Goal: Task Accomplishment & Management: Manage account settings

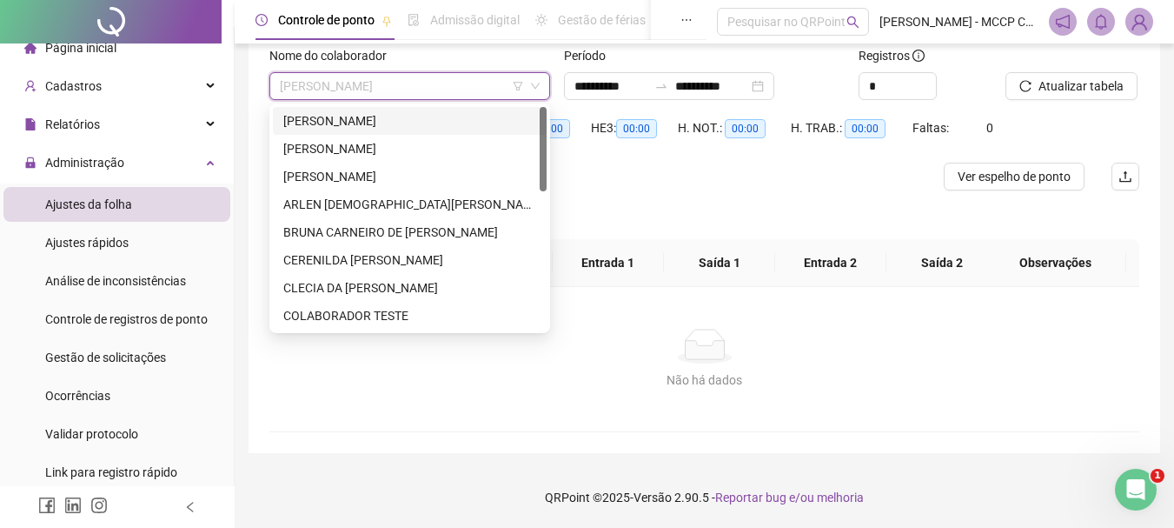
scroll to position [362, 0]
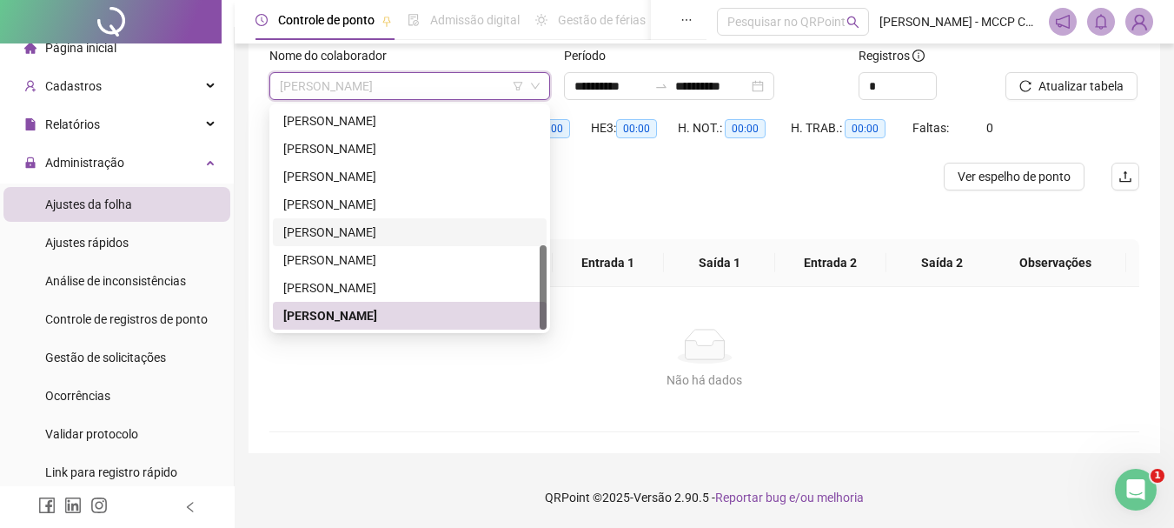
click at [547, 138] on div "288148 288204 297591 [PERSON_NAME] DE [PERSON_NAME]" at bounding box center [409, 218] width 281 height 230
click at [465, 132] on div "[PERSON_NAME]" at bounding box center [410, 121] width 274 height 28
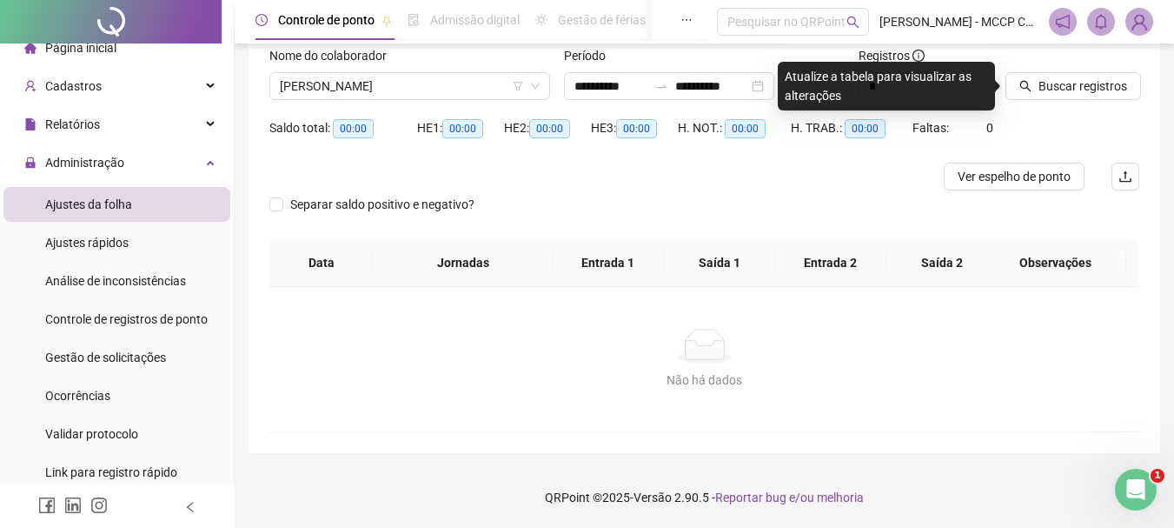
click at [465, 132] on span "00:00" at bounding box center [462, 128] width 41 height 19
click at [451, 84] on span "[PERSON_NAME]" at bounding box center [410, 86] width 260 height 26
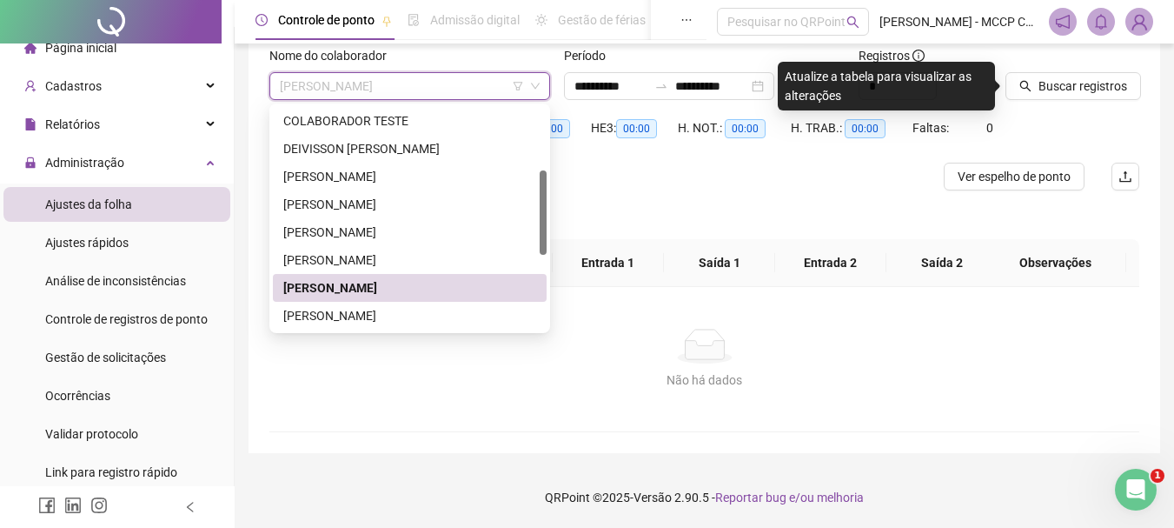
scroll to position [167, 0]
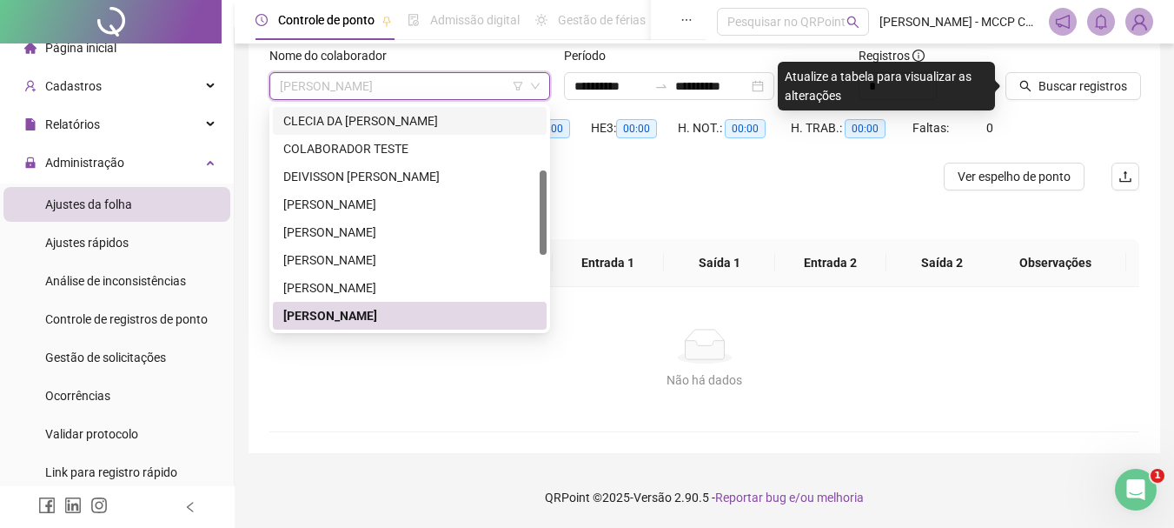
click at [438, 132] on div "CLECIA DA [PERSON_NAME]" at bounding box center [410, 121] width 274 height 28
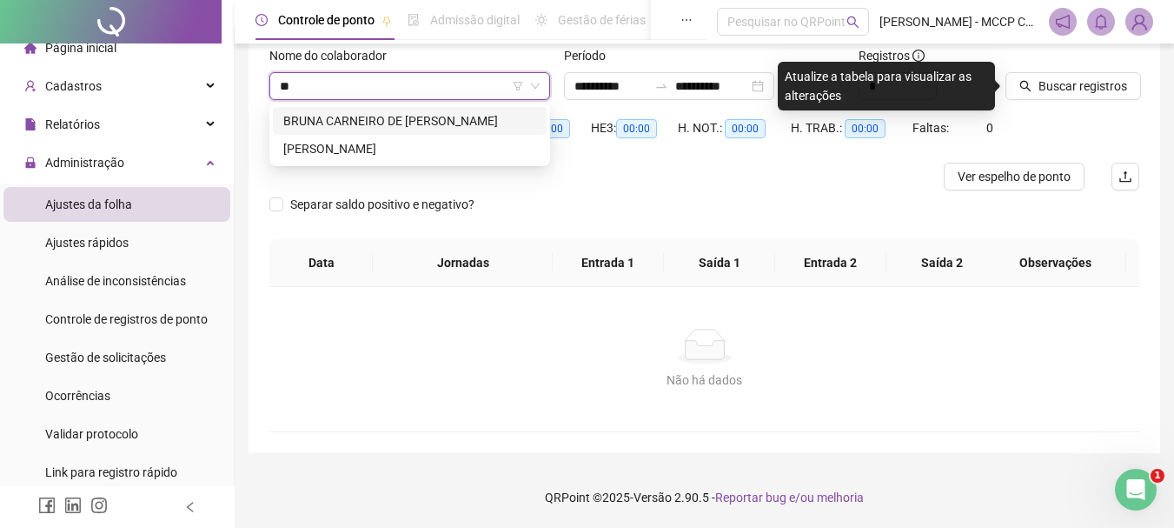
scroll to position [0, 0]
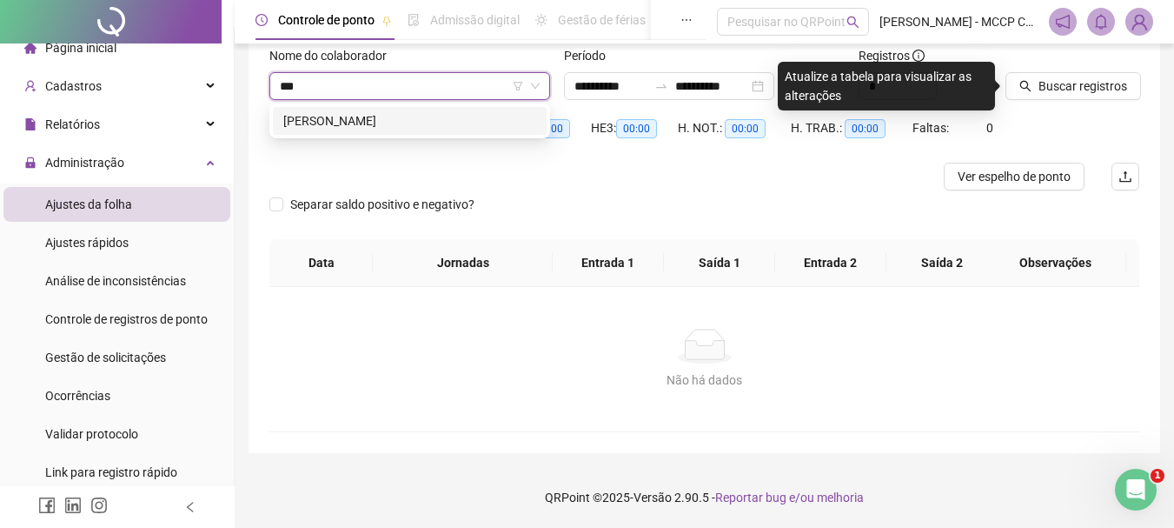
type input "****"
click at [459, 120] on div "[PERSON_NAME]" at bounding box center [409, 120] width 253 height 19
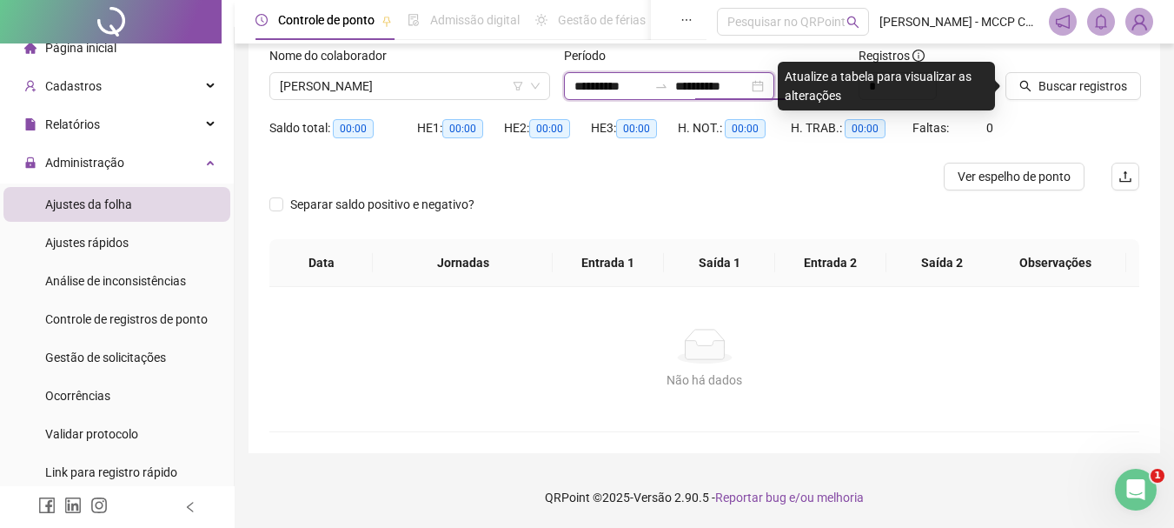
click at [747, 94] on input "**********" at bounding box center [711, 86] width 73 height 19
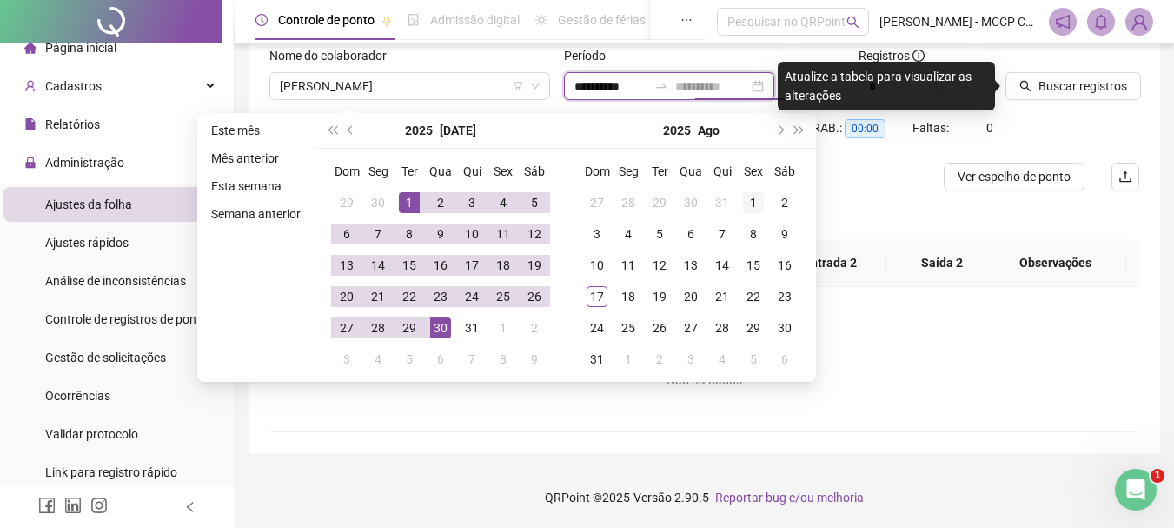
type input "**********"
click at [749, 197] on div "1" at bounding box center [753, 202] width 21 height 21
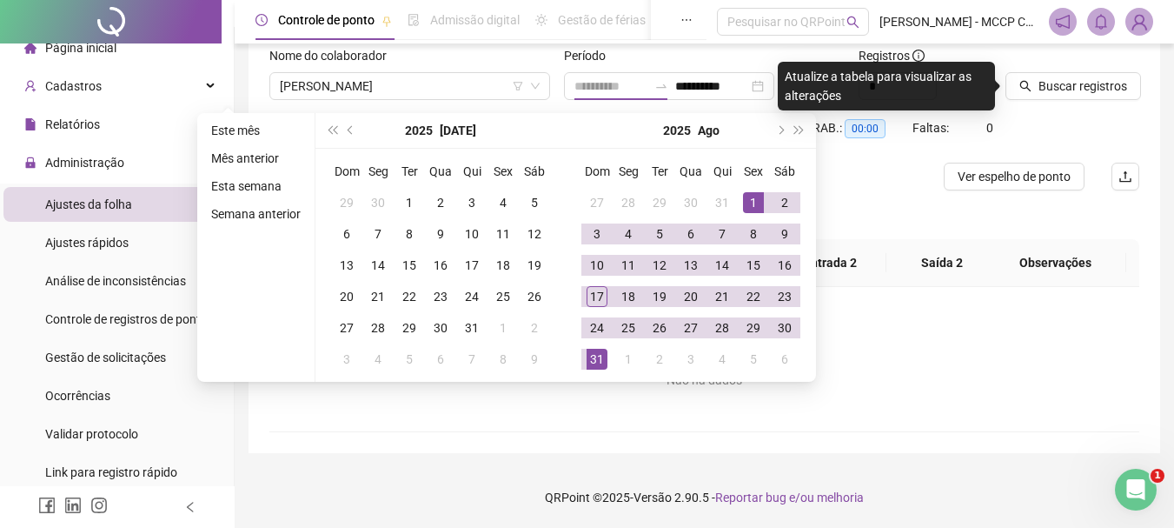
click at [595, 358] on div "31" at bounding box center [597, 359] width 21 height 21
type input "**********"
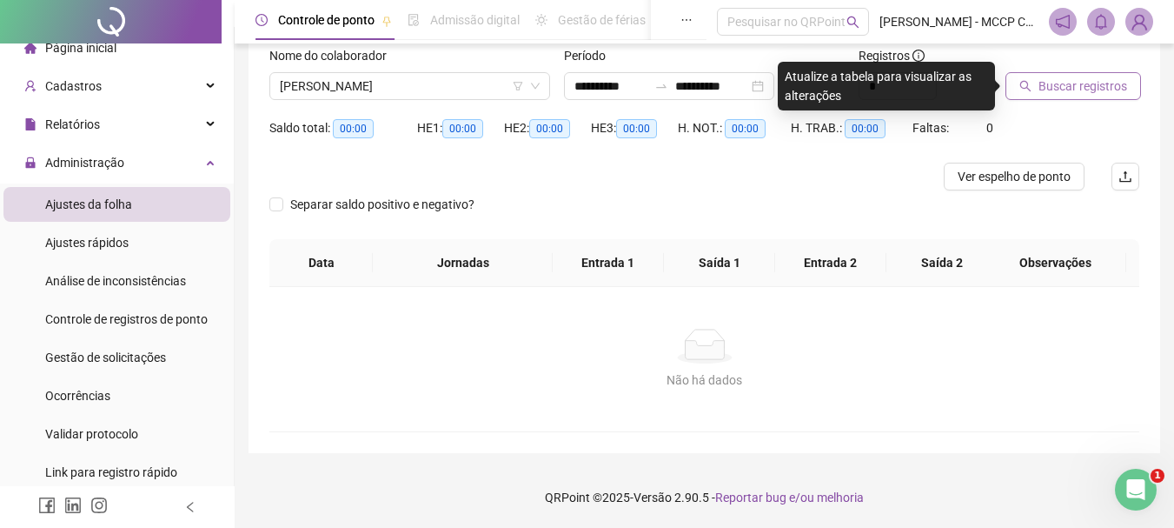
click at [1090, 82] on span "Buscar registros" at bounding box center [1083, 86] width 89 height 19
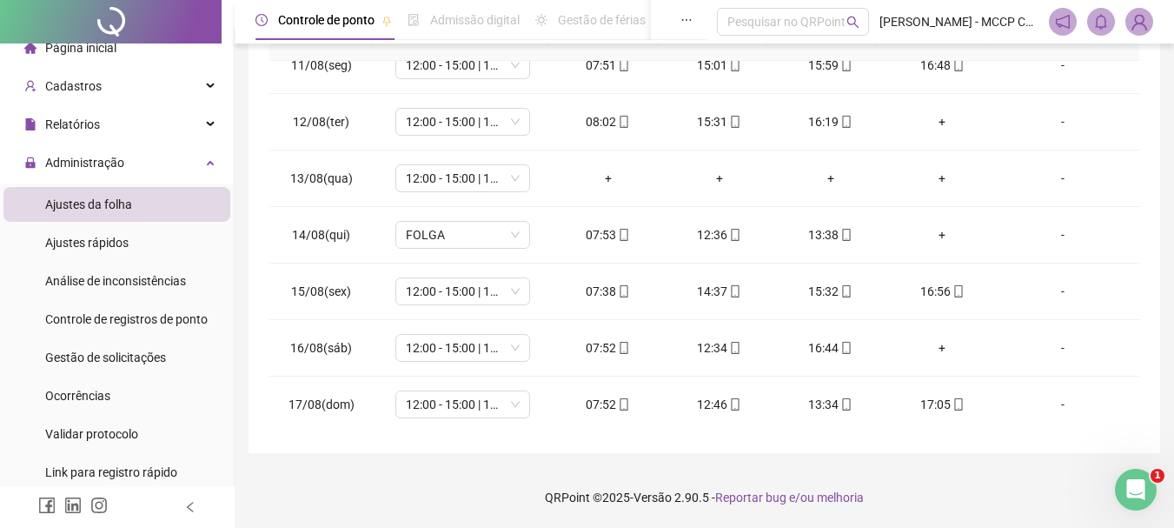
scroll to position [589, 0]
click at [137, 363] on span "Gestão de solicitações" at bounding box center [105, 357] width 121 height 14
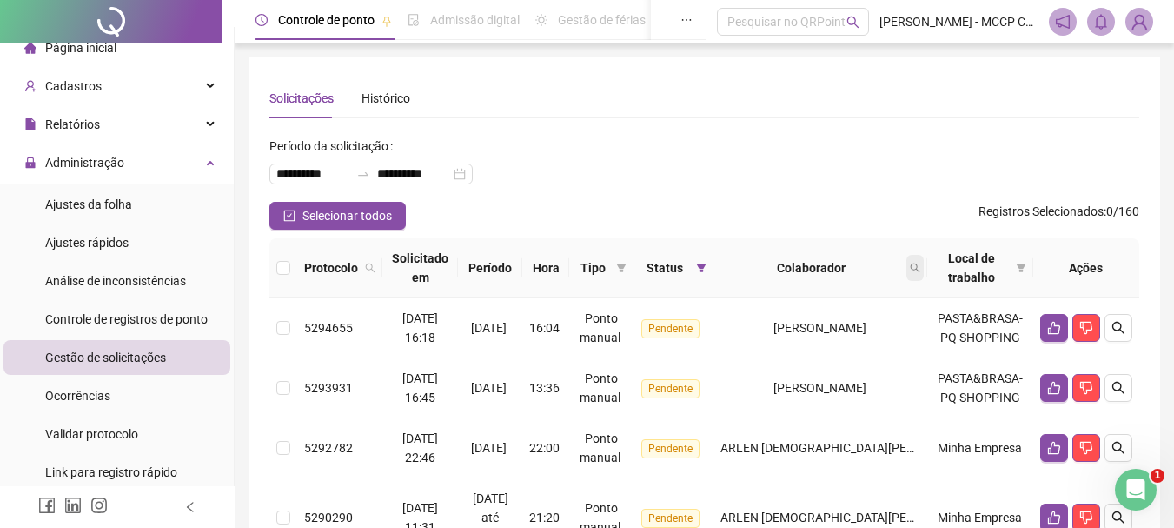
click at [920, 269] on icon "search" at bounding box center [915, 268] width 10 height 10
click at [761, 160] on div "**********" at bounding box center [704, 167] width 870 height 70
click at [921, 263] on icon "search" at bounding box center [915, 268] width 10 height 10
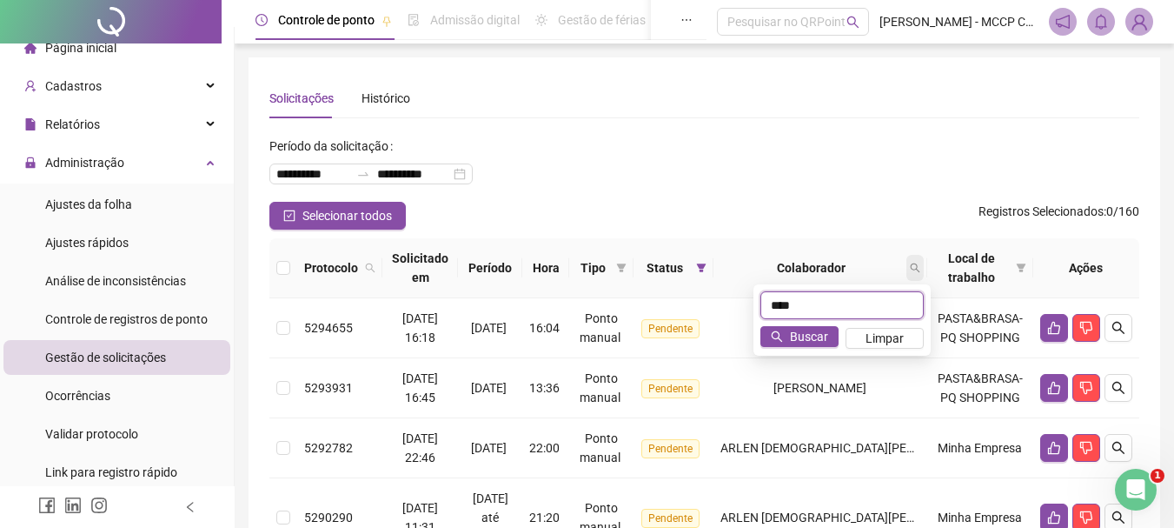
type input "****"
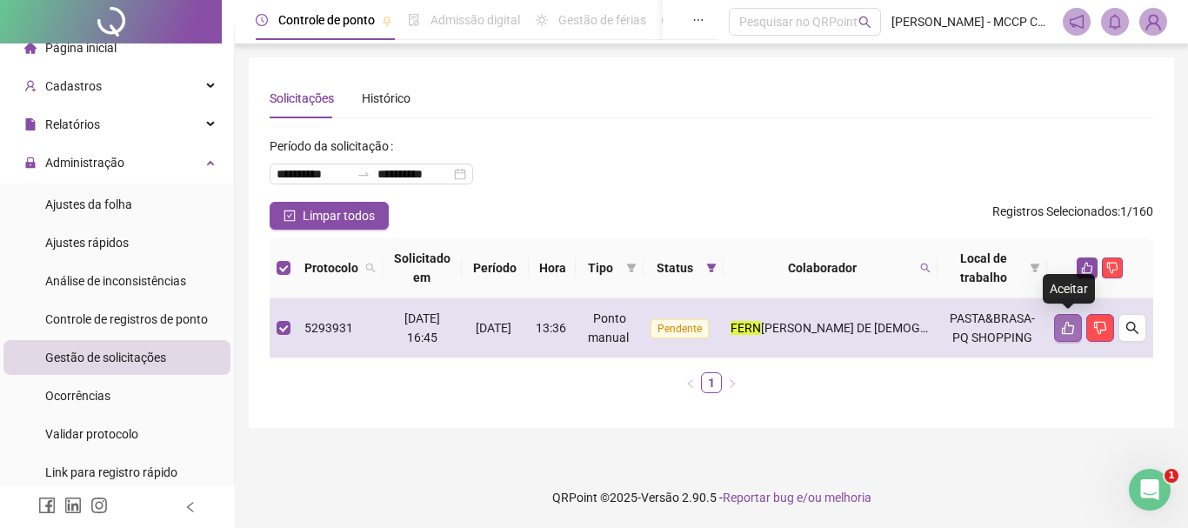
click at [1065, 318] on button "button" at bounding box center [1068, 328] width 28 height 28
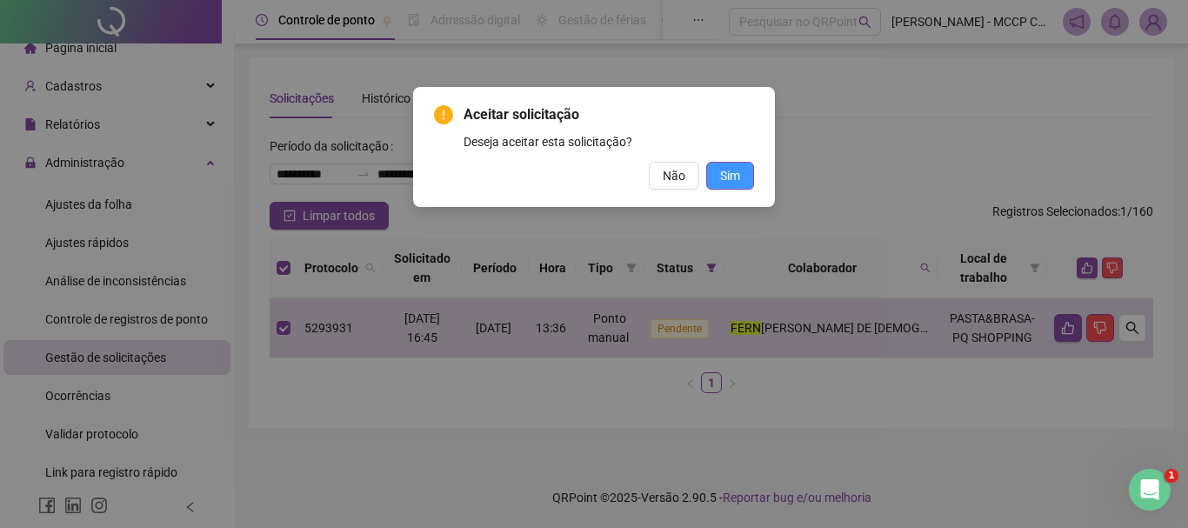
click at [726, 181] on span "Sim" at bounding box center [730, 175] width 20 height 19
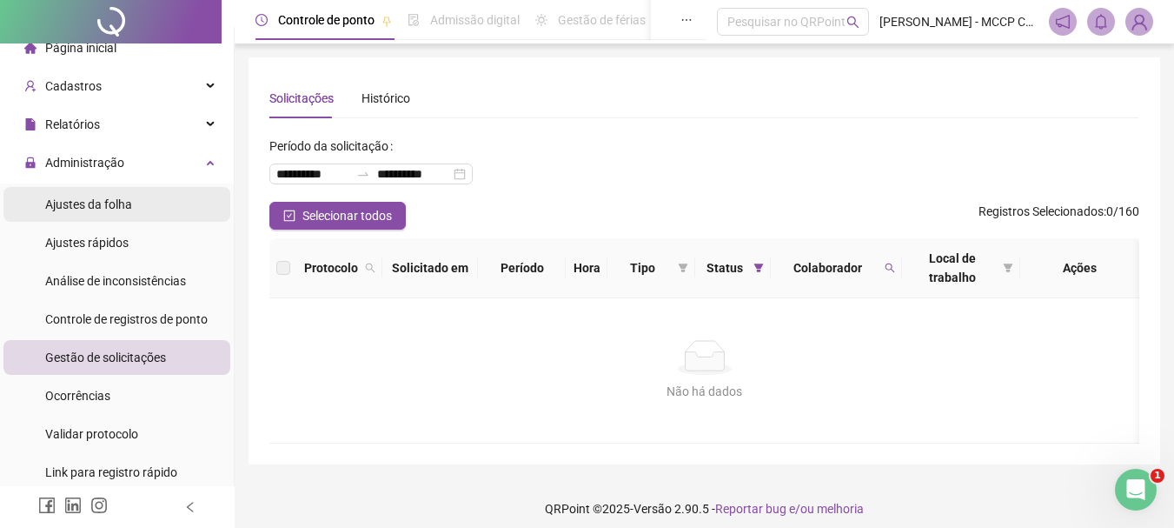
click at [155, 212] on li "Ajustes da folha" at bounding box center [116, 204] width 227 height 35
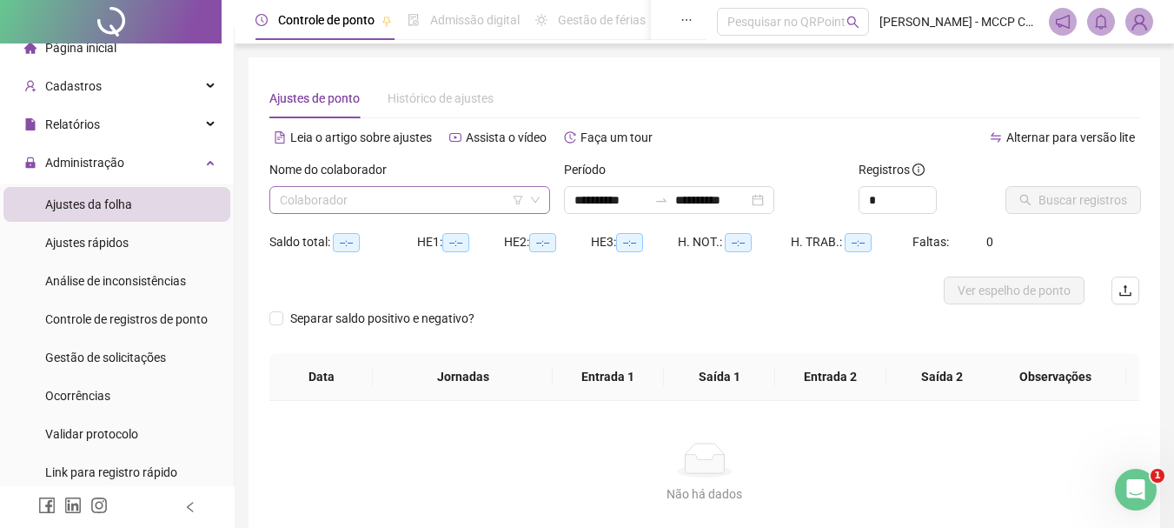
type input "**********"
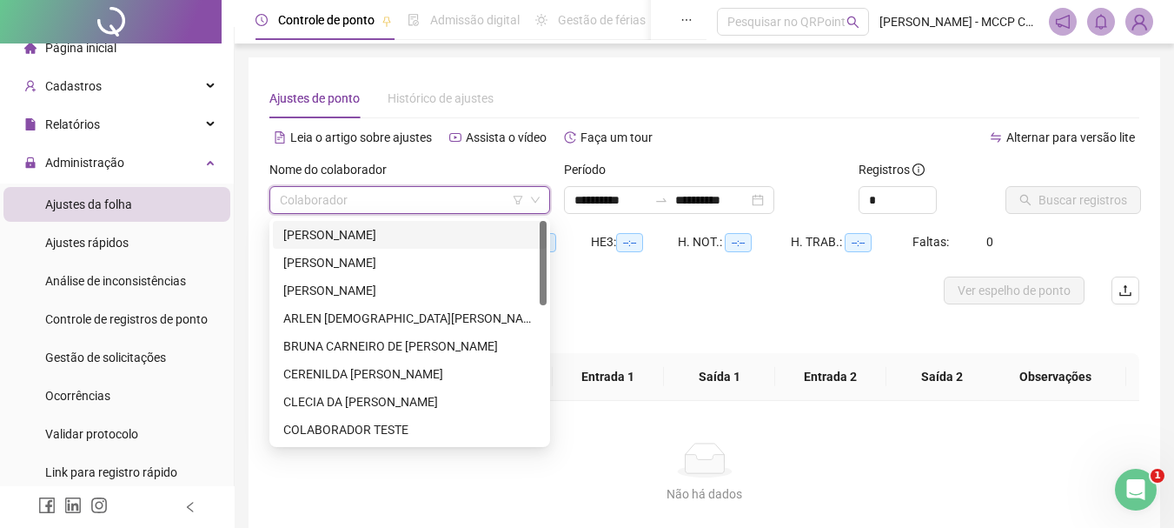
click at [443, 198] on input "search" at bounding box center [402, 200] width 244 height 26
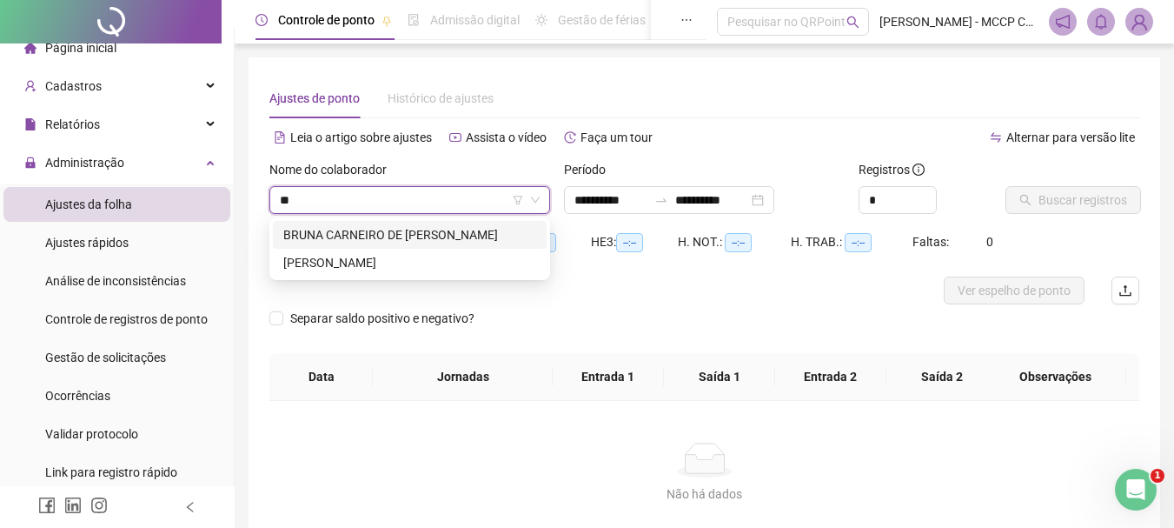
type input "***"
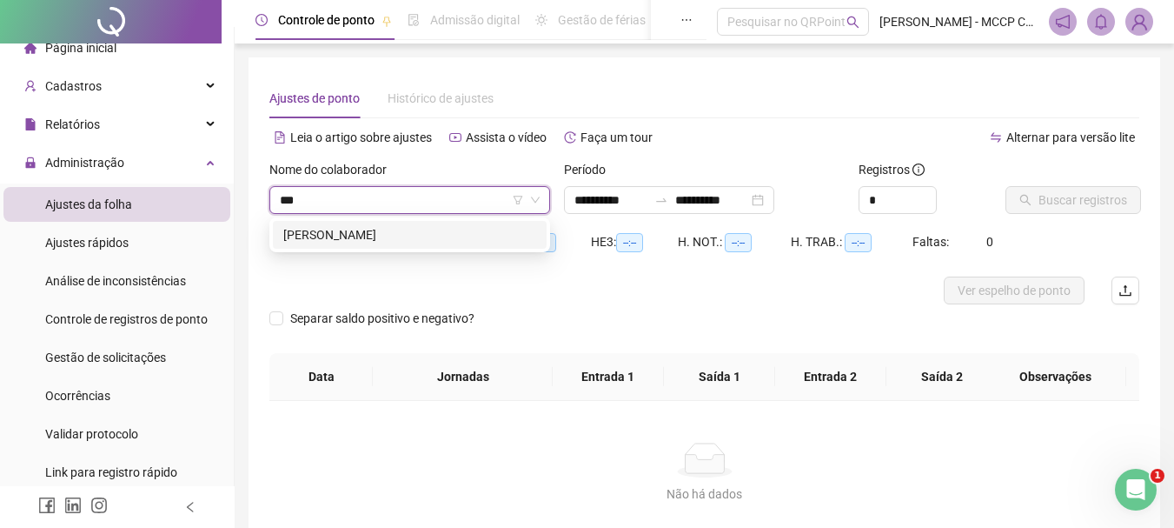
click at [448, 236] on div "[PERSON_NAME]" at bounding box center [409, 234] width 253 height 19
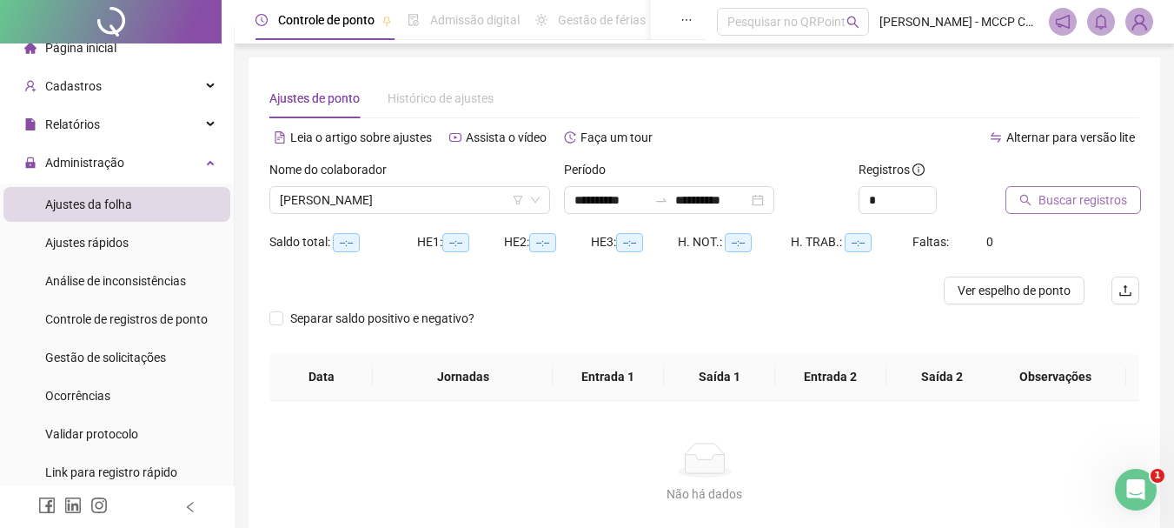
click at [1055, 195] on span "Buscar registros" at bounding box center [1083, 199] width 89 height 19
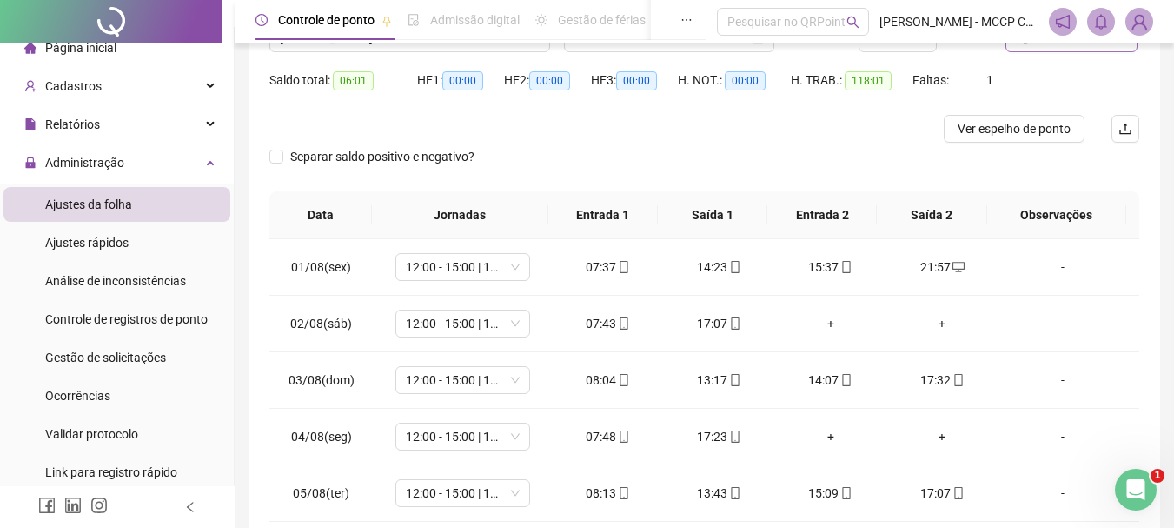
scroll to position [174, 0]
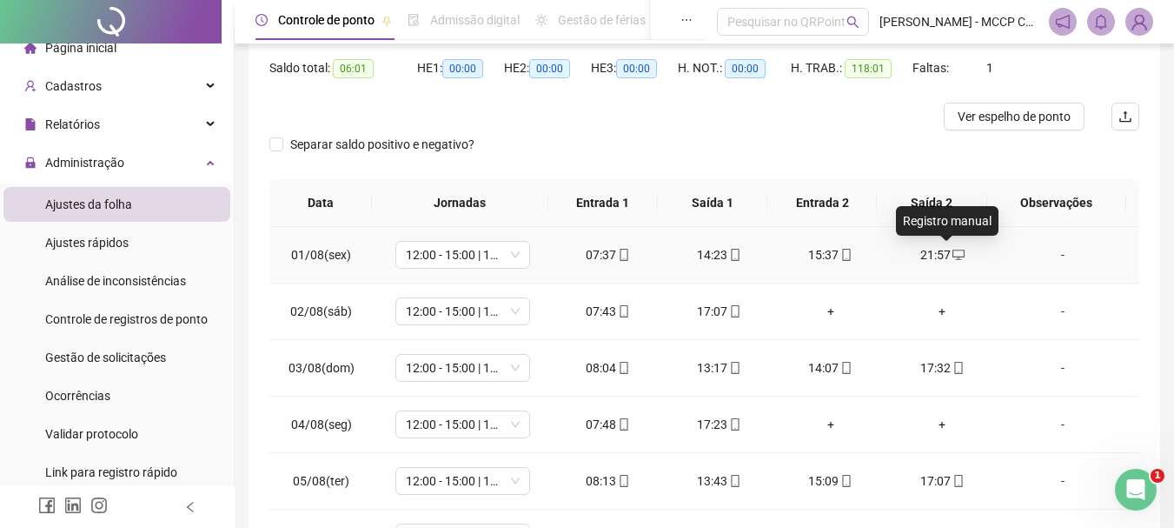
click at [953, 251] on icon "desktop" at bounding box center [959, 255] width 12 height 12
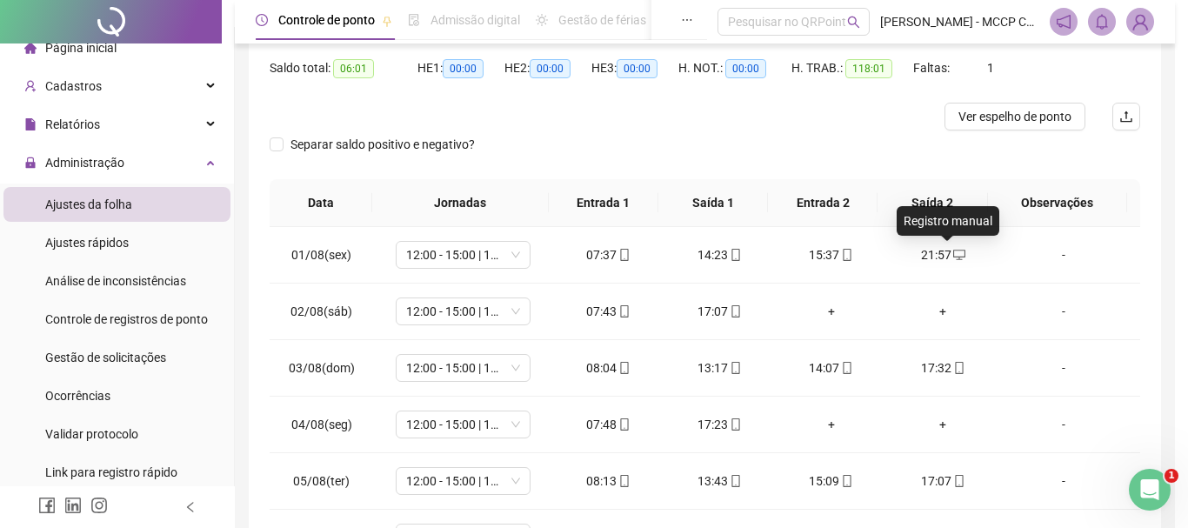
type input "**********"
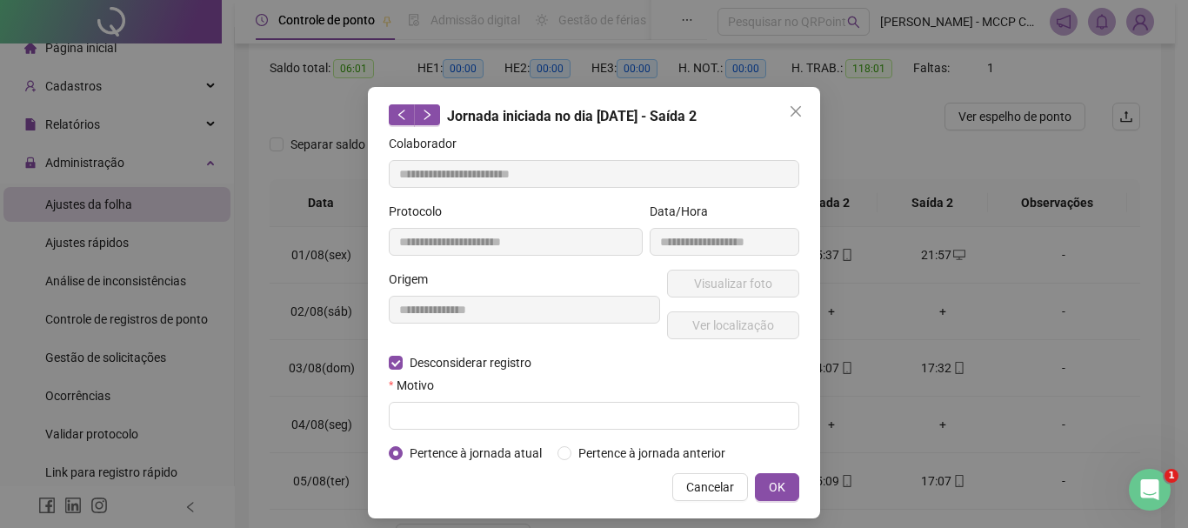
click at [468, 429] on form "**********" at bounding box center [594, 298] width 410 height 329
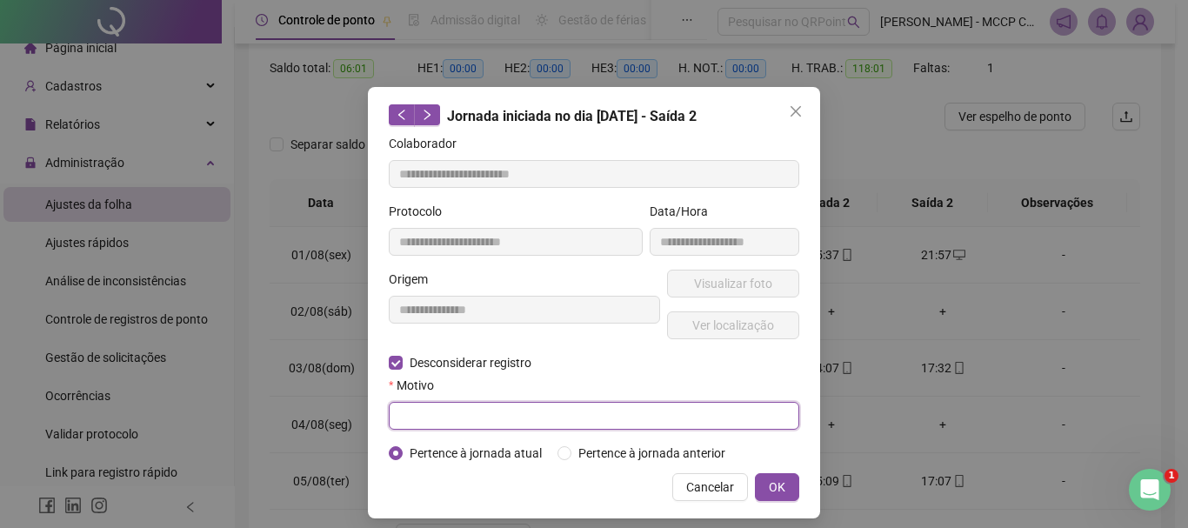
click at [462, 407] on input "text" at bounding box center [594, 416] width 410 height 28
type input "**********"
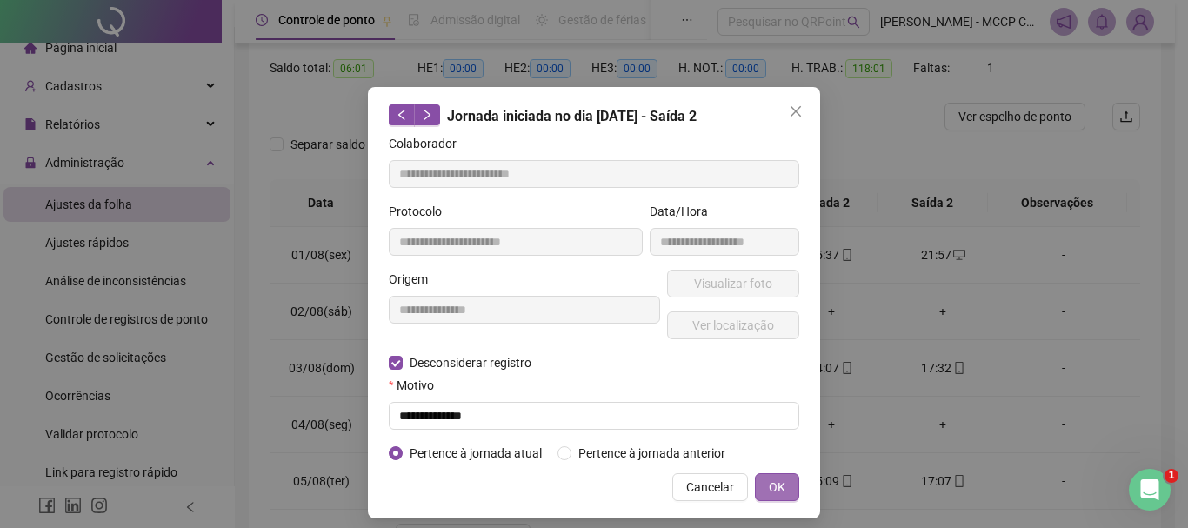
click at [768, 484] on span "OK" at bounding box center [776, 486] width 17 height 19
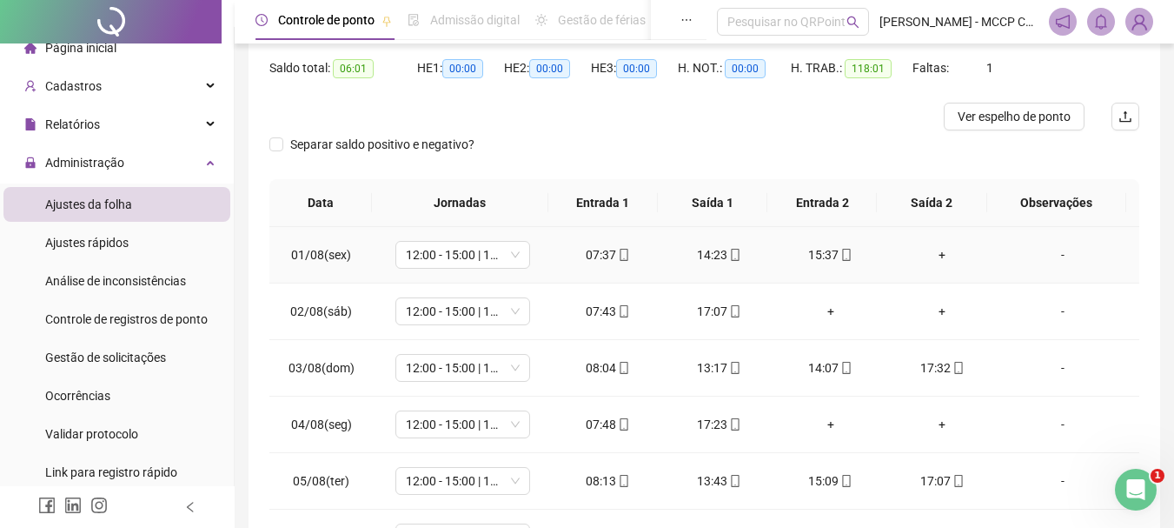
click at [922, 256] on div "+" at bounding box center [942, 254] width 83 height 19
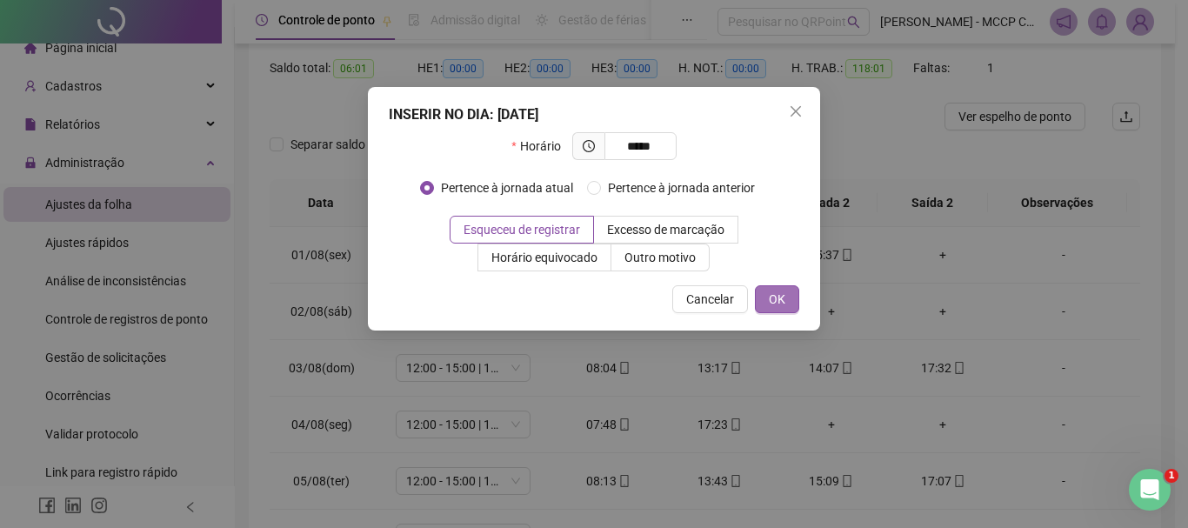
type input "*****"
click at [786, 300] on button "OK" at bounding box center [777, 299] width 44 height 28
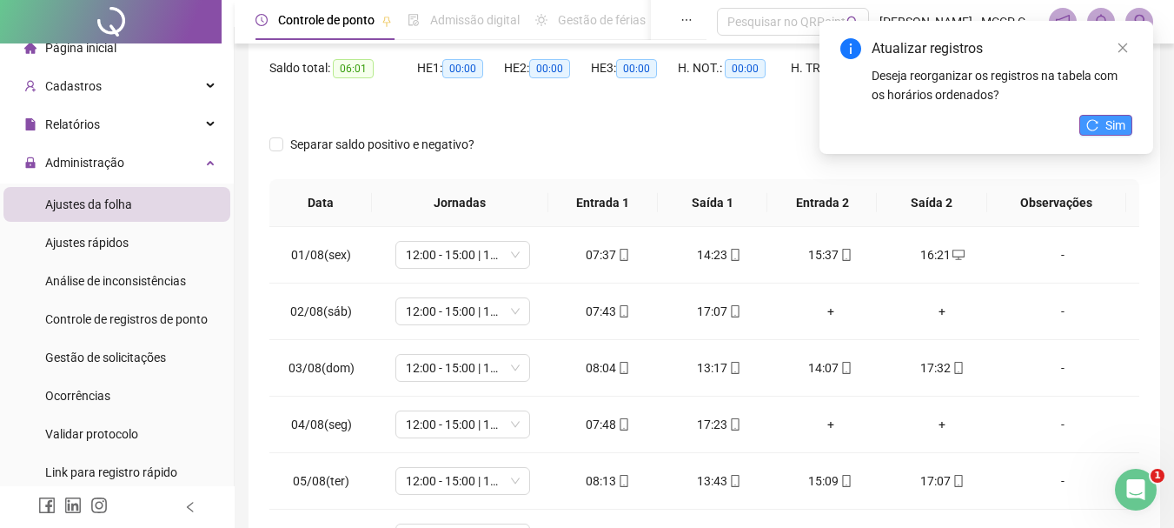
click at [1100, 127] on button "Sim" at bounding box center [1106, 125] width 53 height 21
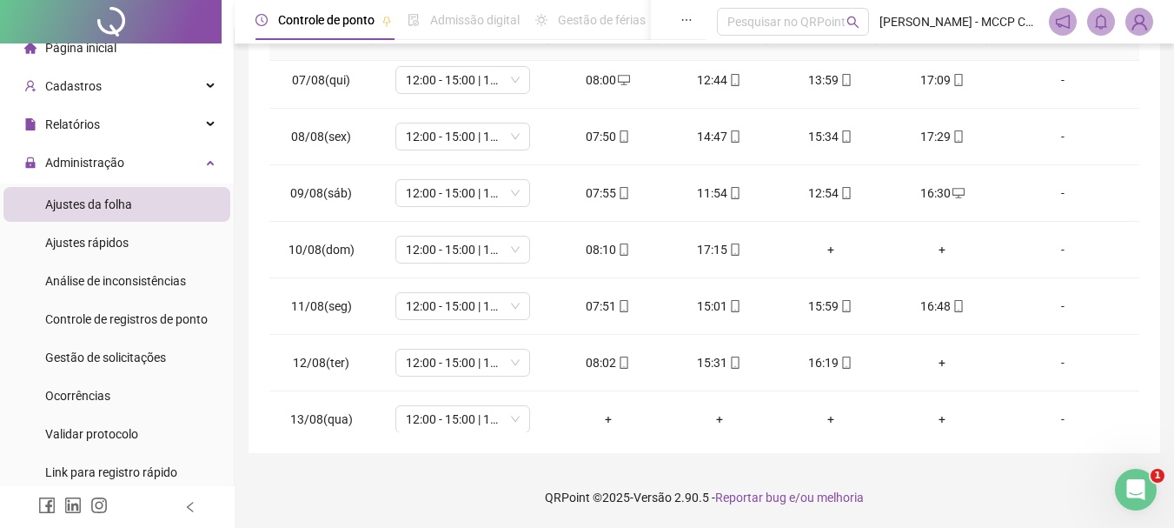
scroll to position [383, 0]
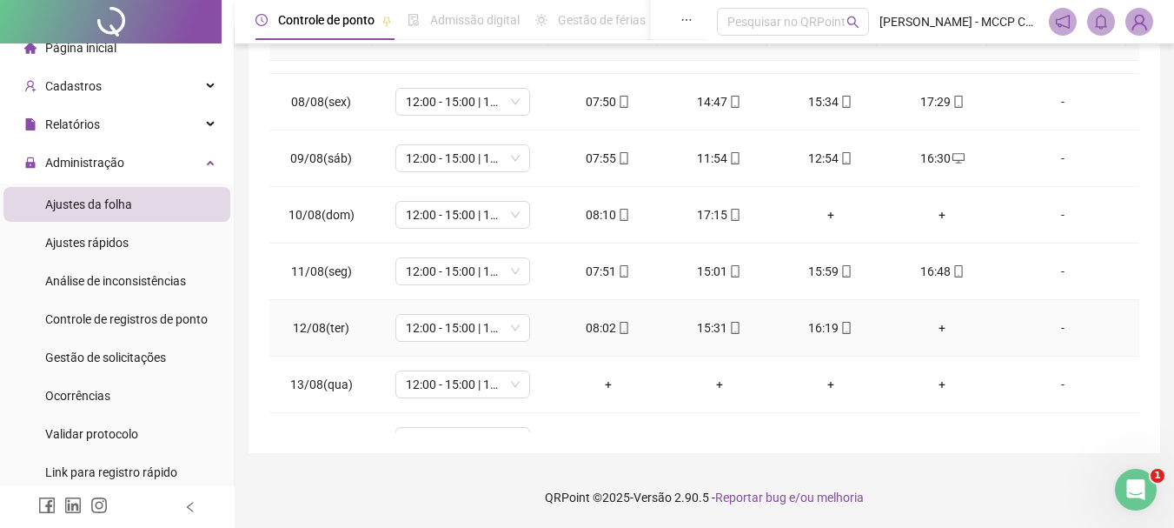
click at [932, 331] on div "+" at bounding box center [942, 327] width 83 height 19
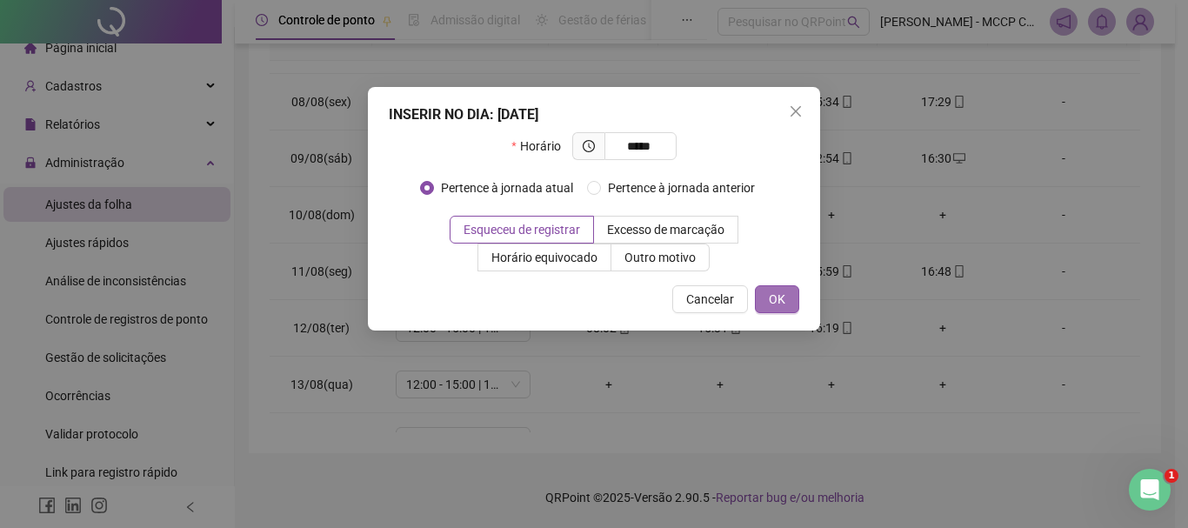
type input "*****"
click at [788, 295] on button "OK" at bounding box center [777, 299] width 44 height 28
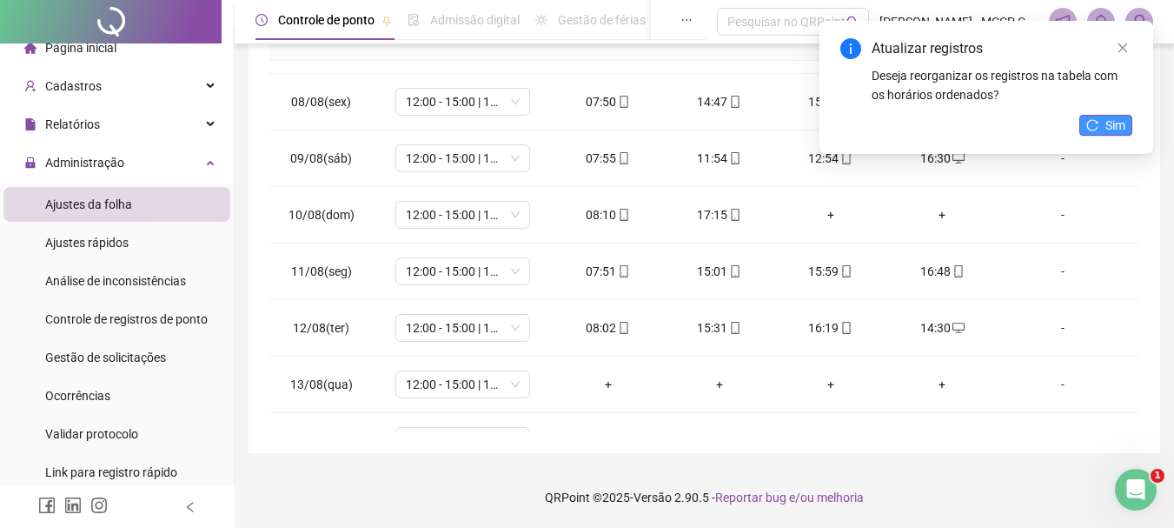
click at [1108, 119] on span "Sim" at bounding box center [1116, 125] width 20 height 19
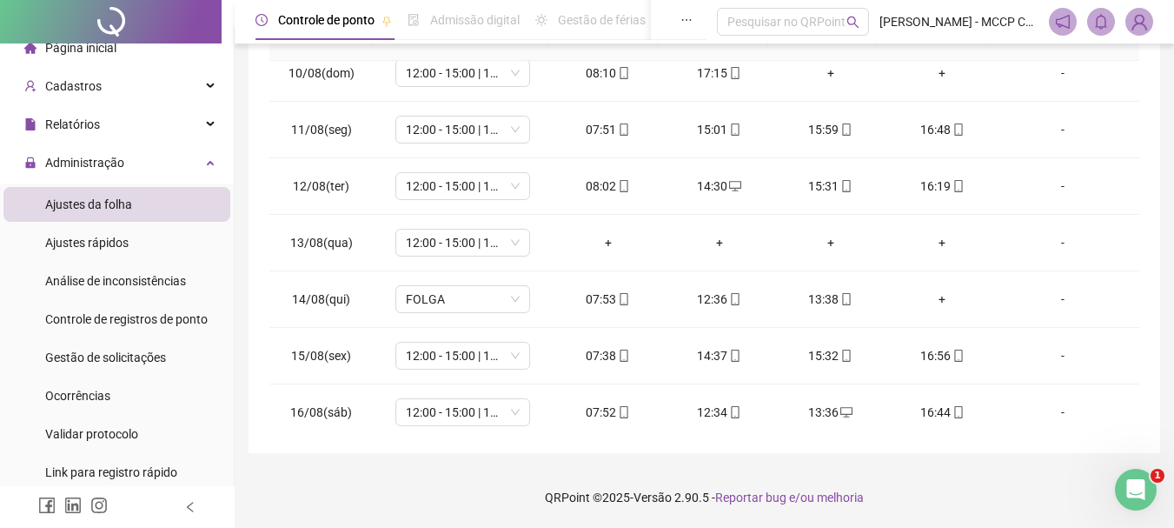
scroll to position [533, 0]
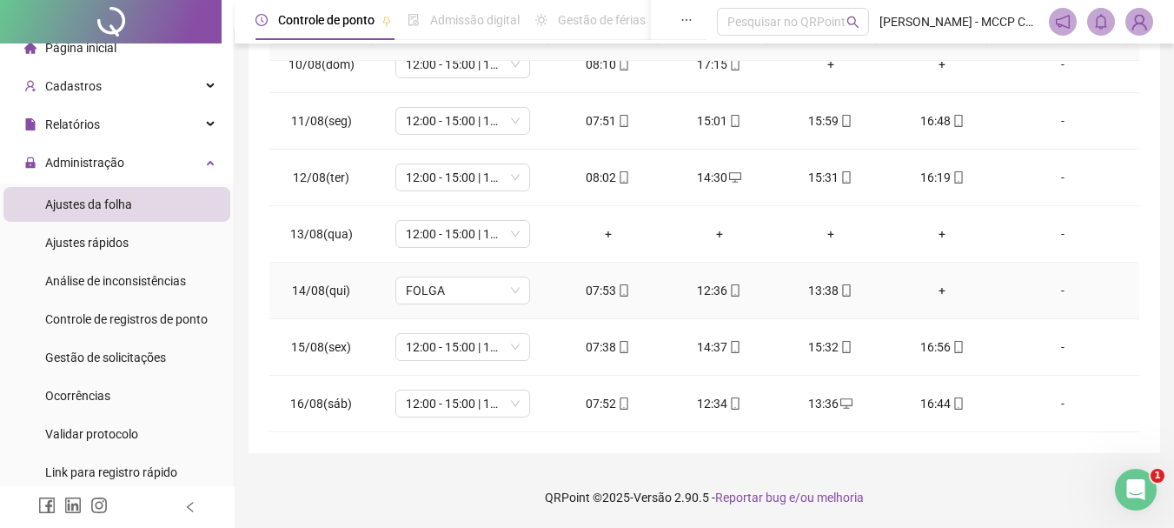
click at [934, 295] on div "+" at bounding box center [942, 290] width 83 height 19
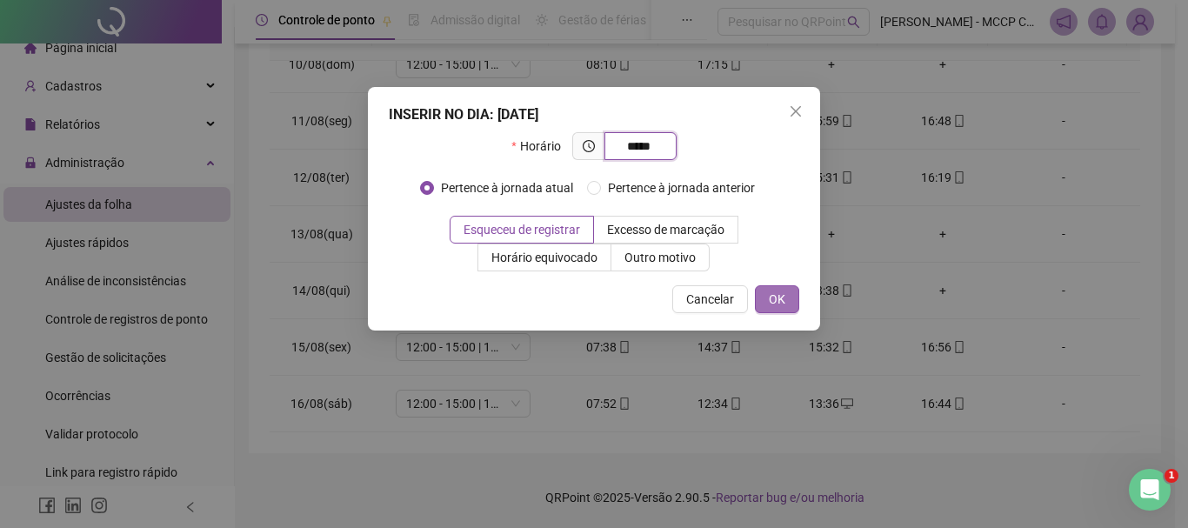
type input "*****"
click at [777, 294] on span "OK" at bounding box center [776, 298] width 17 height 19
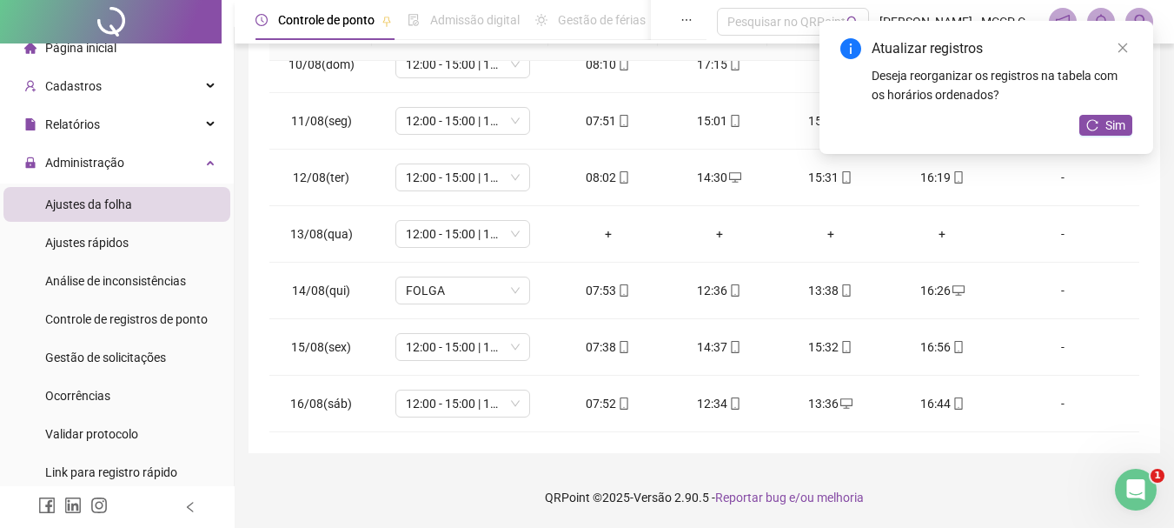
click at [1137, 123] on div "Atualizar registros Deseja reorganizar os registros na tabela com os horários o…" at bounding box center [987, 87] width 334 height 133
click at [1110, 127] on span "Sim" at bounding box center [1116, 125] width 20 height 19
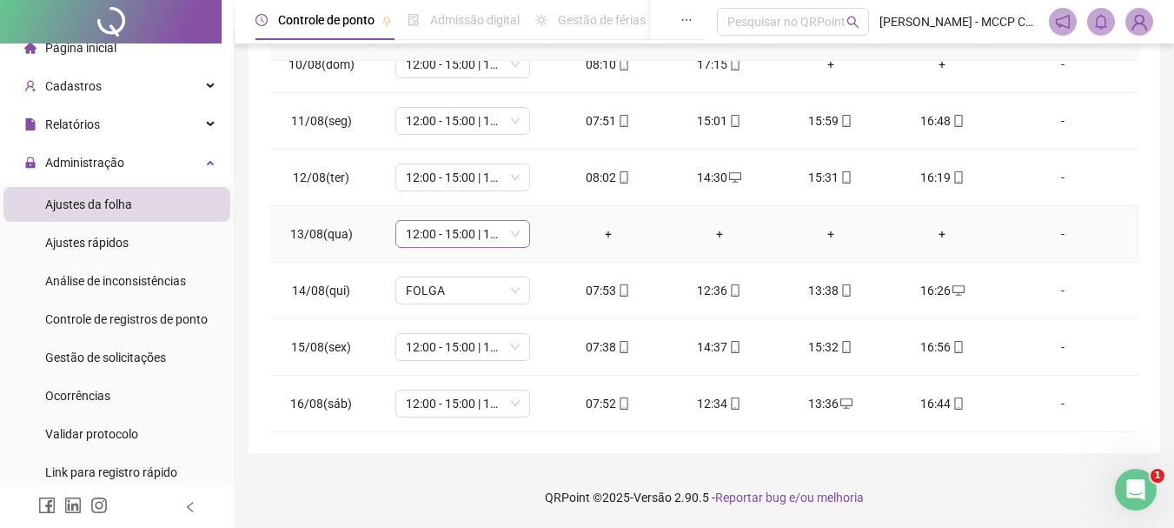
click at [514, 235] on span "12:00 - 15:00 | 17:00 - 22:00" at bounding box center [463, 234] width 114 height 26
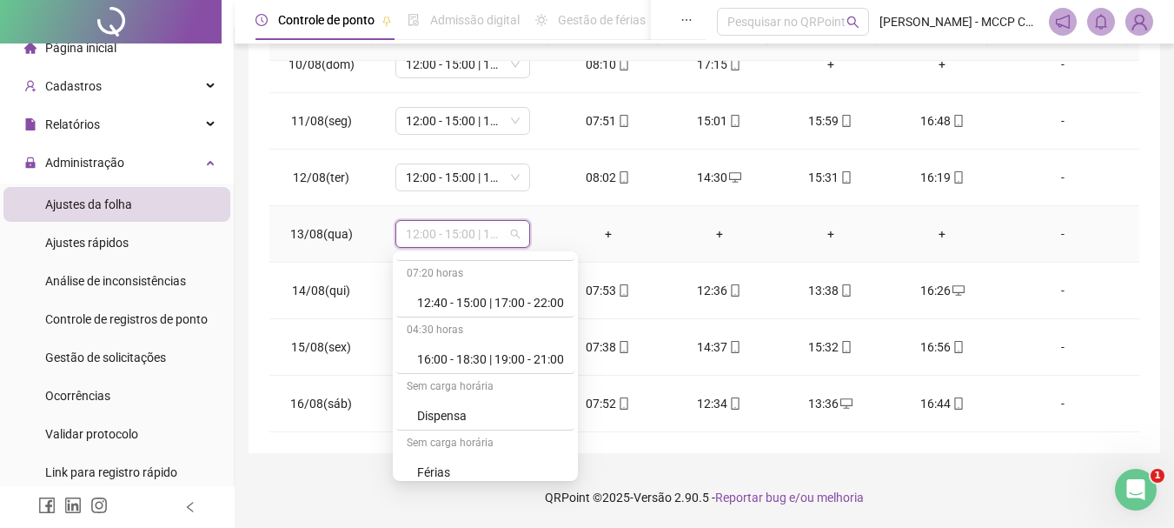
scroll to position [389, 0]
click at [549, 471] on div "Folga" at bounding box center [490, 471] width 147 height 19
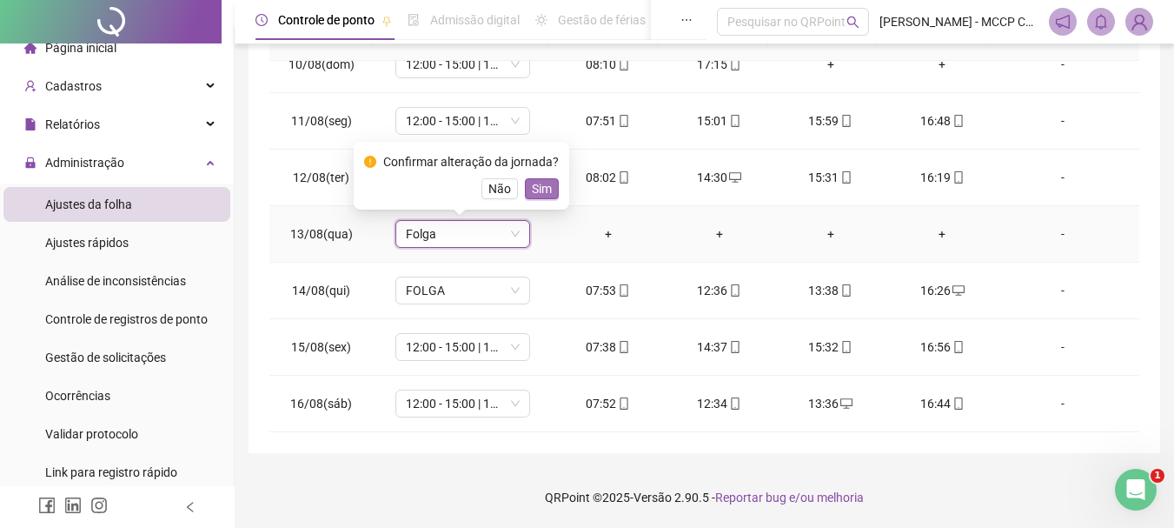
click at [535, 190] on span "Sim" at bounding box center [542, 188] width 20 height 19
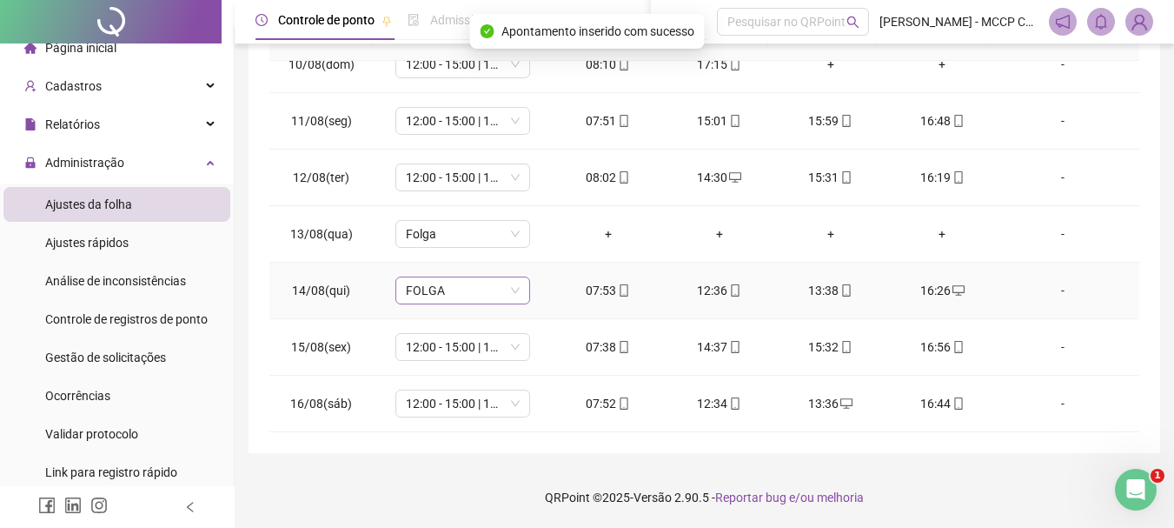
click at [513, 287] on span "FOLGA" at bounding box center [463, 290] width 114 height 26
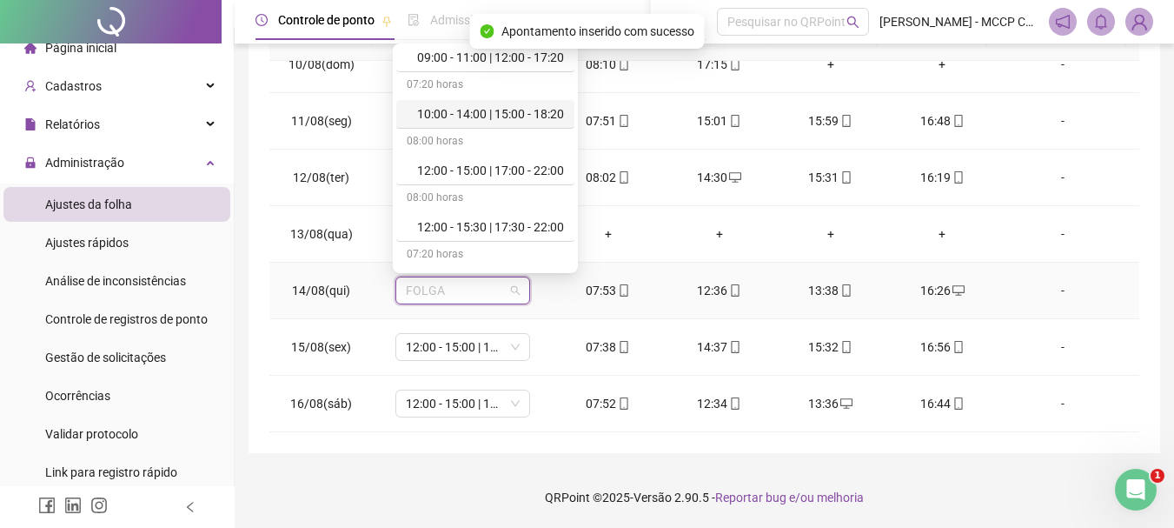
scroll to position [195, 0]
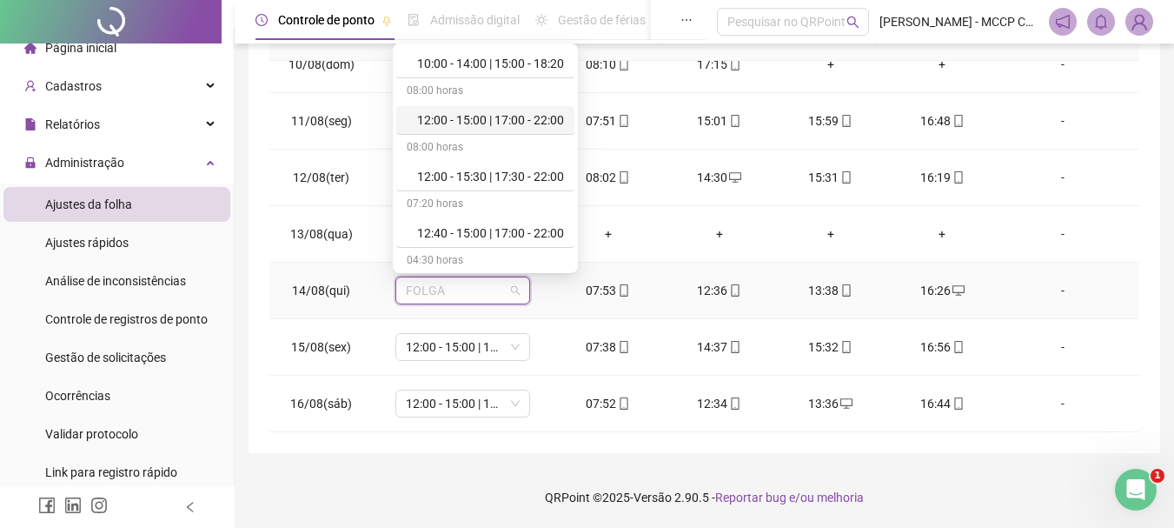
click at [542, 119] on div "12:00 - 15:00 | 17:00 - 22:00" at bounding box center [490, 119] width 147 height 19
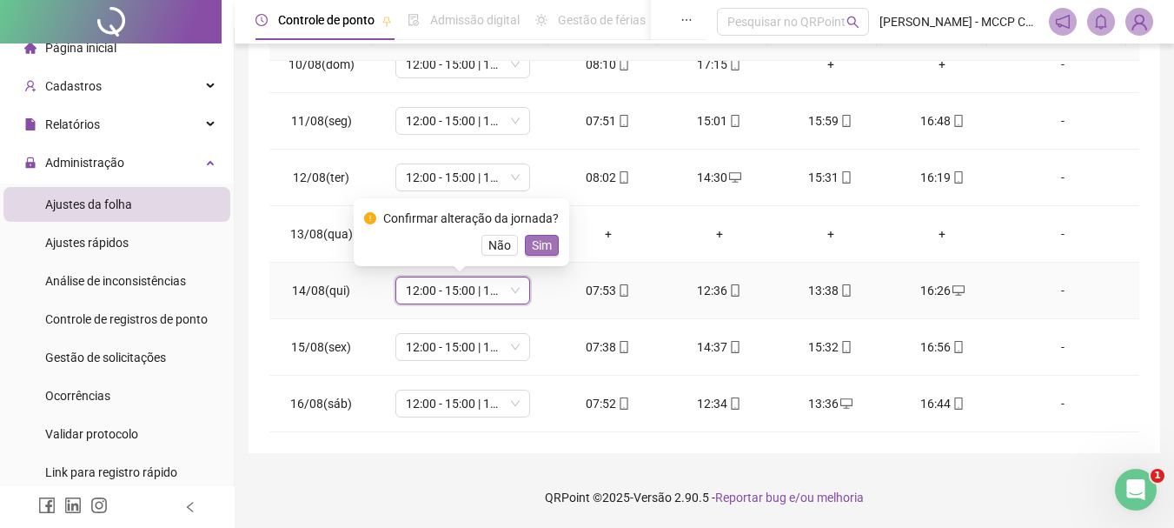
click at [542, 248] on span "Sim" at bounding box center [542, 245] width 20 height 19
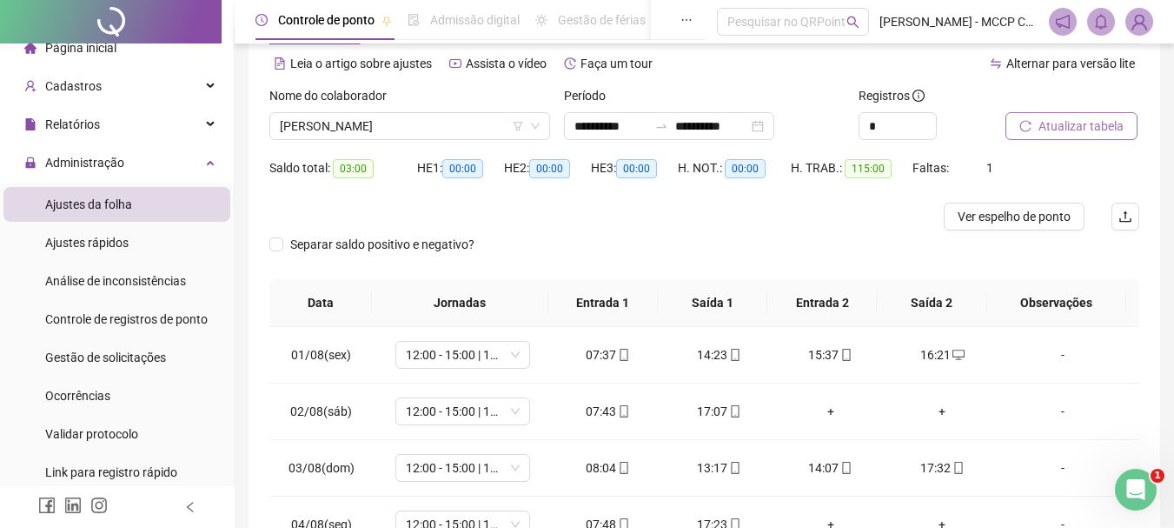
scroll to position [62, 0]
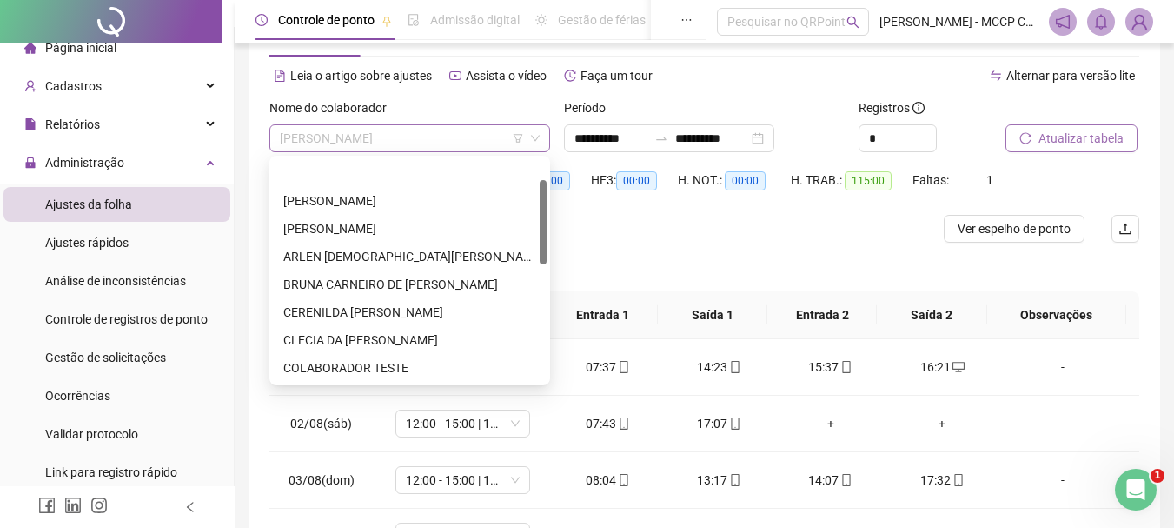
click at [494, 143] on span "[PERSON_NAME]" at bounding box center [410, 138] width 260 height 26
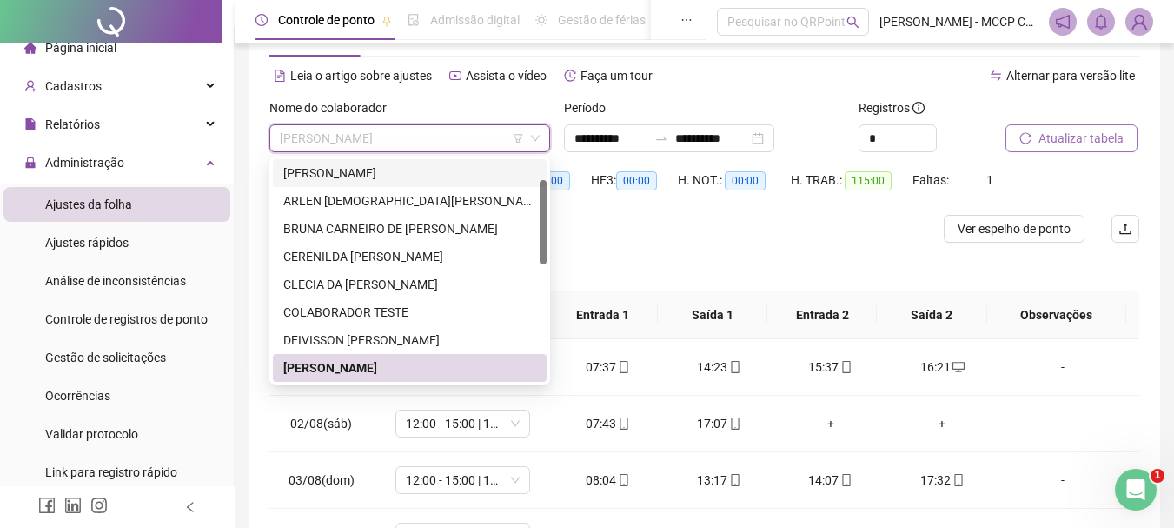
click at [465, 174] on div "[PERSON_NAME]" at bounding box center [409, 172] width 253 height 19
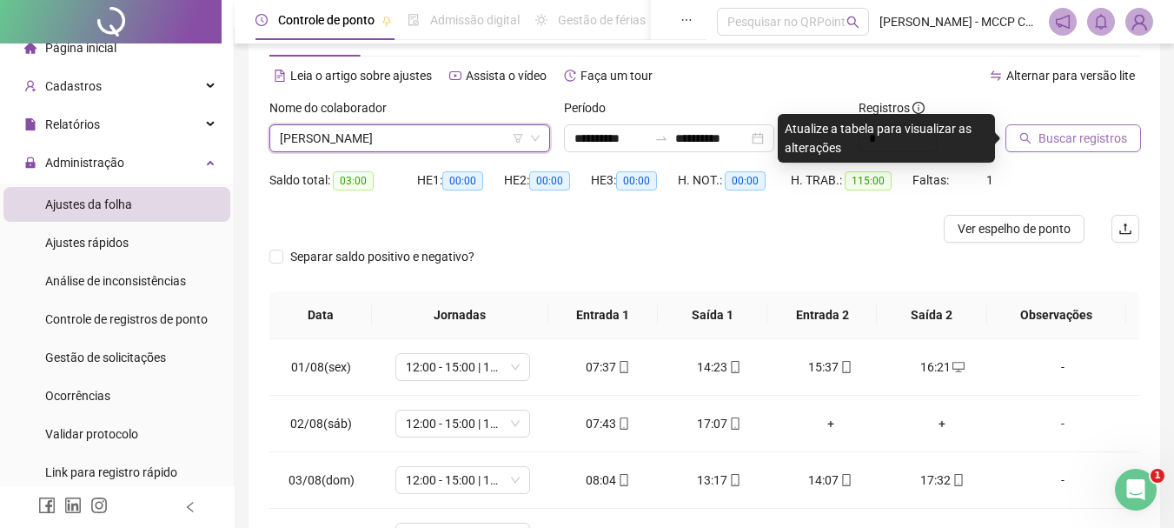
click at [1083, 147] on span "Buscar registros" at bounding box center [1083, 138] width 89 height 19
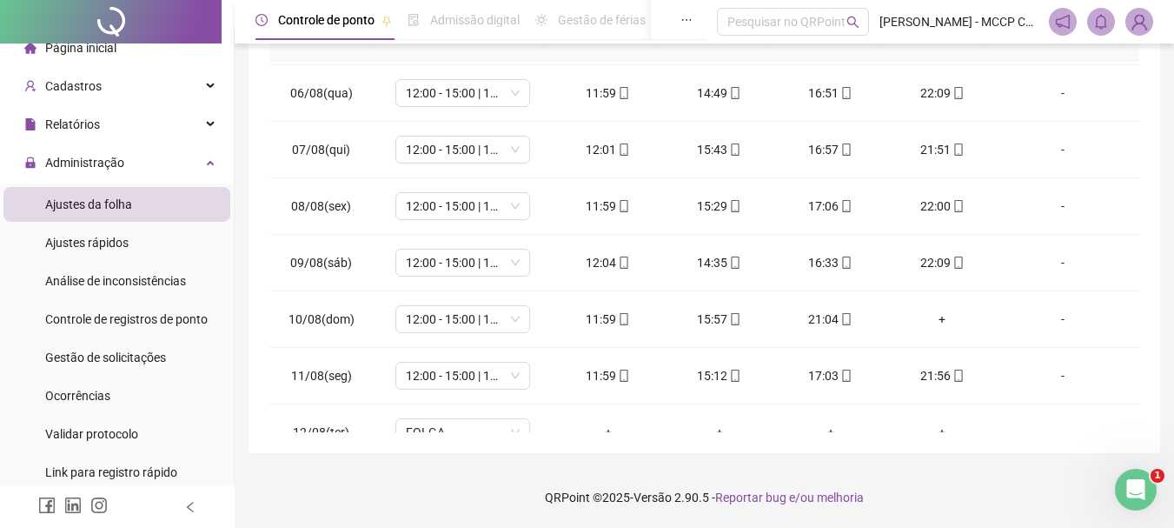
scroll to position [0, 0]
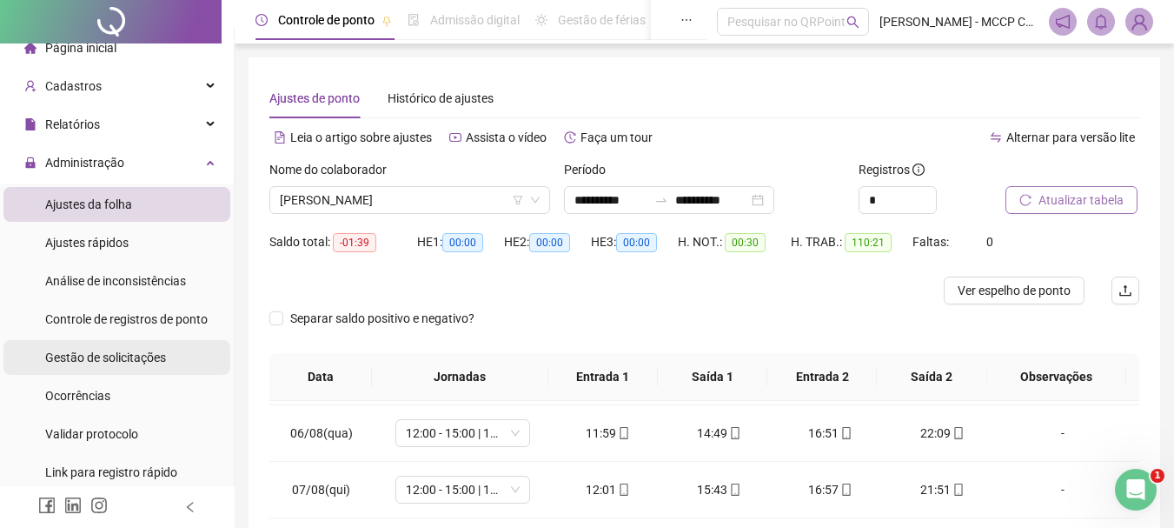
click at [133, 362] on span "Gestão de solicitações" at bounding box center [105, 357] width 121 height 14
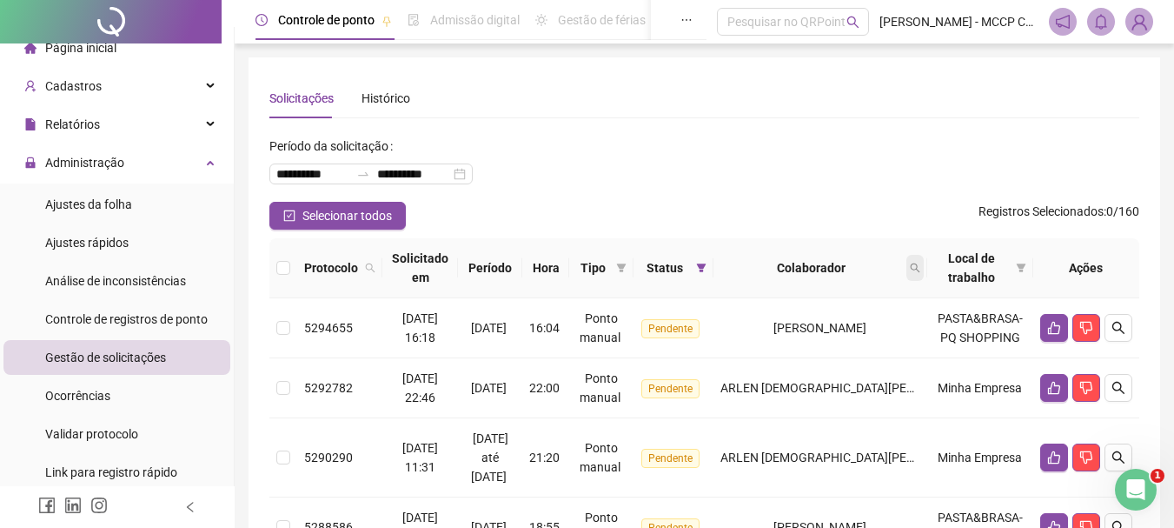
click at [921, 263] on icon "search" at bounding box center [915, 268] width 10 height 10
type input "*****"
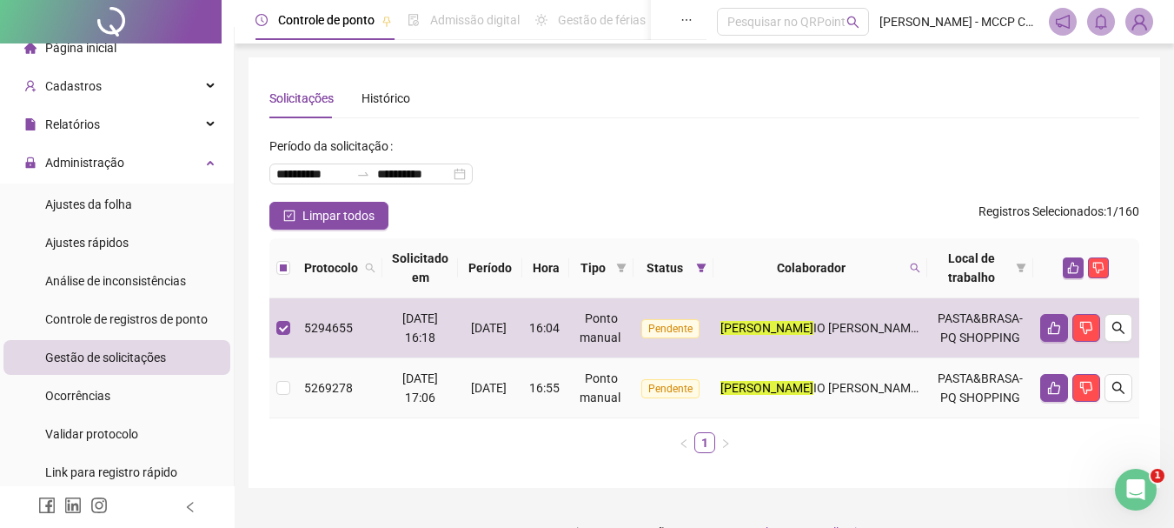
click at [276, 387] on td at bounding box center [283, 388] width 28 height 60
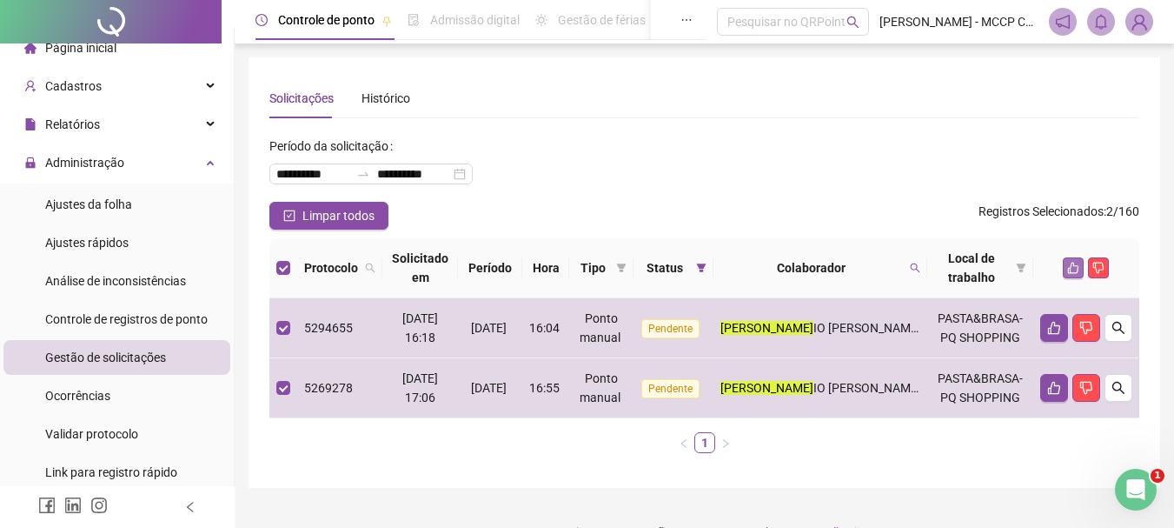
click at [1068, 270] on icon "like" at bounding box center [1074, 268] width 12 height 12
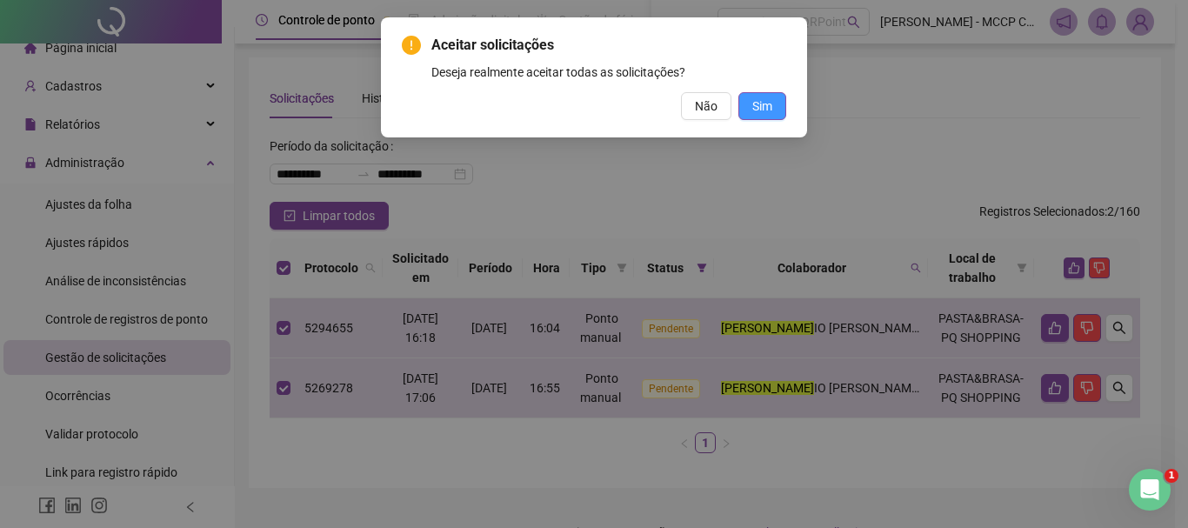
click at [762, 93] on button "Sim" at bounding box center [762, 106] width 48 height 28
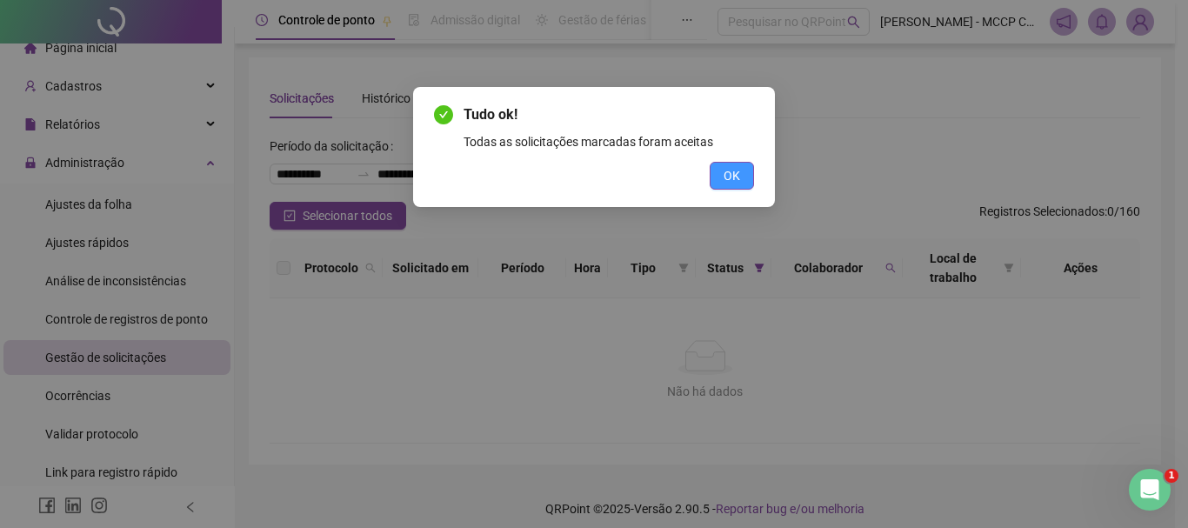
click at [739, 172] on span "OK" at bounding box center [731, 175] width 17 height 19
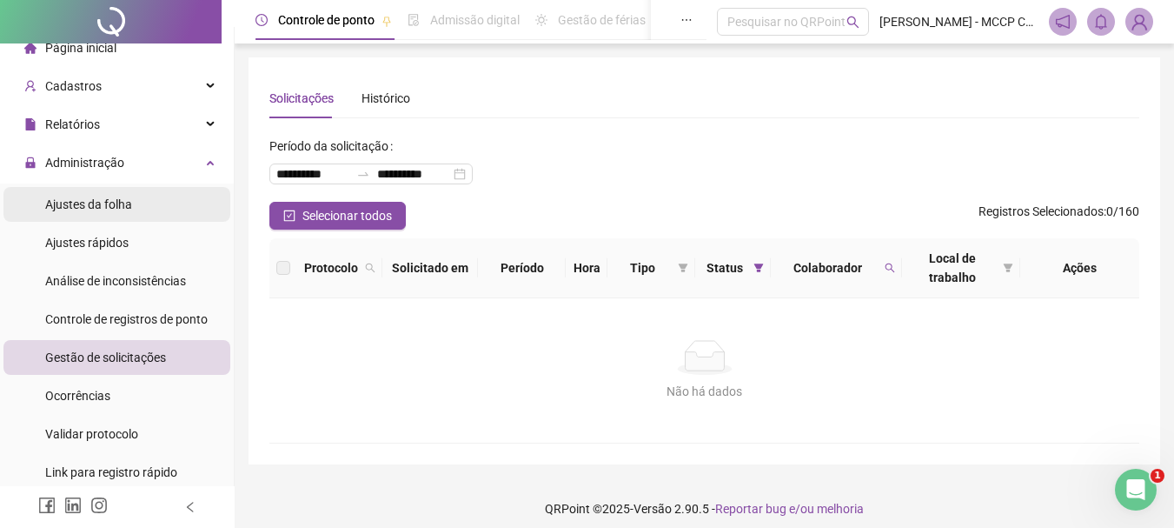
click at [135, 203] on li "Ajustes da folha" at bounding box center [116, 204] width 227 height 35
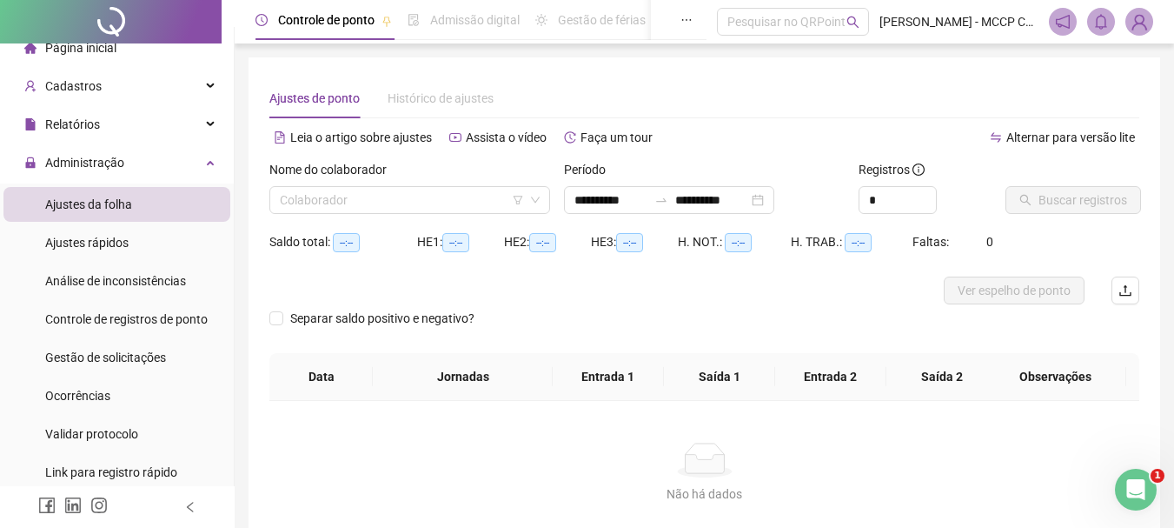
type input "**********"
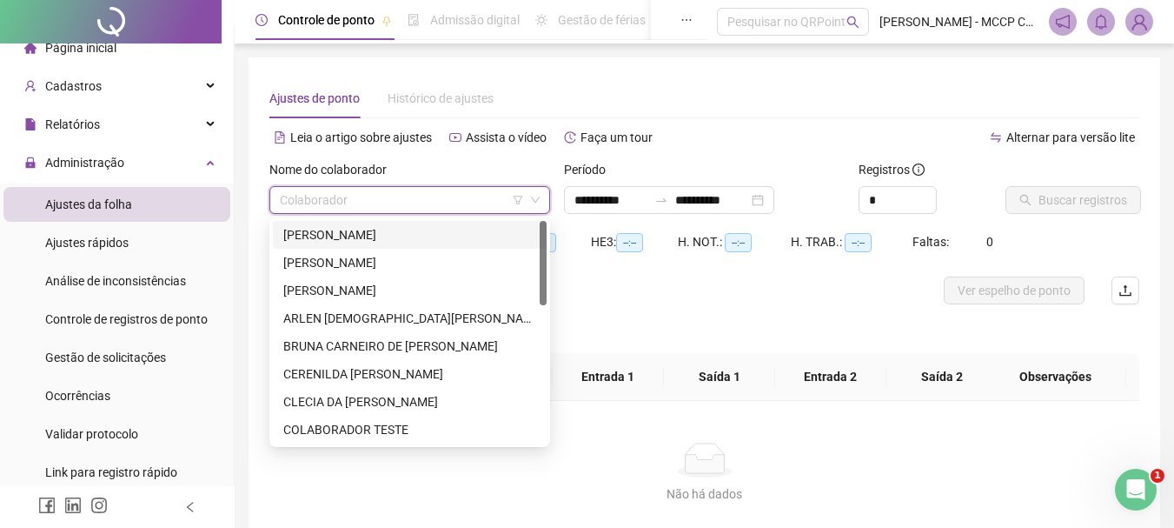
click at [436, 206] on input "search" at bounding box center [402, 200] width 244 height 26
click at [429, 284] on div "[PERSON_NAME]" at bounding box center [409, 290] width 253 height 19
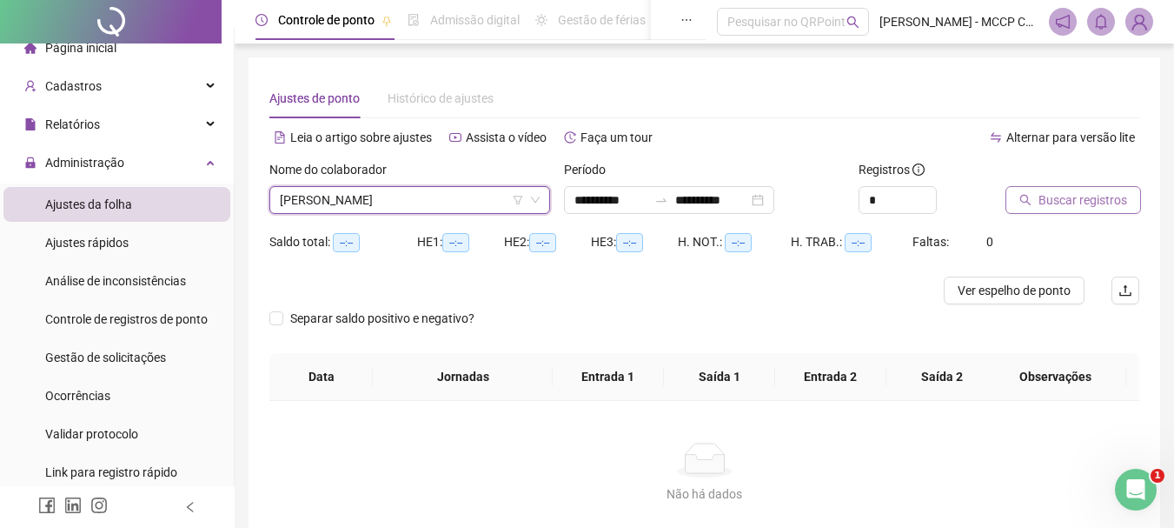
click at [1050, 202] on span "Buscar registros" at bounding box center [1083, 199] width 89 height 19
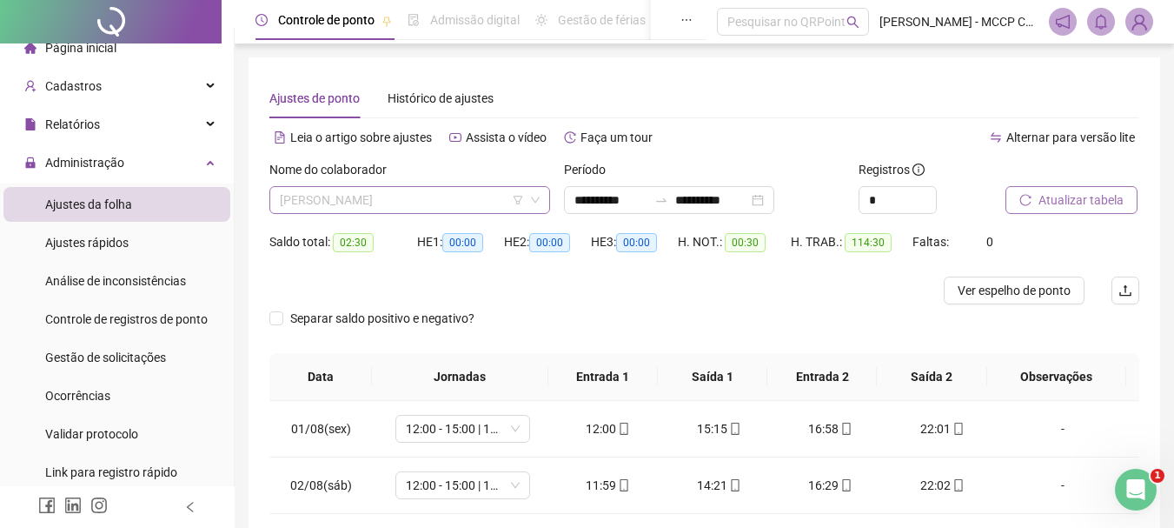
click at [497, 203] on span "[PERSON_NAME]" at bounding box center [410, 200] width 260 height 26
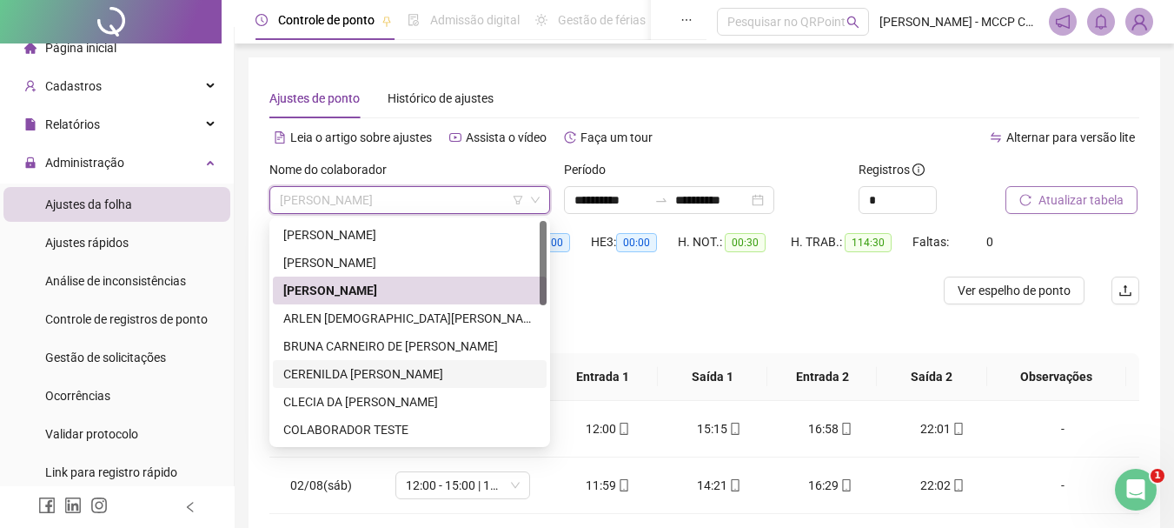
click at [485, 372] on div "CERENILDA [PERSON_NAME]" at bounding box center [409, 373] width 253 height 19
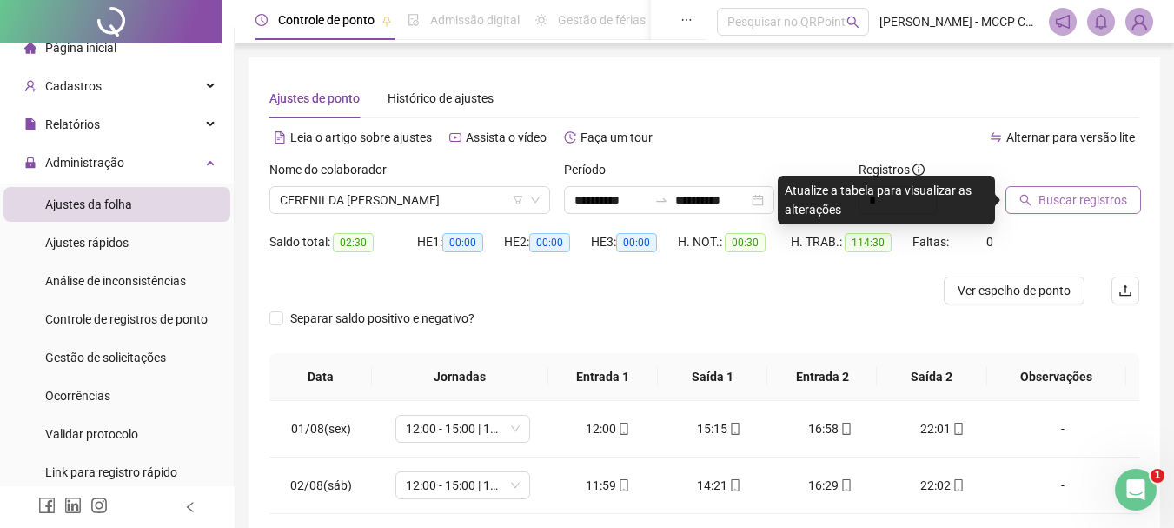
click at [1086, 195] on span "Buscar registros" at bounding box center [1083, 199] width 89 height 19
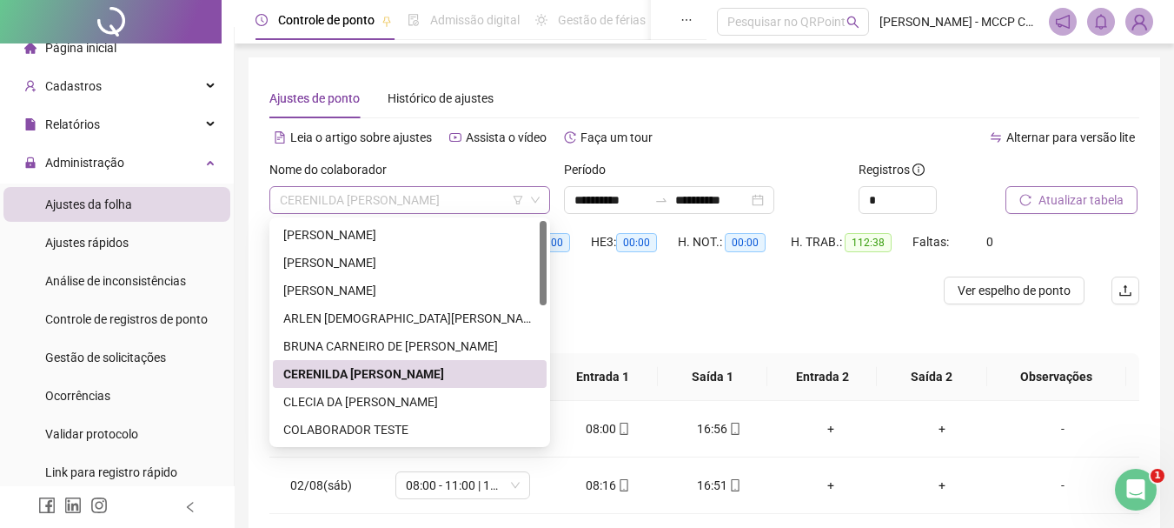
click at [489, 203] on span "CERENILDA [PERSON_NAME]" at bounding box center [410, 200] width 260 height 26
click at [446, 348] on div "BRUNA CARNEIRO DE [PERSON_NAME]" at bounding box center [409, 345] width 253 height 19
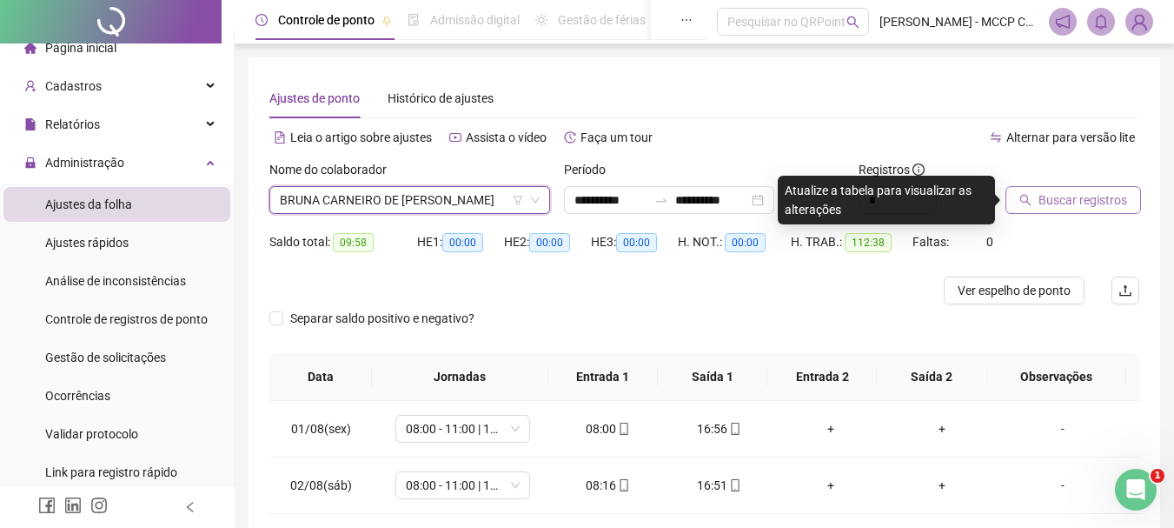
click at [1073, 208] on span "Buscar registros" at bounding box center [1083, 199] width 89 height 19
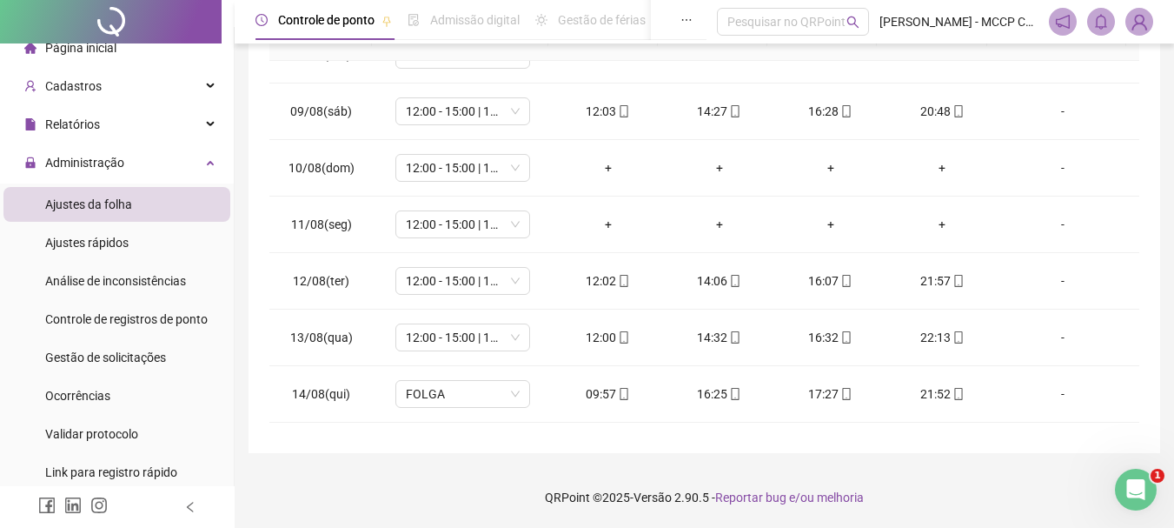
scroll to position [452, 0]
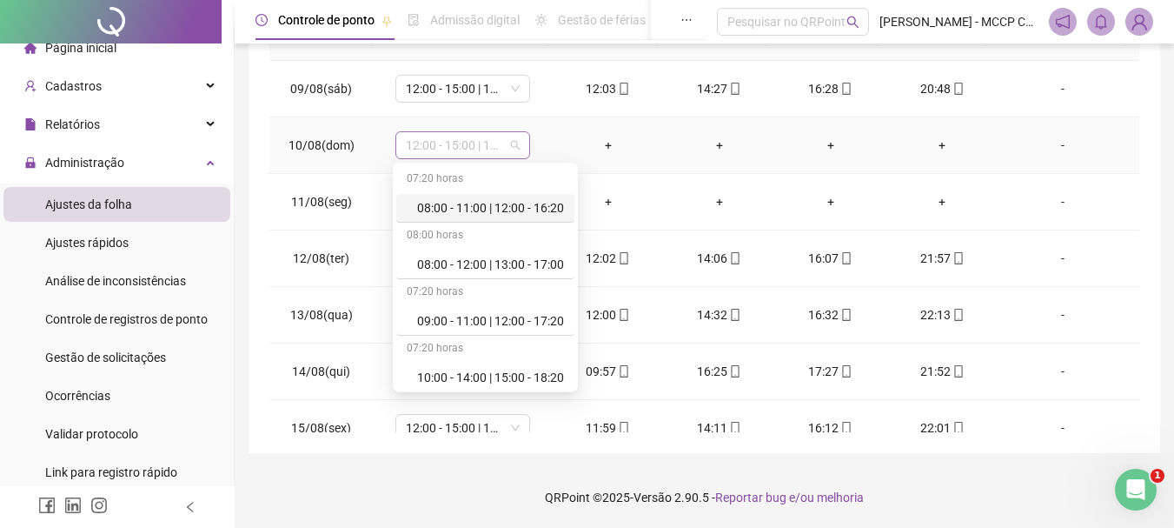
click at [518, 142] on div "12:00 - 15:00 | 17:00 - 22:00" at bounding box center [463, 145] width 135 height 28
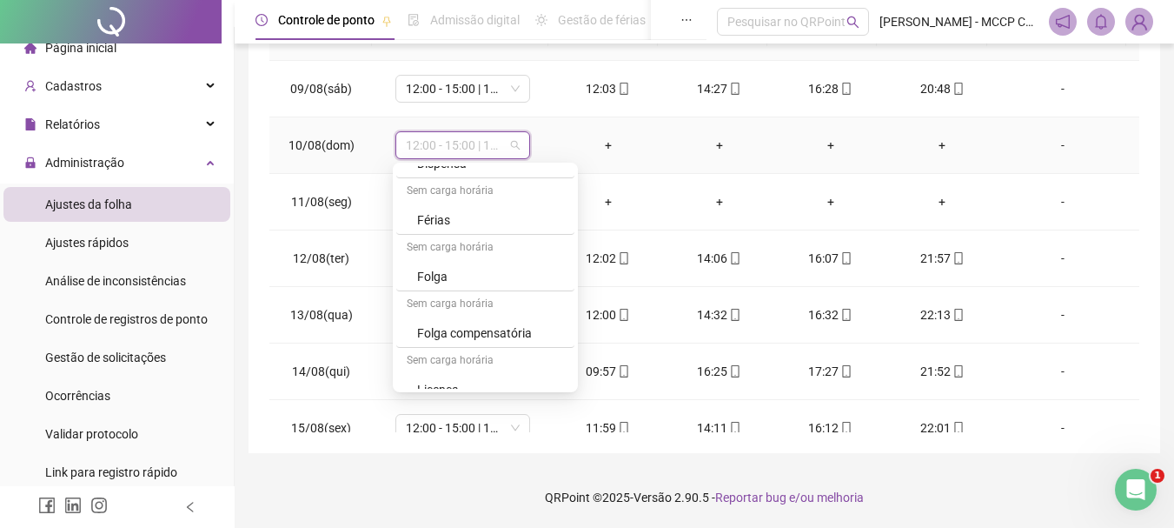
scroll to position [511, 0]
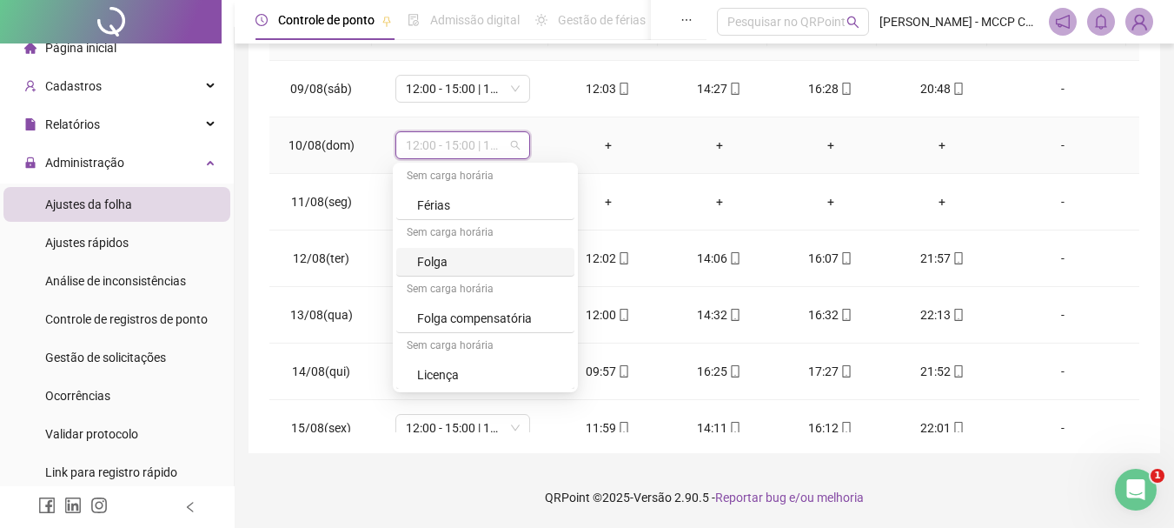
click at [462, 253] on div "Folga" at bounding box center [490, 261] width 147 height 19
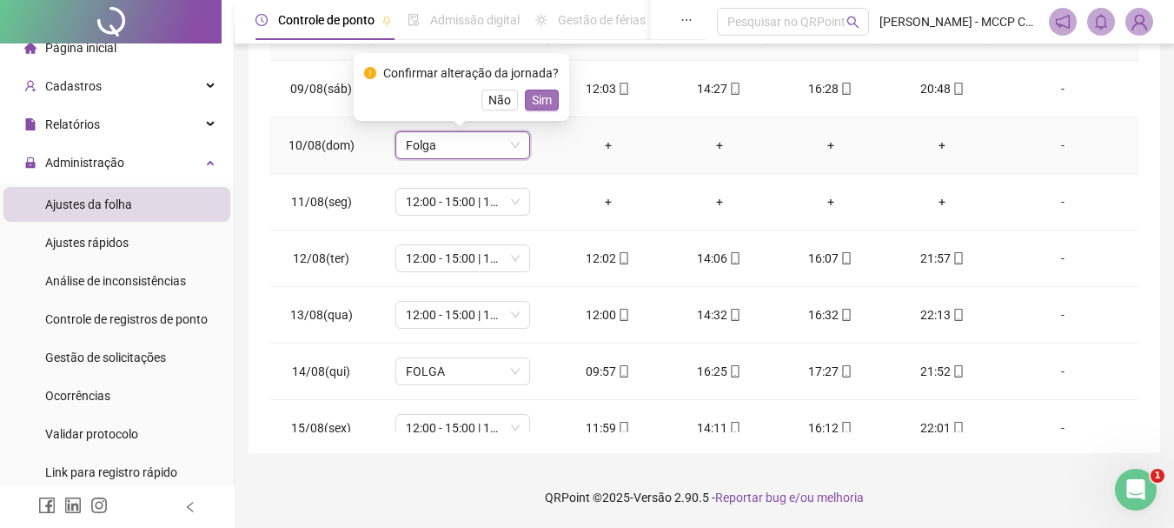
click at [537, 96] on span "Sim" at bounding box center [542, 99] width 20 height 19
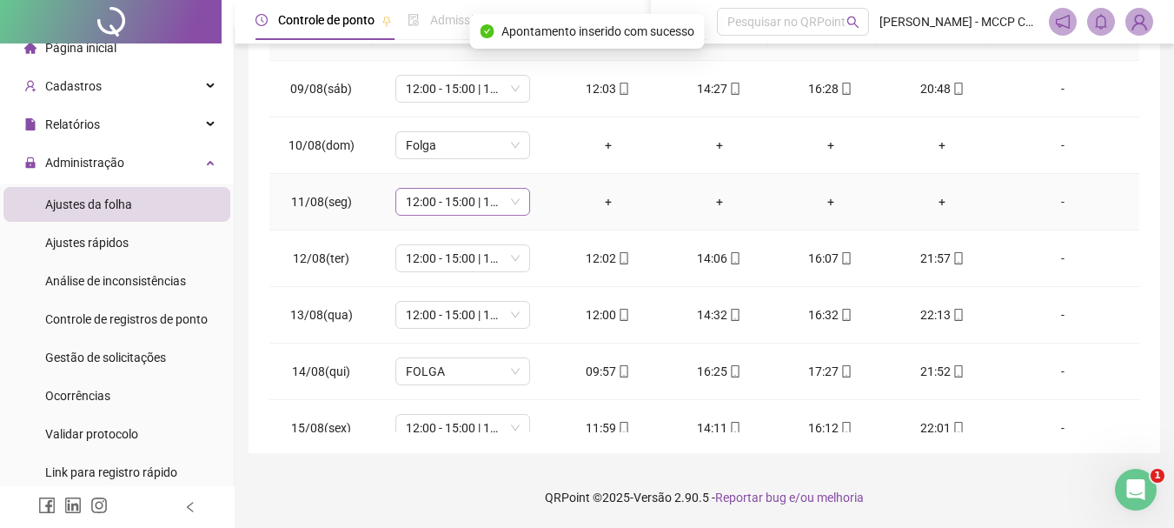
click at [520, 204] on div "12:00 - 15:00 | 17:00 - 22:00" at bounding box center [463, 202] width 135 height 28
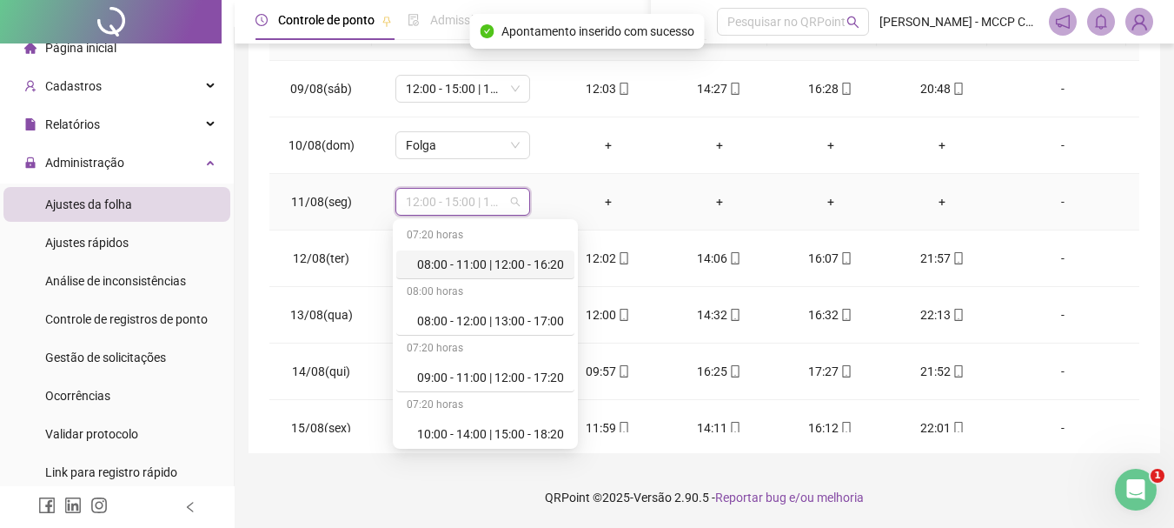
click at [575, 415] on div "07:20 horas 08:00 - 11:00 | 12:00 - 16:20 08:00 horas 08:00 - 12:00 | 13:00 - 1…" at bounding box center [485, 334] width 178 height 223
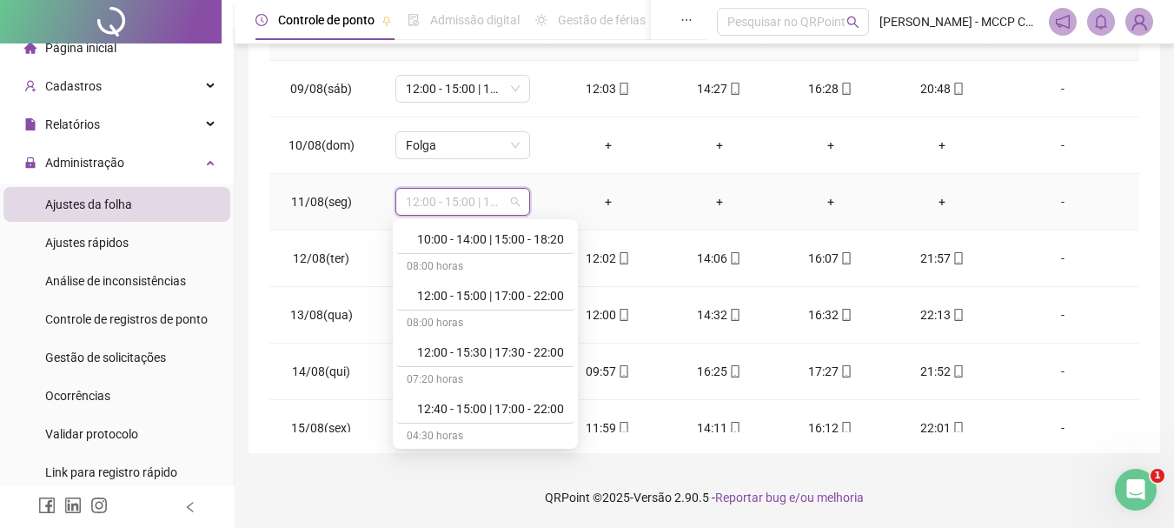
scroll to position [389, 0]
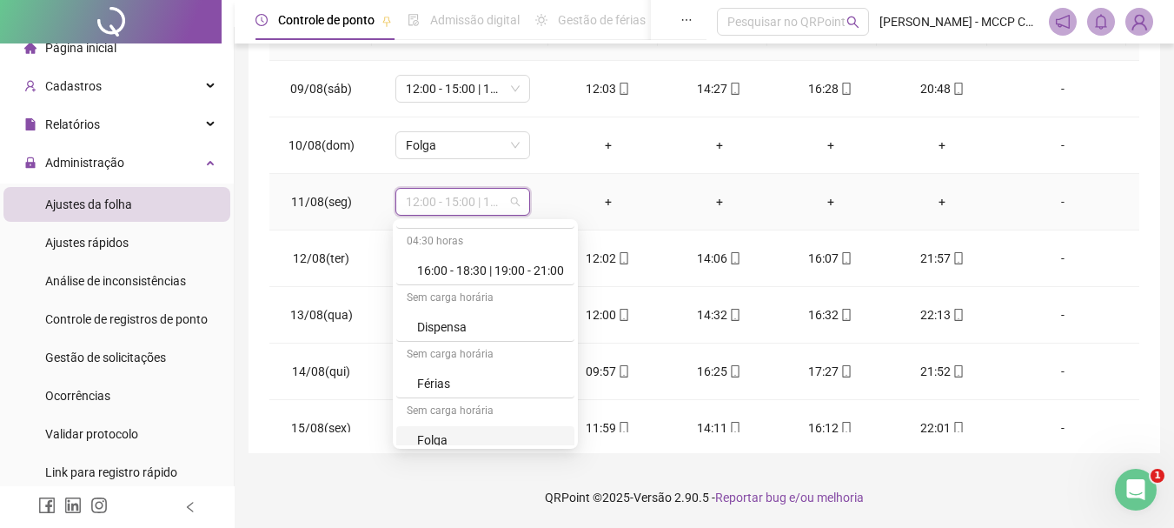
click at [526, 438] on div "Folga" at bounding box center [490, 439] width 147 height 19
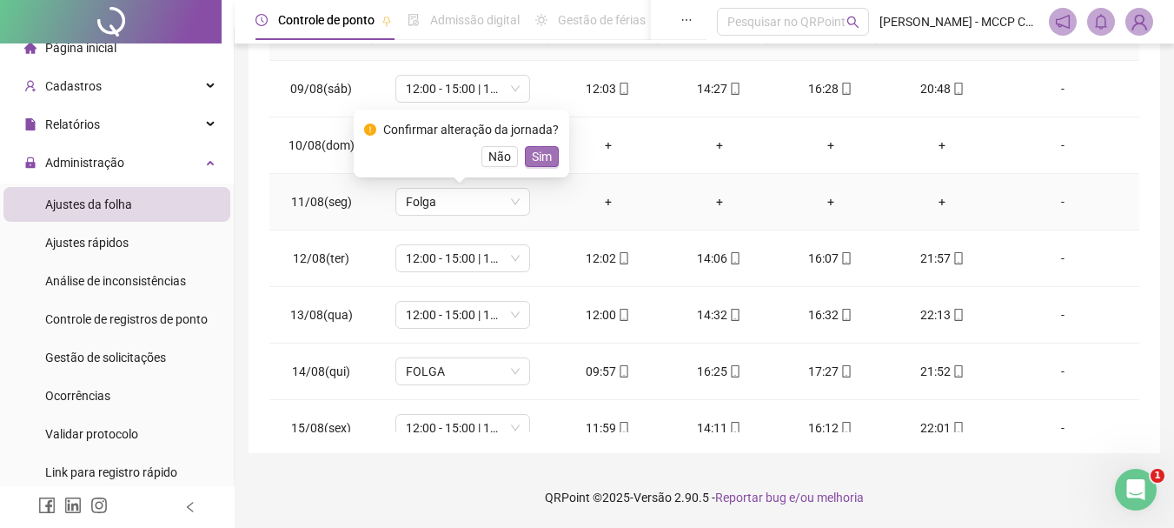
click at [542, 160] on span "Sim" at bounding box center [542, 156] width 20 height 19
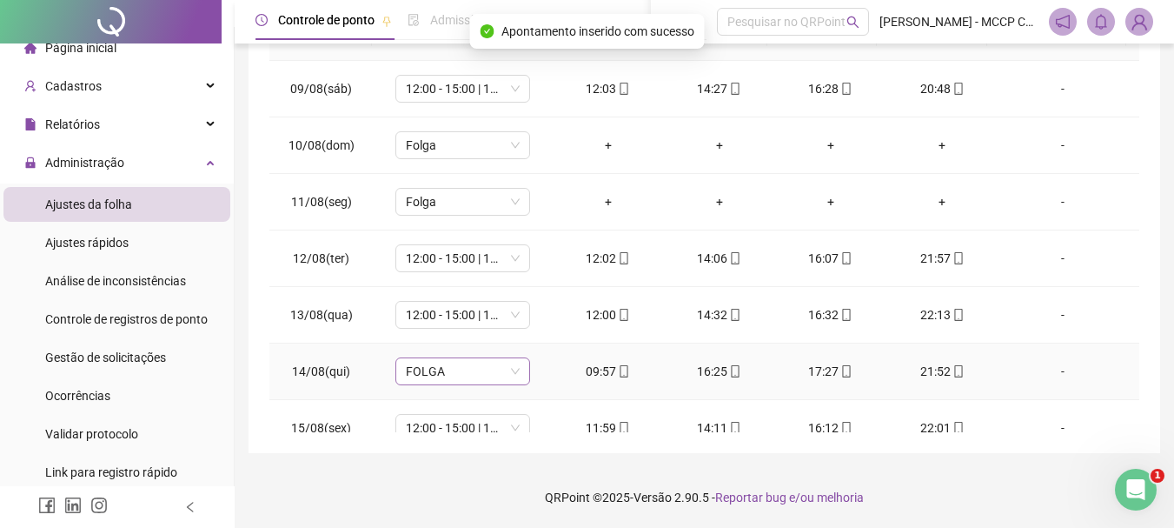
click at [509, 369] on span "FOLGA" at bounding box center [463, 371] width 114 height 26
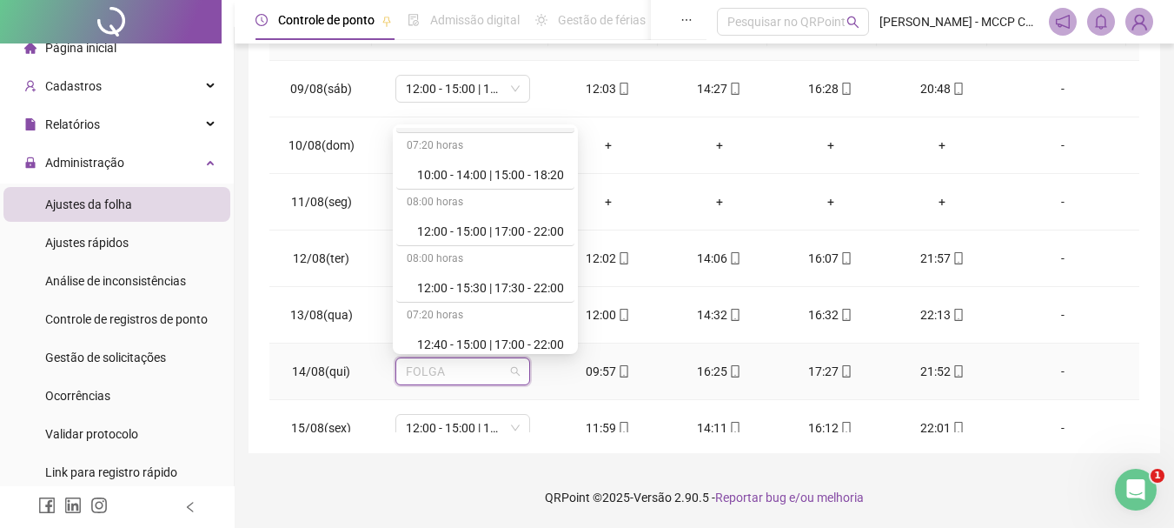
scroll to position [195, 0]
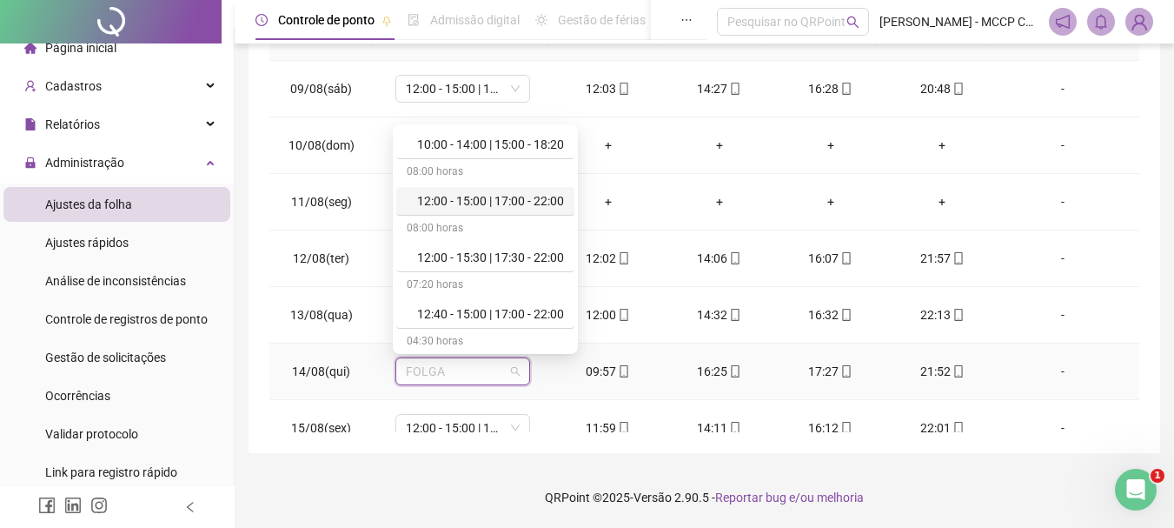
click at [535, 203] on div "12:00 - 15:00 | 17:00 - 22:00" at bounding box center [490, 200] width 147 height 19
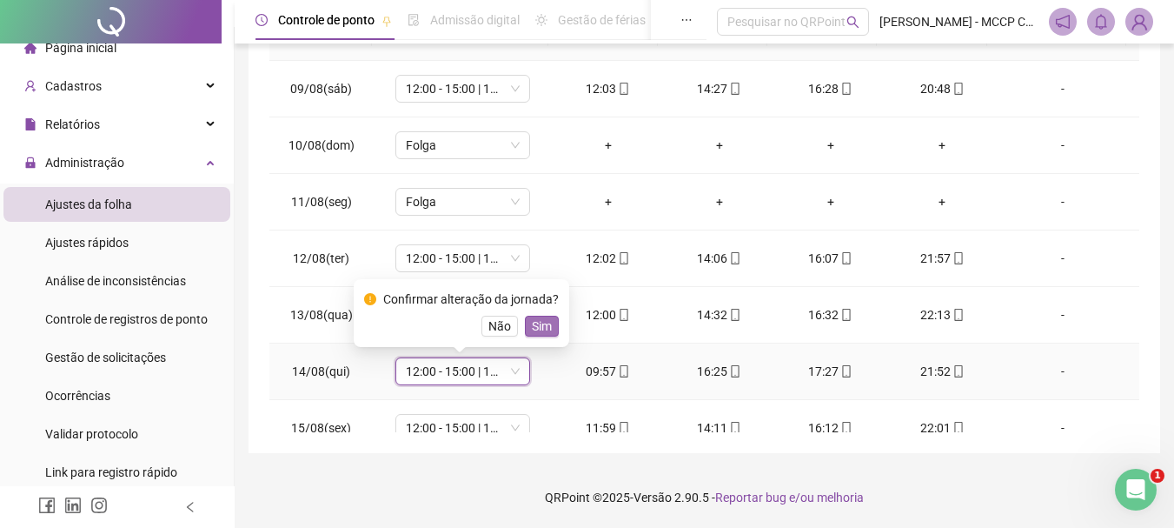
click at [532, 328] on span "Sim" at bounding box center [542, 325] width 20 height 19
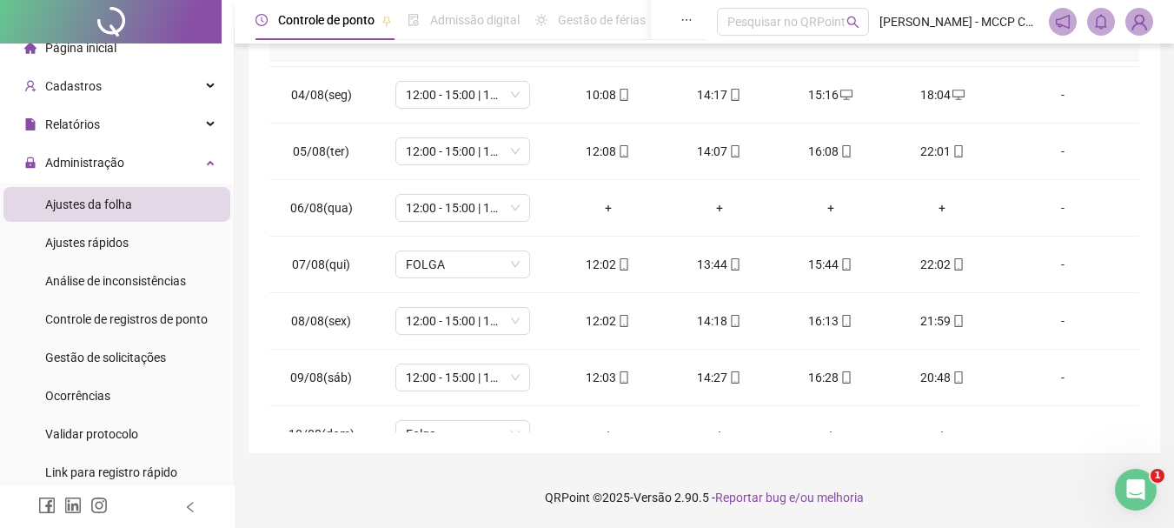
scroll to position [150, 0]
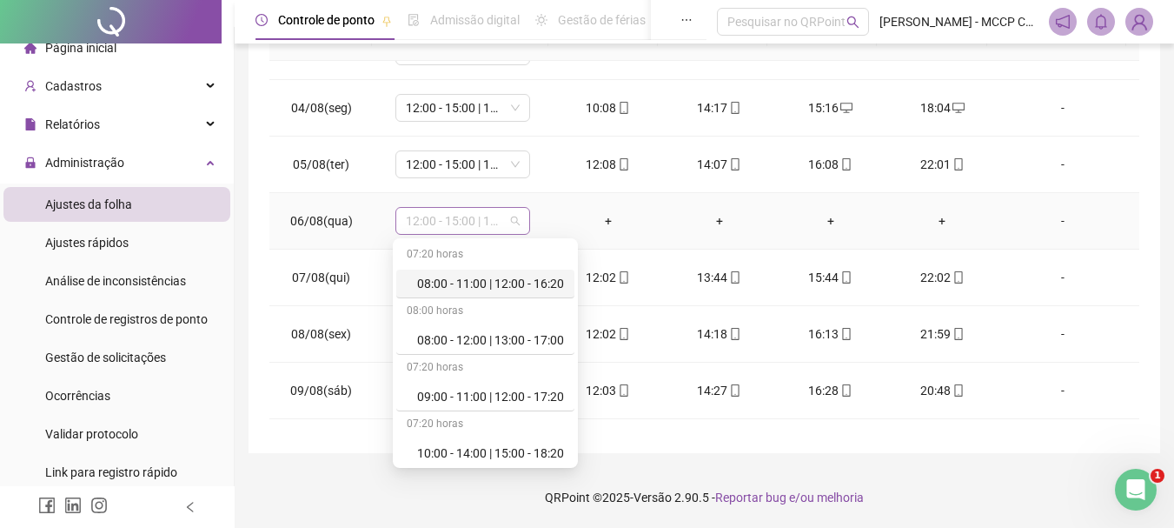
click at [514, 231] on span "12:00 - 15:00 | 17:00 - 22:00" at bounding box center [463, 221] width 114 height 26
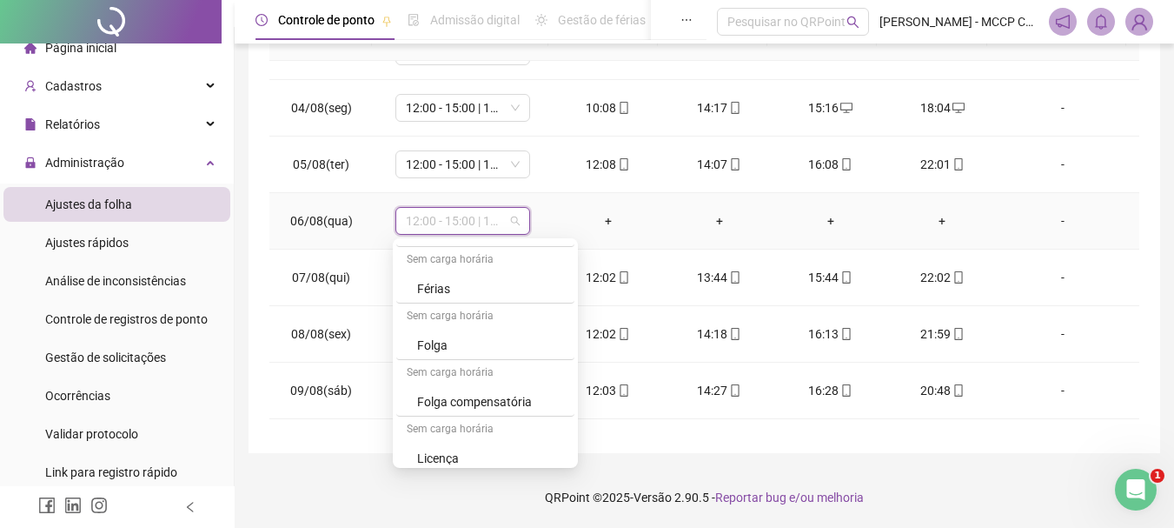
scroll to position [512, 0]
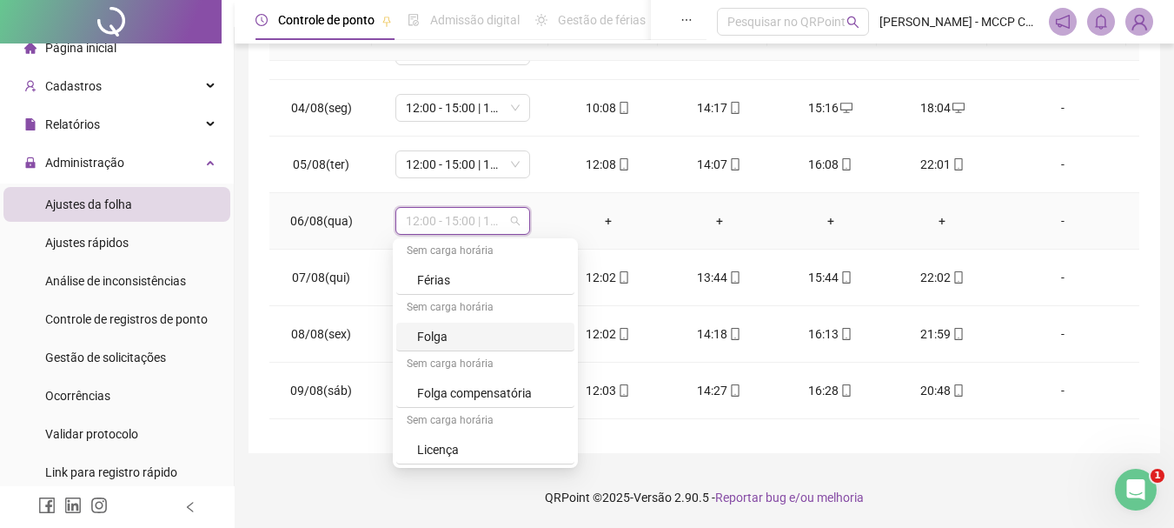
click at [466, 329] on div "Folga" at bounding box center [490, 336] width 147 height 19
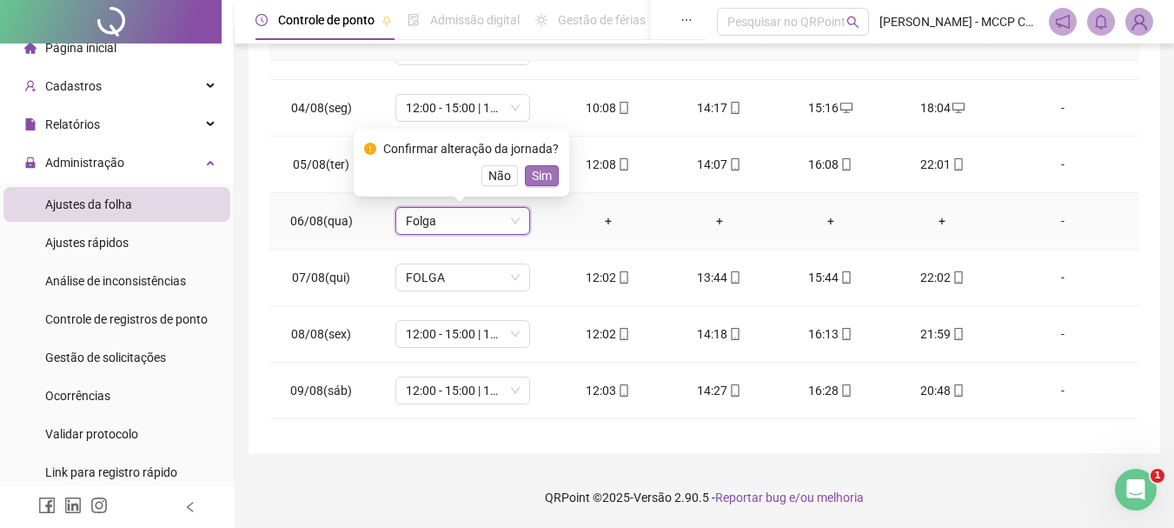
click at [546, 183] on span "Sim" at bounding box center [542, 175] width 20 height 19
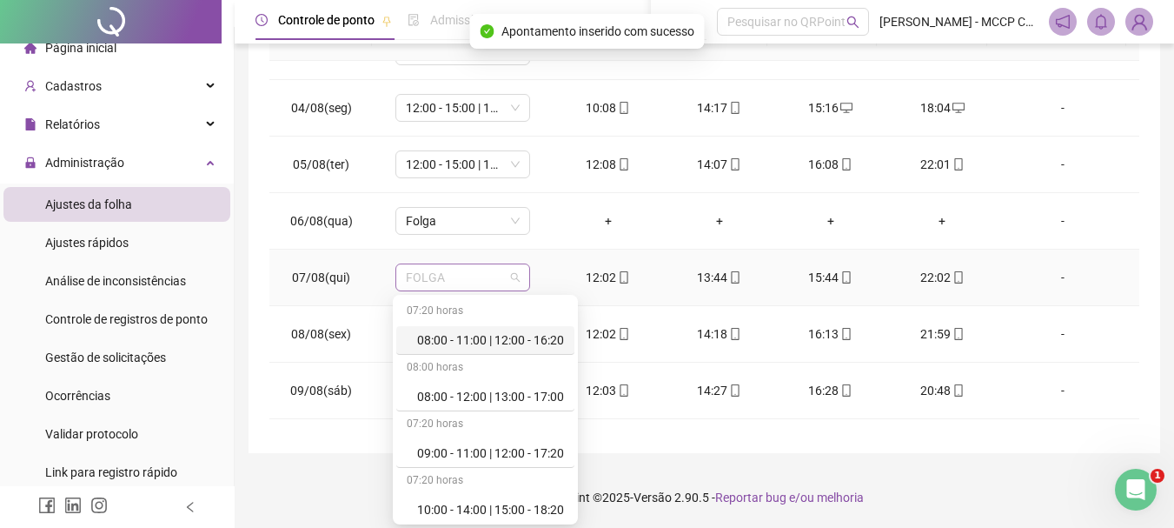
click at [514, 271] on span "FOLGA" at bounding box center [463, 277] width 114 height 26
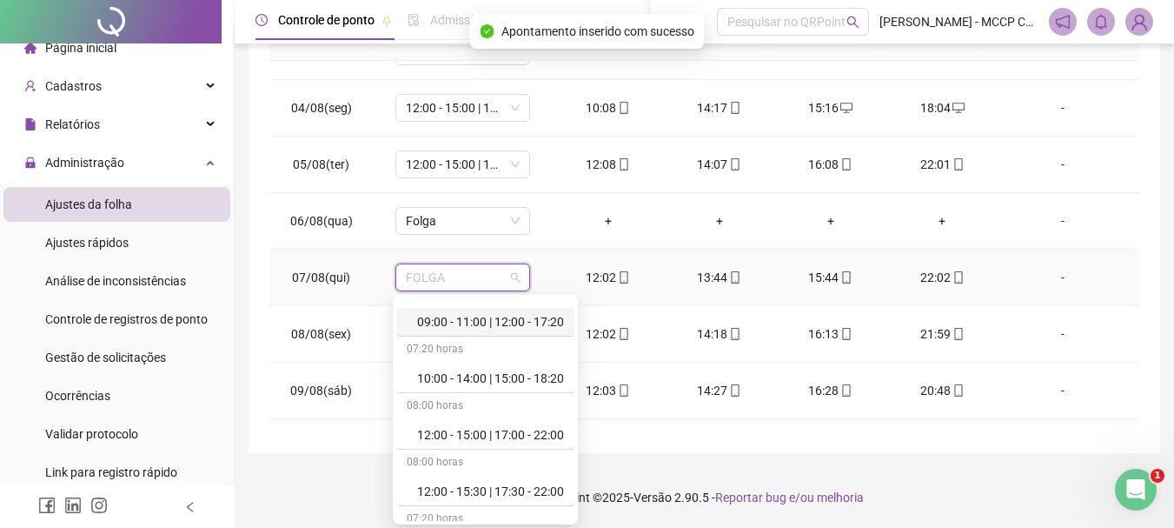
scroll to position [195, 0]
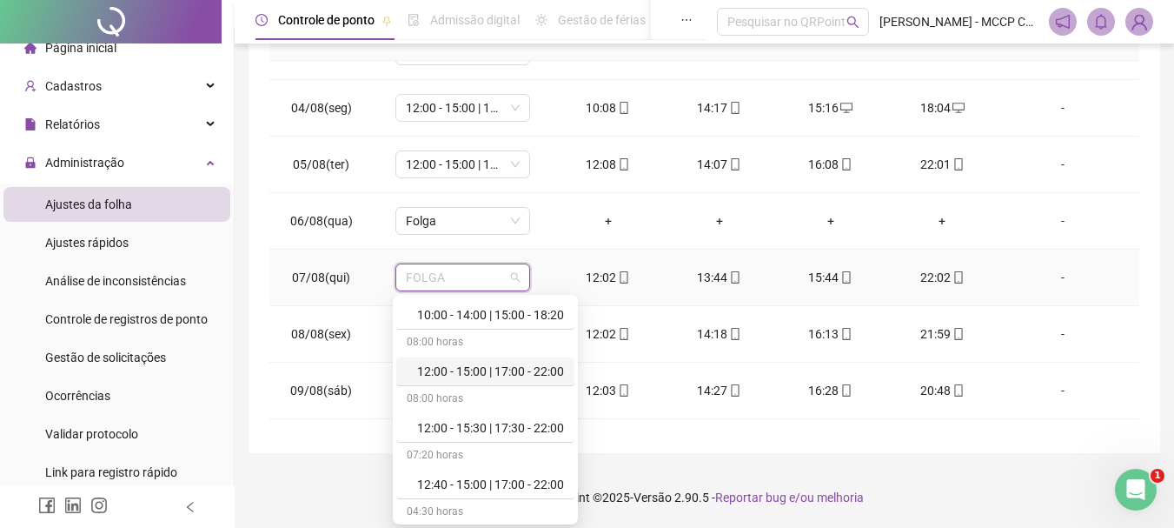
click at [529, 372] on div "12:00 - 15:00 | 17:00 - 22:00" at bounding box center [490, 371] width 147 height 19
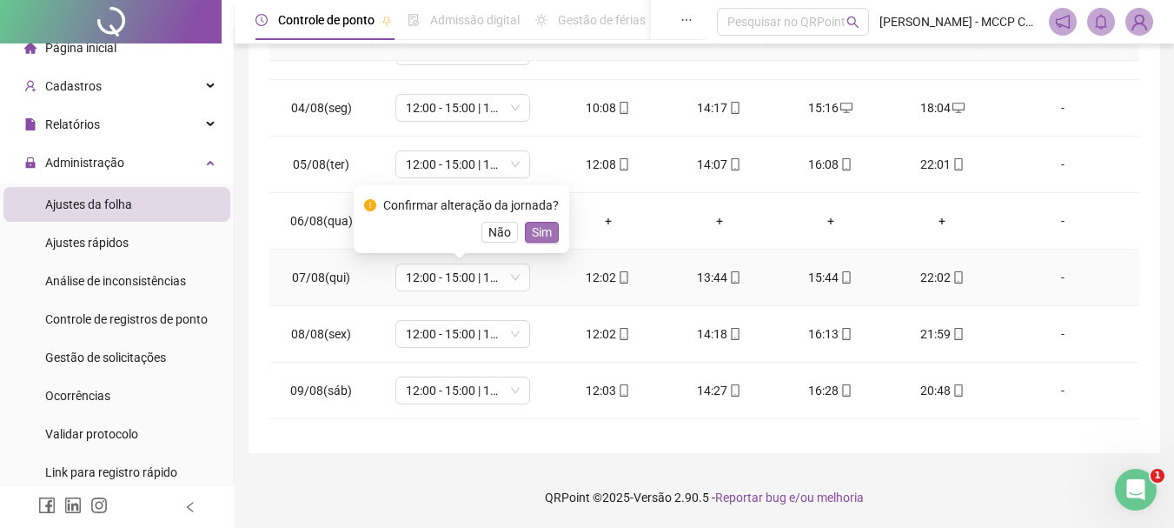
click at [538, 240] on span "Sim" at bounding box center [542, 232] width 20 height 19
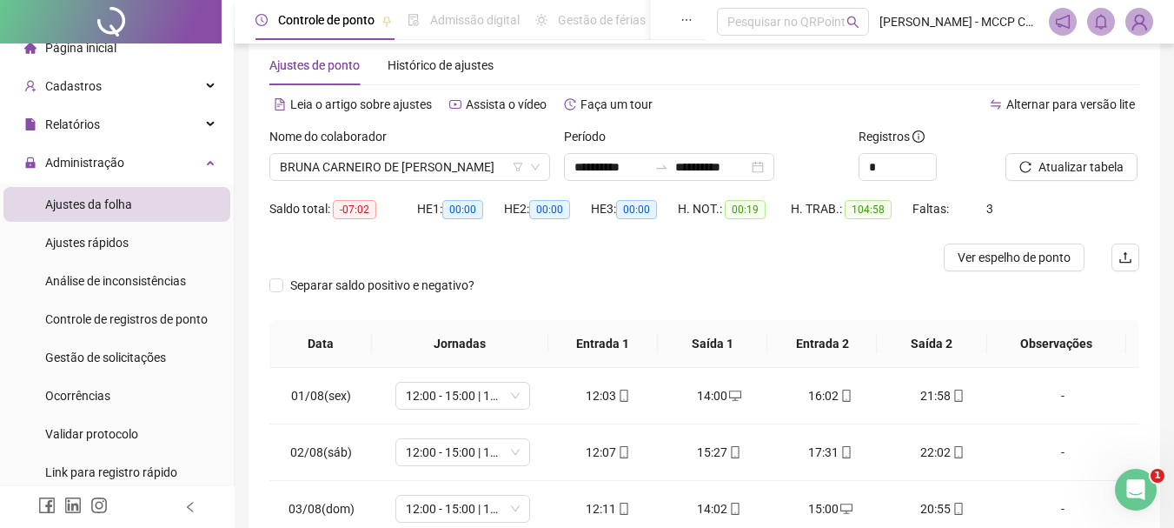
scroll to position [27, 0]
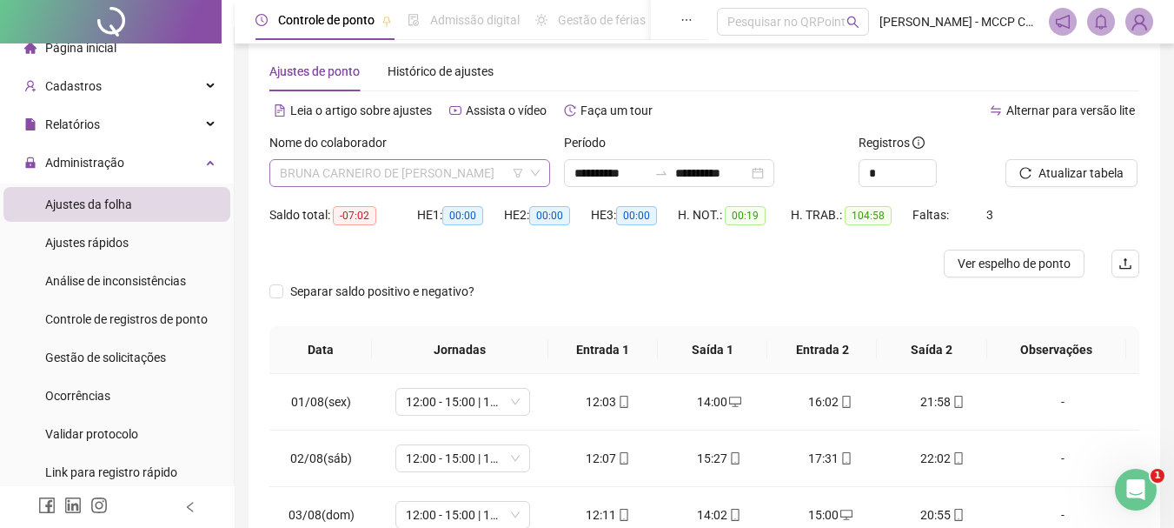
click at [511, 172] on span "BRUNA CARNEIRO DE [PERSON_NAME]" at bounding box center [410, 173] width 260 height 26
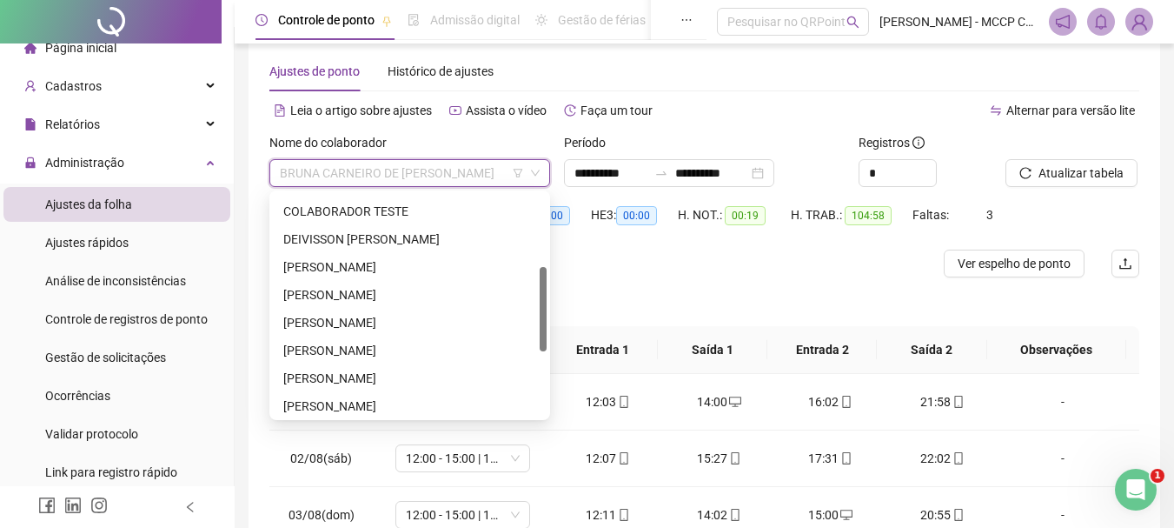
scroll to position [223, 0]
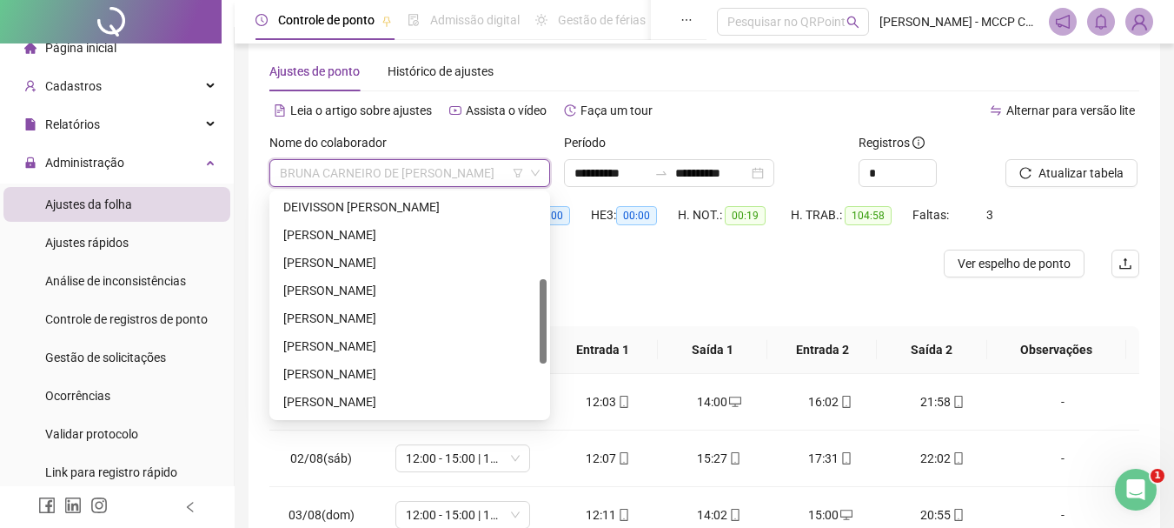
drag, startPoint x: 542, startPoint y: 256, endPoint x: 549, endPoint y: 342, distance: 85.5
click at [549, 342] on div "294453 280429 283971 DEIVISSON [PERSON_NAME] DOS SANTOS [PERSON_NAME] [PERSON_N…" at bounding box center [409, 305] width 281 height 230
click at [379, 256] on div "[PERSON_NAME]" at bounding box center [409, 262] width 253 height 19
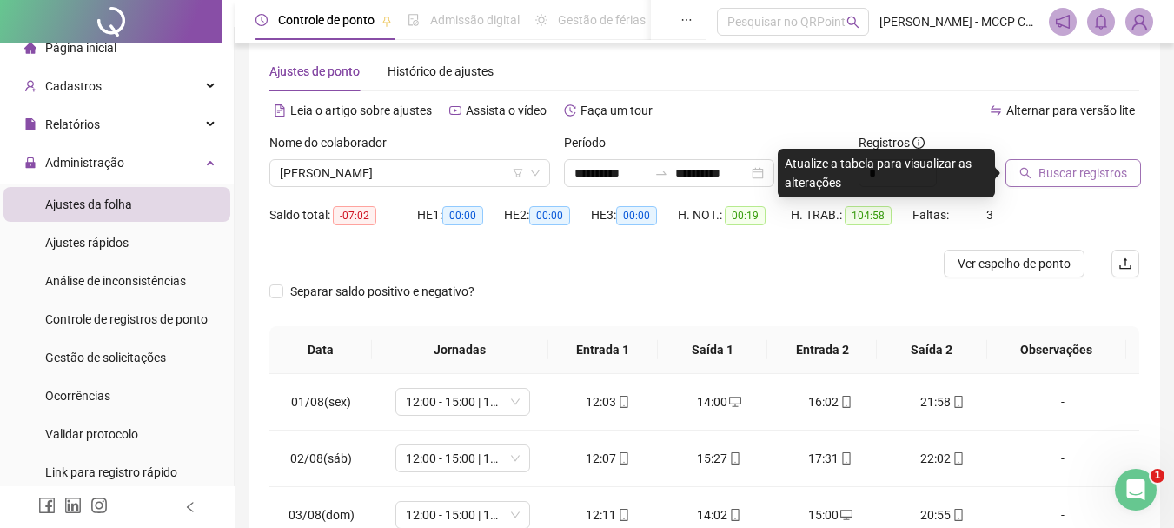
click at [1052, 178] on span "Buscar registros" at bounding box center [1083, 172] width 89 height 19
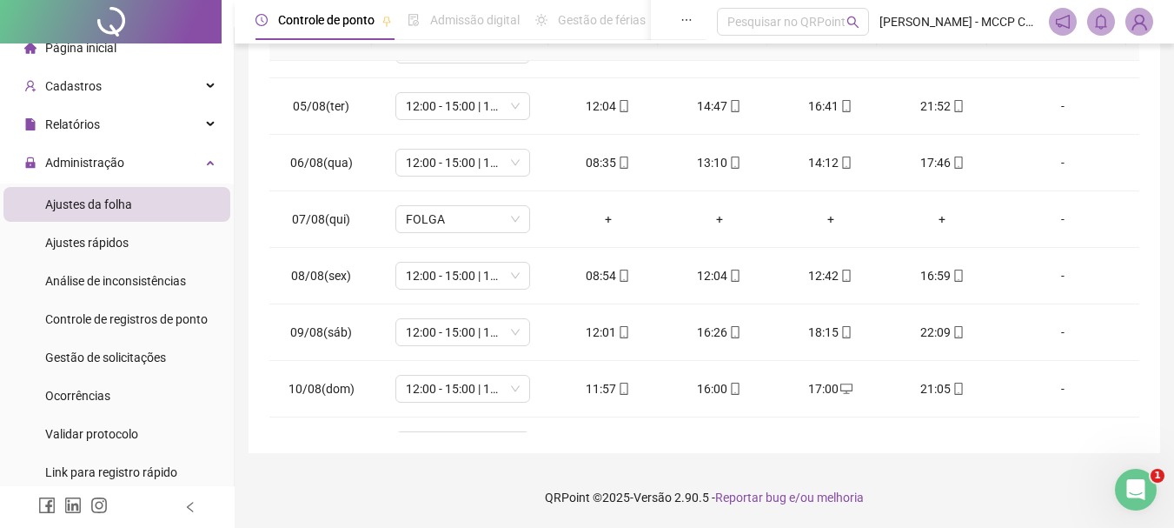
scroll to position [0, 0]
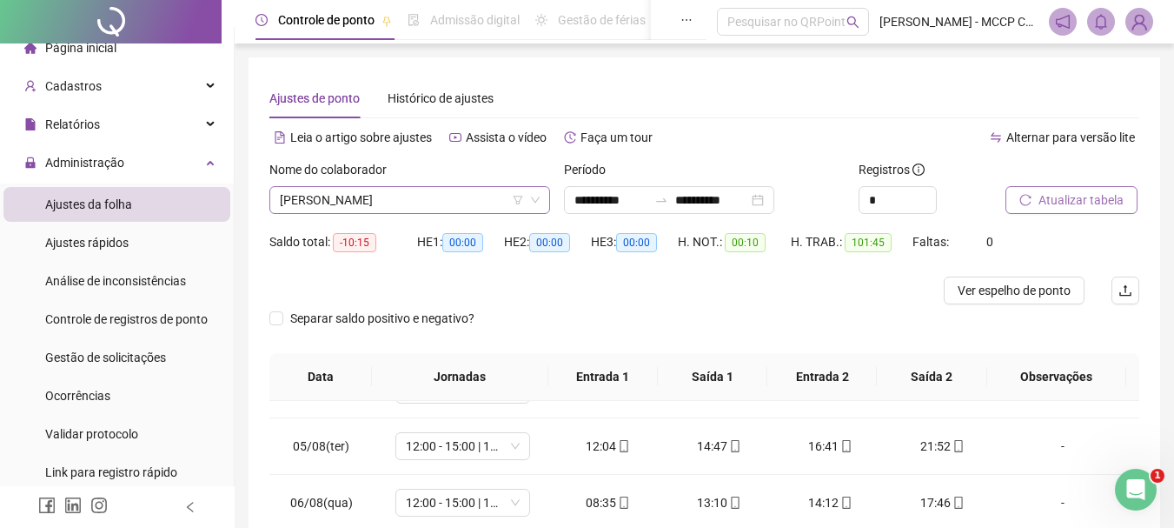
click at [539, 197] on icon "down" at bounding box center [535, 200] width 9 height 6
click at [496, 193] on span "[PERSON_NAME]" at bounding box center [410, 200] width 260 height 26
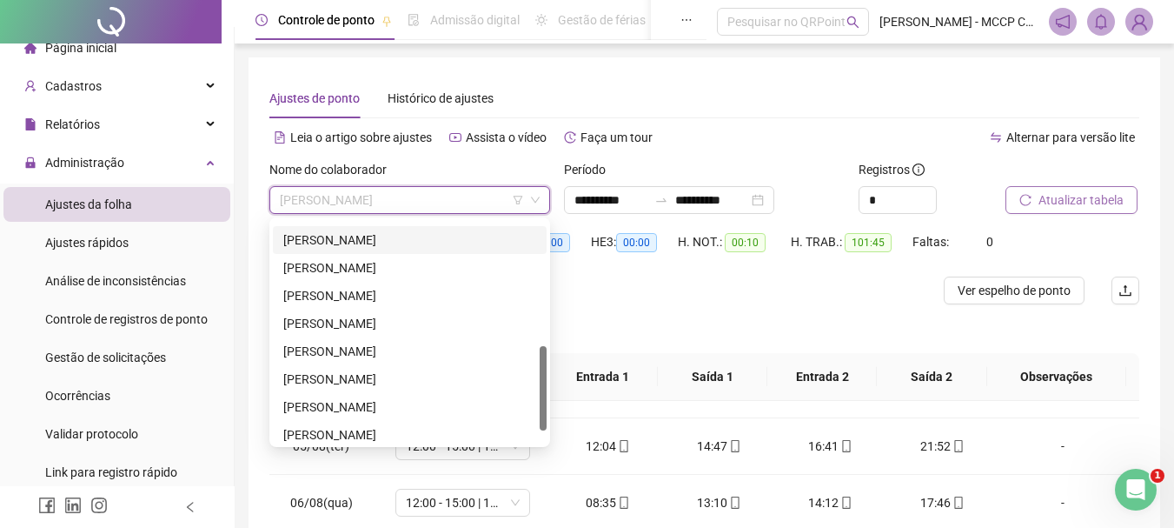
scroll to position [344, 0]
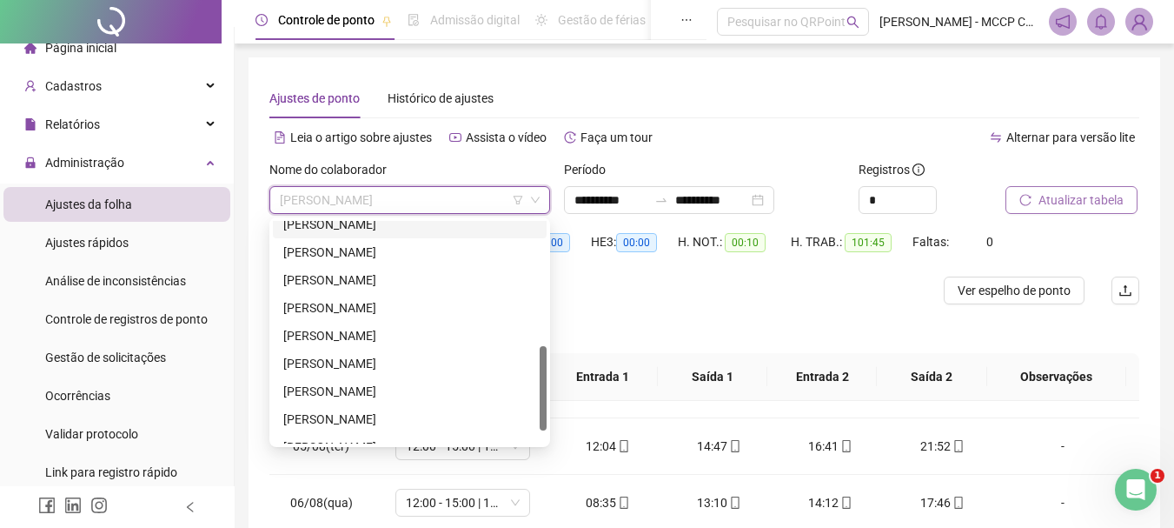
drag, startPoint x: 542, startPoint y: 350, endPoint x: 546, endPoint y: 396, distance: 46.2
click at [546, 396] on div at bounding box center [543, 388] width 7 height 84
click at [434, 308] on div "[PERSON_NAME]" at bounding box center [409, 307] width 253 height 19
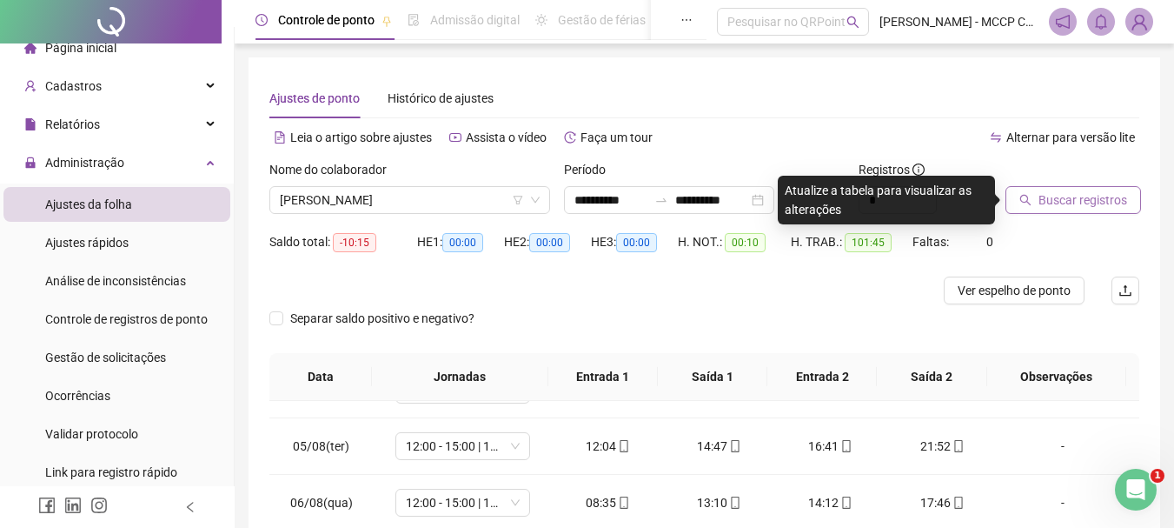
click at [1091, 207] on span "Buscar registros" at bounding box center [1083, 199] width 89 height 19
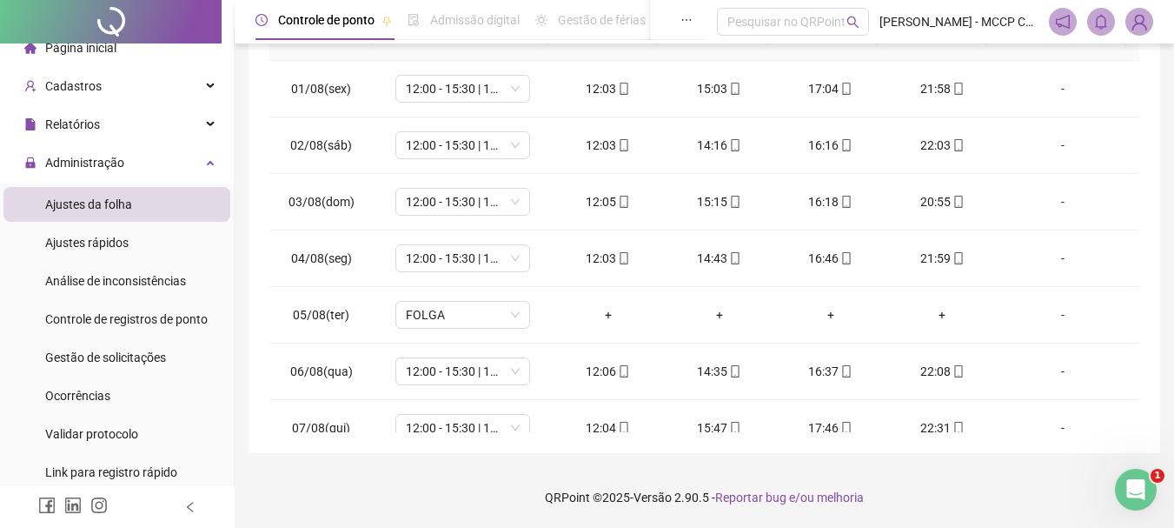
scroll to position [0, 0]
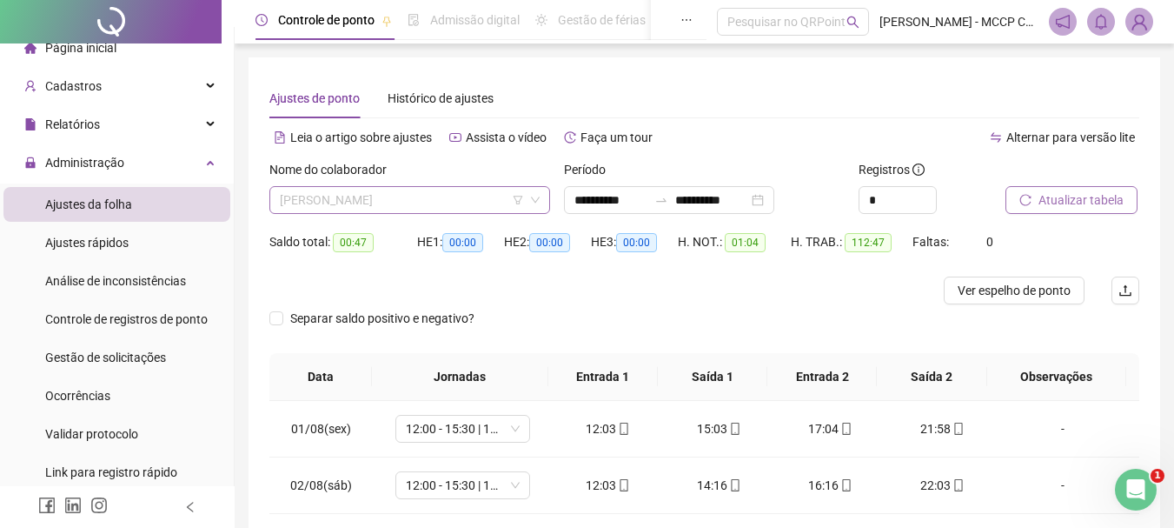
click at [502, 194] on span "[PERSON_NAME]" at bounding box center [410, 200] width 260 height 26
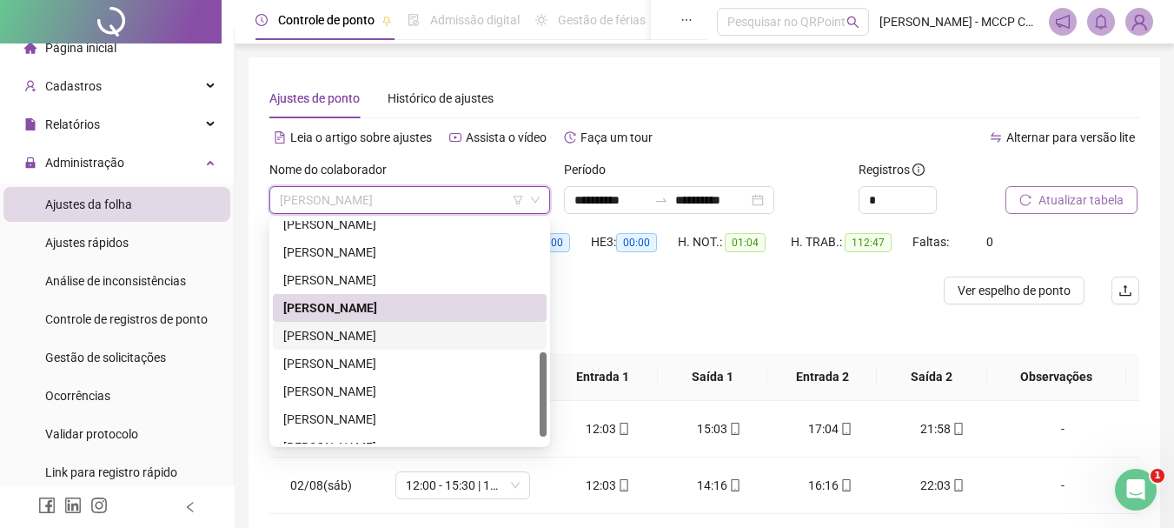
click at [446, 331] on div "[PERSON_NAME]" at bounding box center [409, 335] width 253 height 19
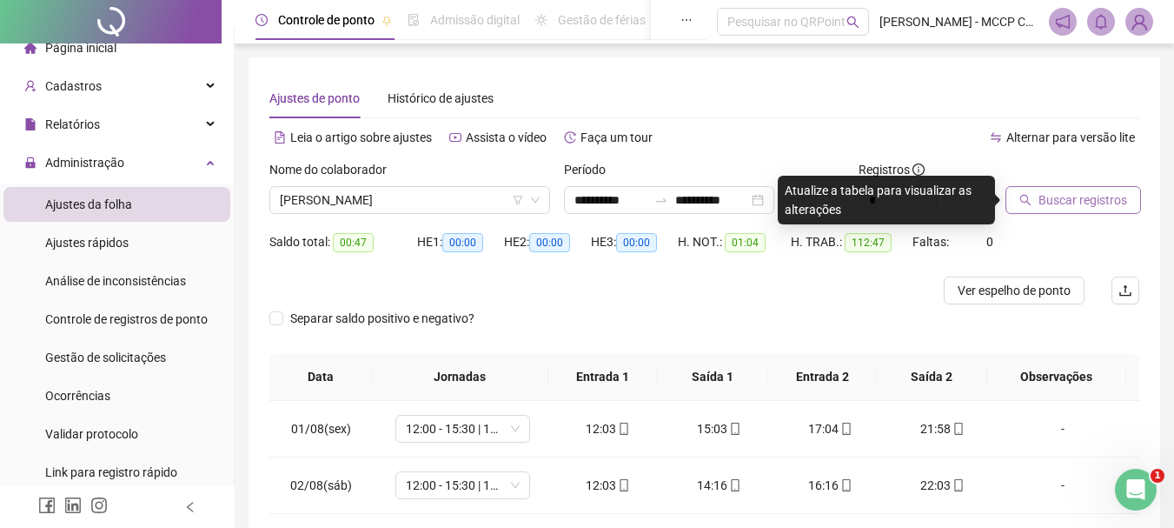
click at [1098, 203] on span "Buscar registros" at bounding box center [1083, 199] width 89 height 19
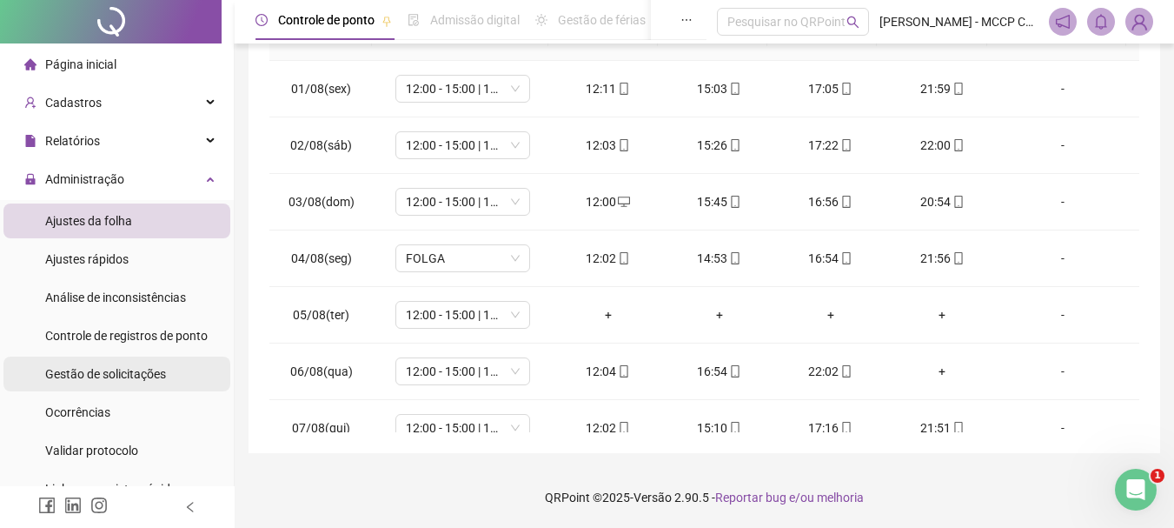
click at [144, 373] on span "Gestão de solicitações" at bounding box center [105, 374] width 121 height 14
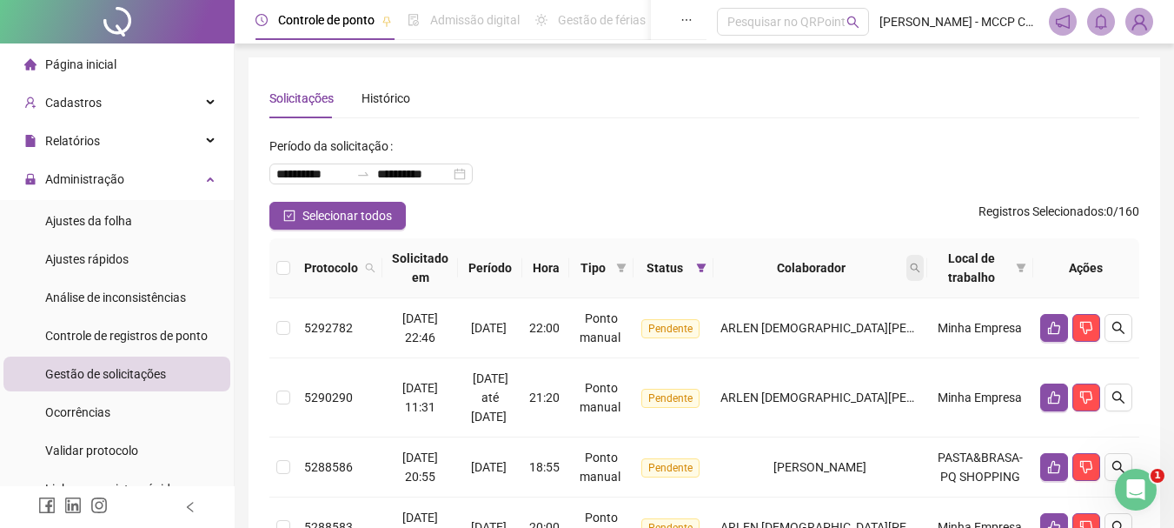
click at [915, 269] on span at bounding box center [915, 268] width 17 height 26
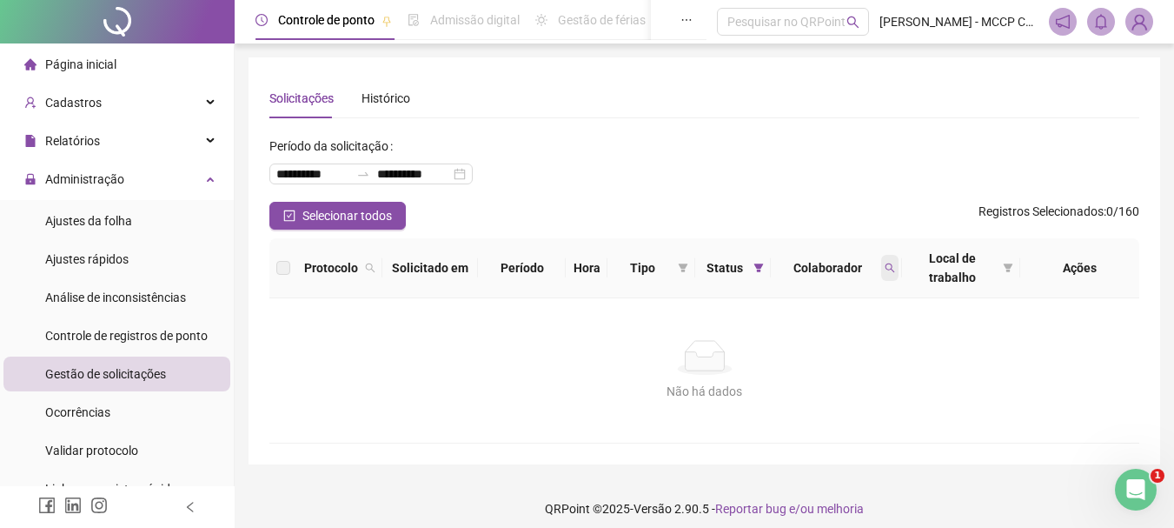
click at [895, 265] on span at bounding box center [890, 268] width 17 height 26
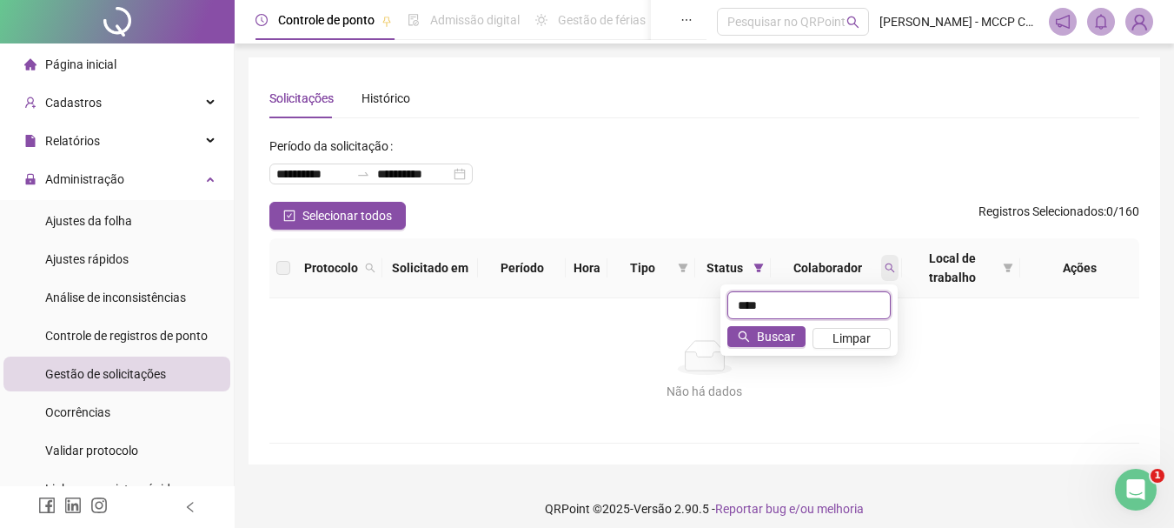
type input "****"
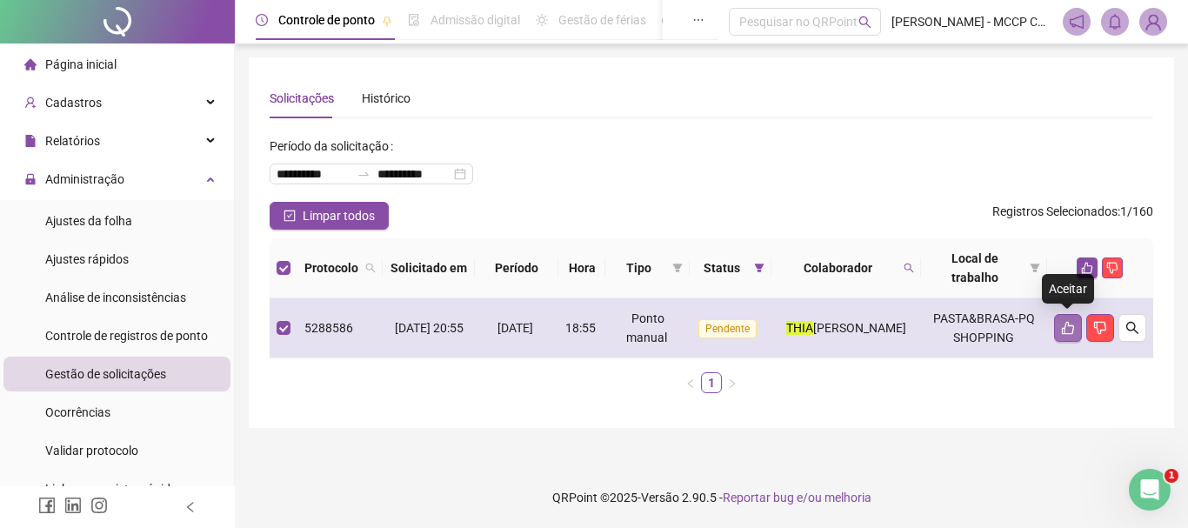
click at [1068, 322] on icon "like" at bounding box center [1068, 328] width 14 height 14
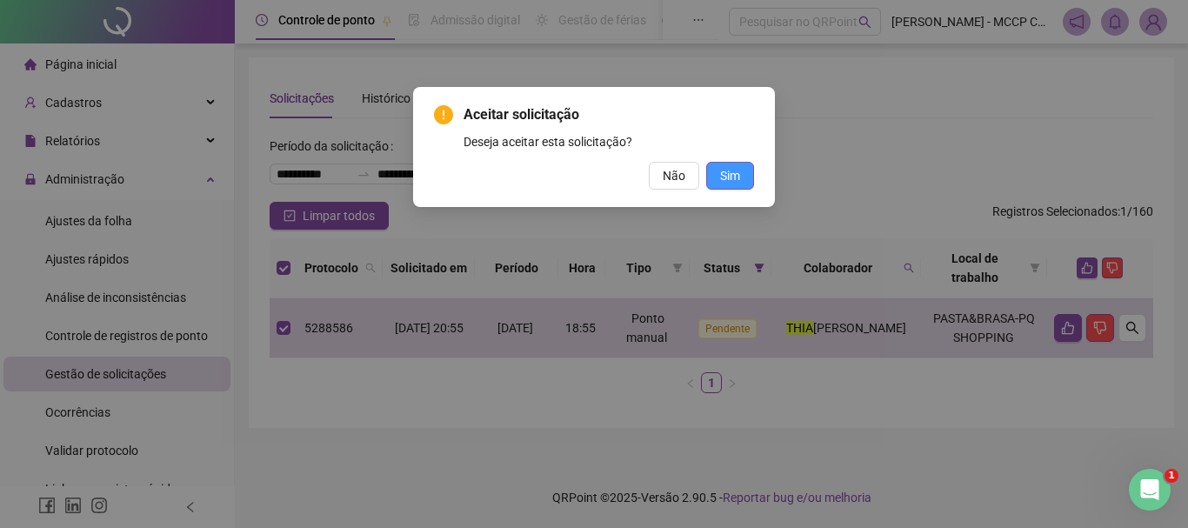
click at [731, 184] on span "Sim" at bounding box center [730, 175] width 20 height 19
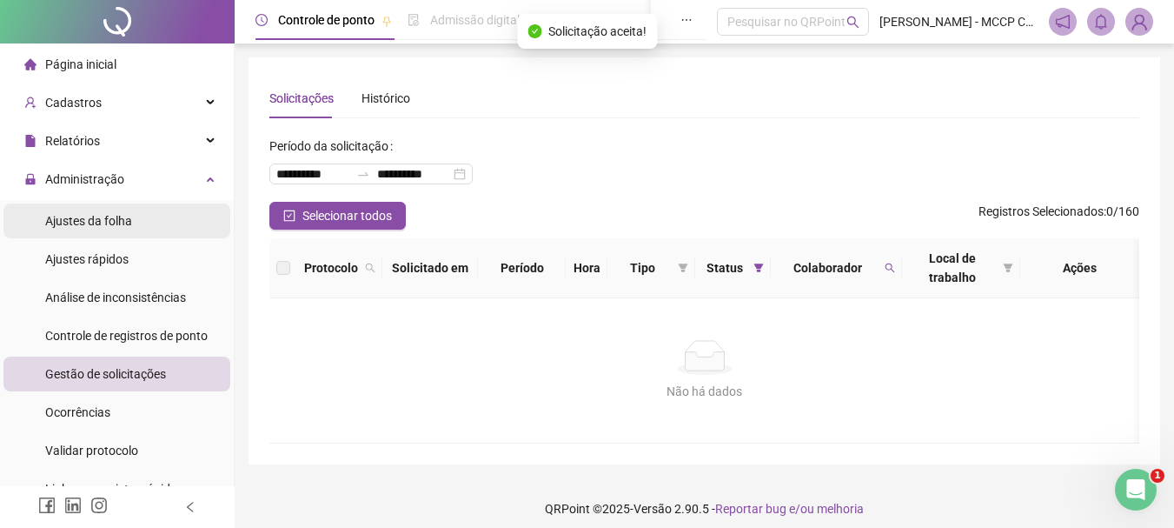
click at [131, 221] on li "Ajustes da folha" at bounding box center [116, 220] width 227 height 35
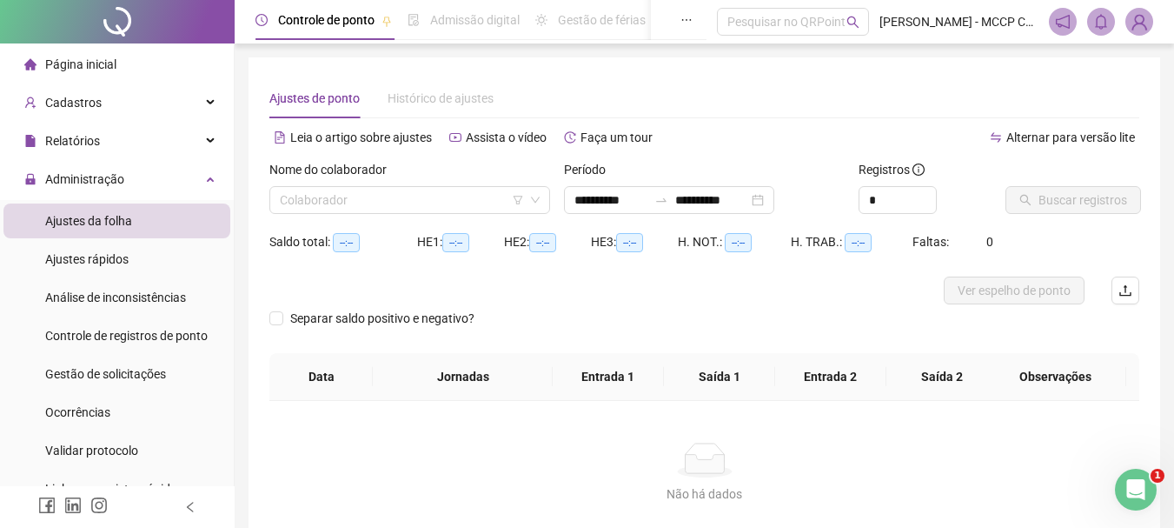
type input "**********"
drag, startPoint x: 420, startPoint y: 176, endPoint x: 338, endPoint y: 206, distance: 86.9
click at [338, 206] on div "Nome do colaborador Colaborador" at bounding box center [409, 187] width 281 height 54
click at [338, 206] on input "search" at bounding box center [402, 200] width 244 height 26
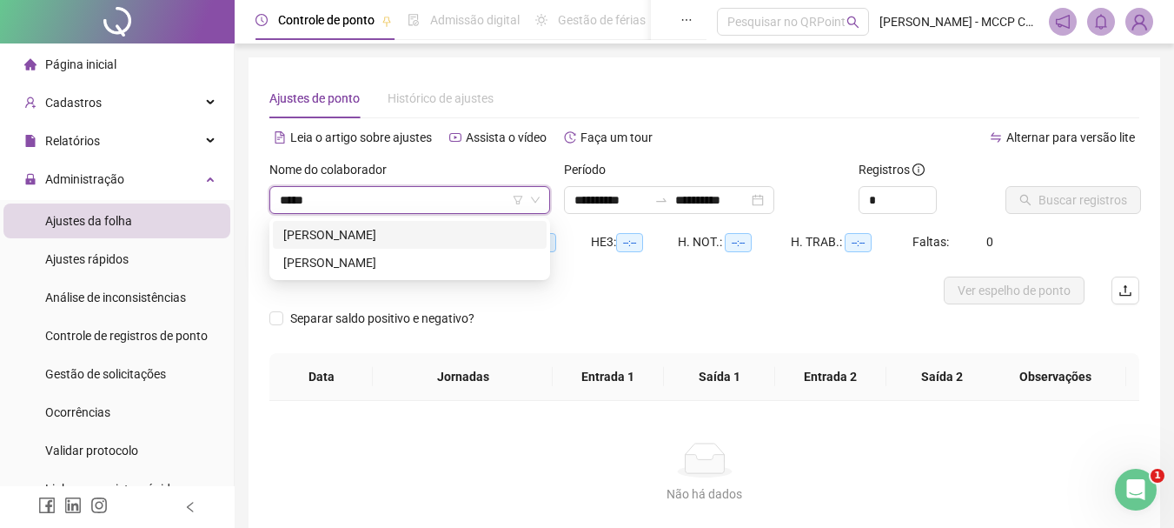
type input "******"
click at [374, 228] on div "[PERSON_NAME]" at bounding box center [409, 234] width 253 height 19
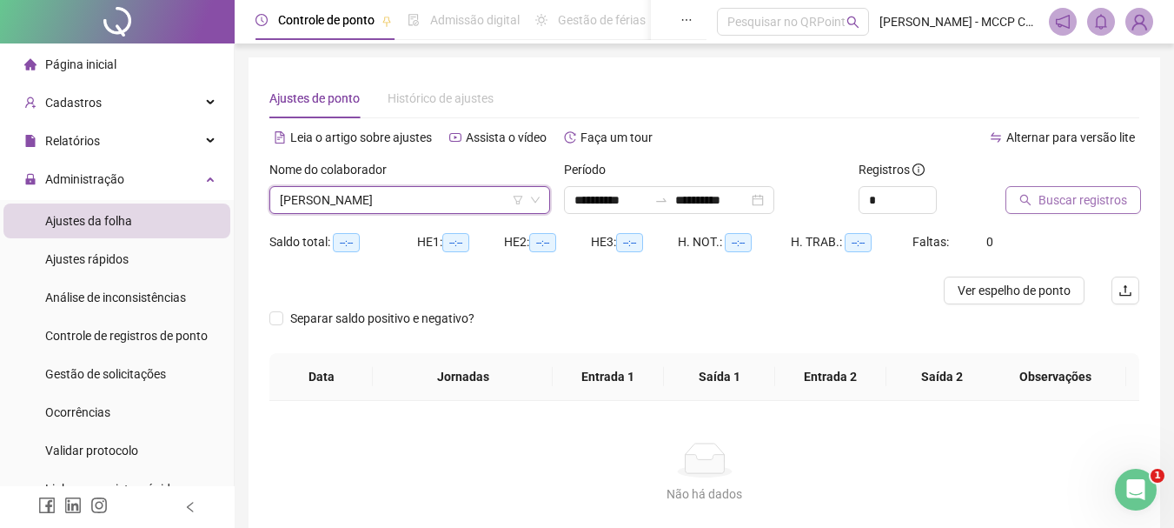
click at [1101, 203] on span "Buscar registros" at bounding box center [1083, 199] width 89 height 19
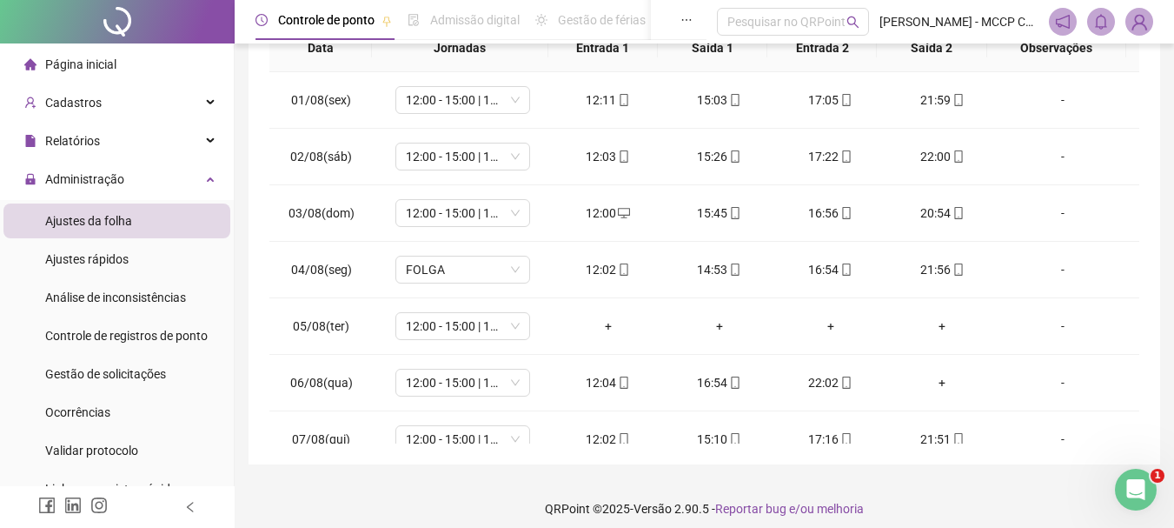
scroll to position [340, 0]
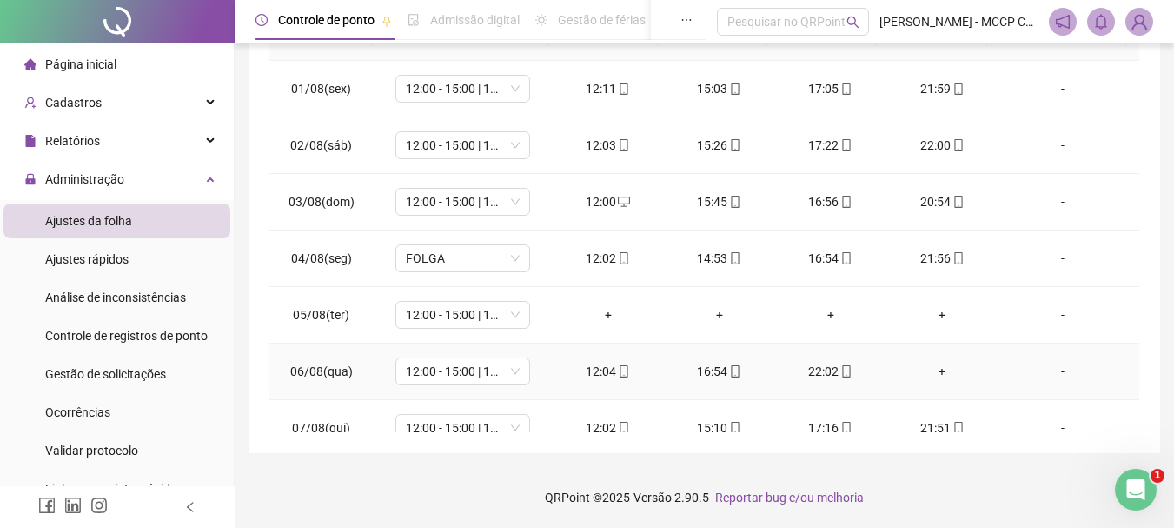
click at [931, 369] on div "+" at bounding box center [942, 371] width 83 height 19
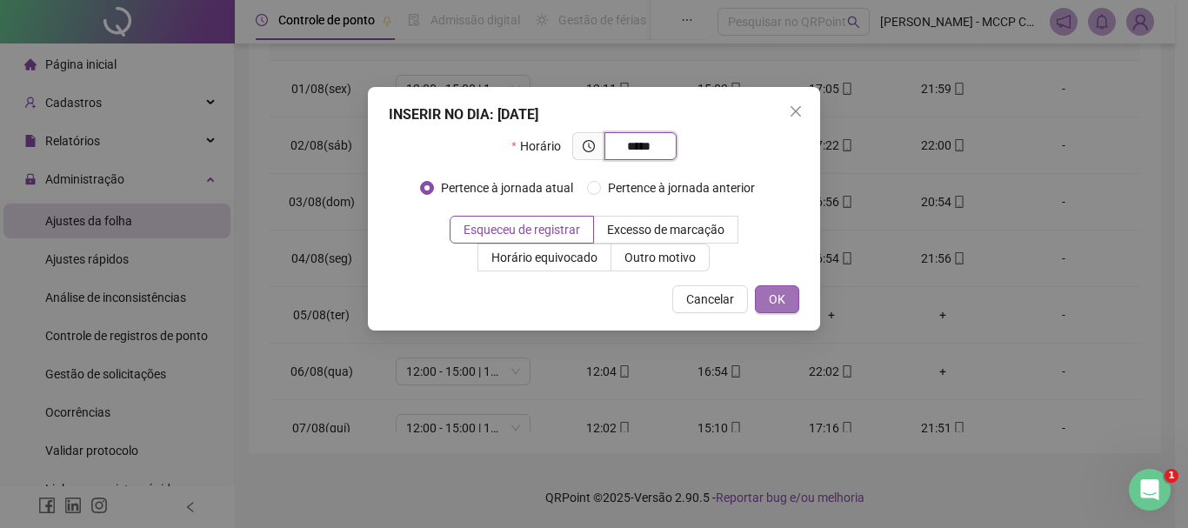
type input "*****"
click at [788, 307] on button "OK" at bounding box center [777, 299] width 44 height 28
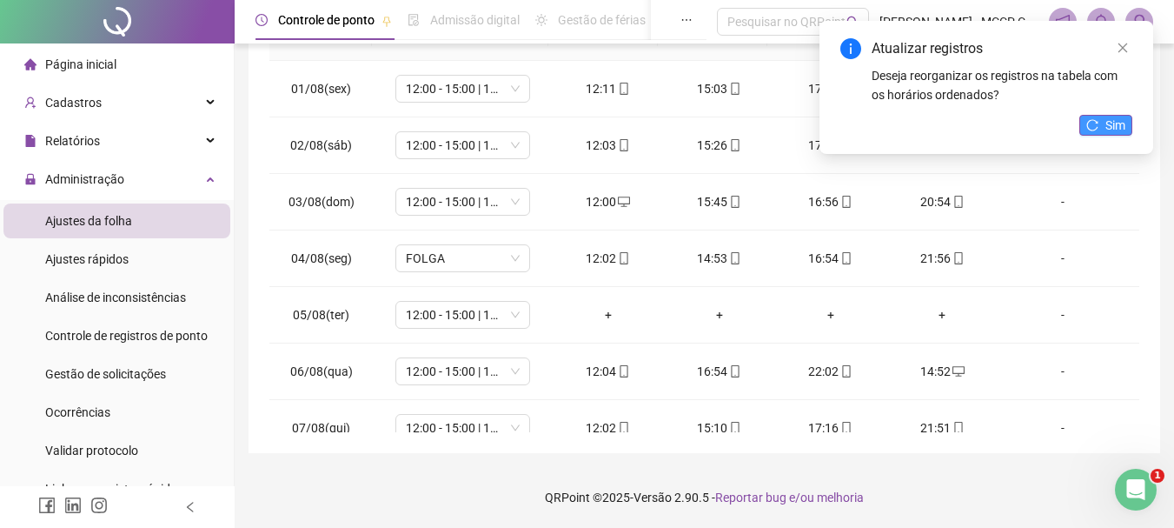
click at [1108, 130] on span "Sim" at bounding box center [1116, 125] width 20 height 19
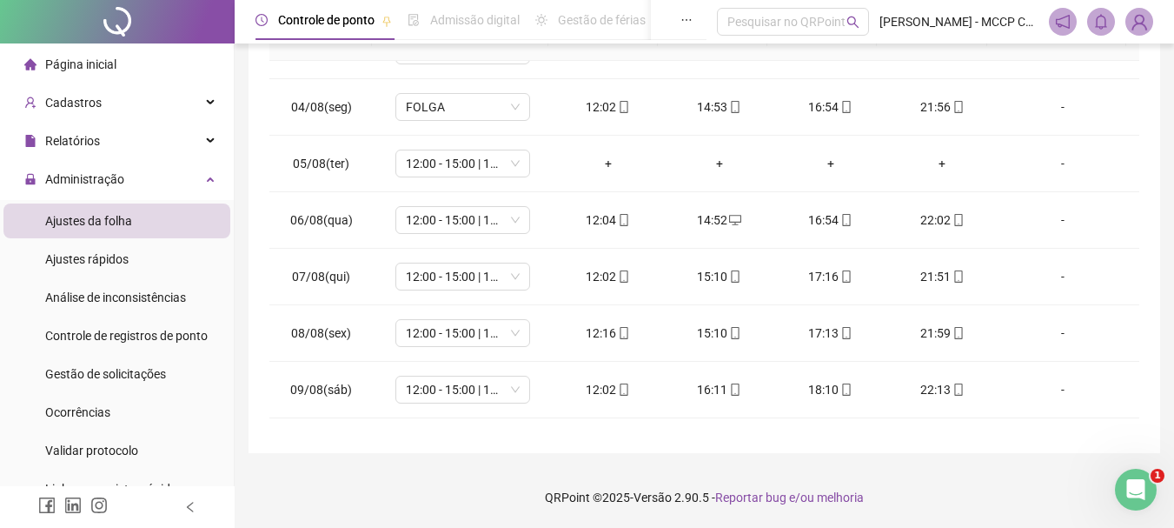
scroll to position [116, 0]
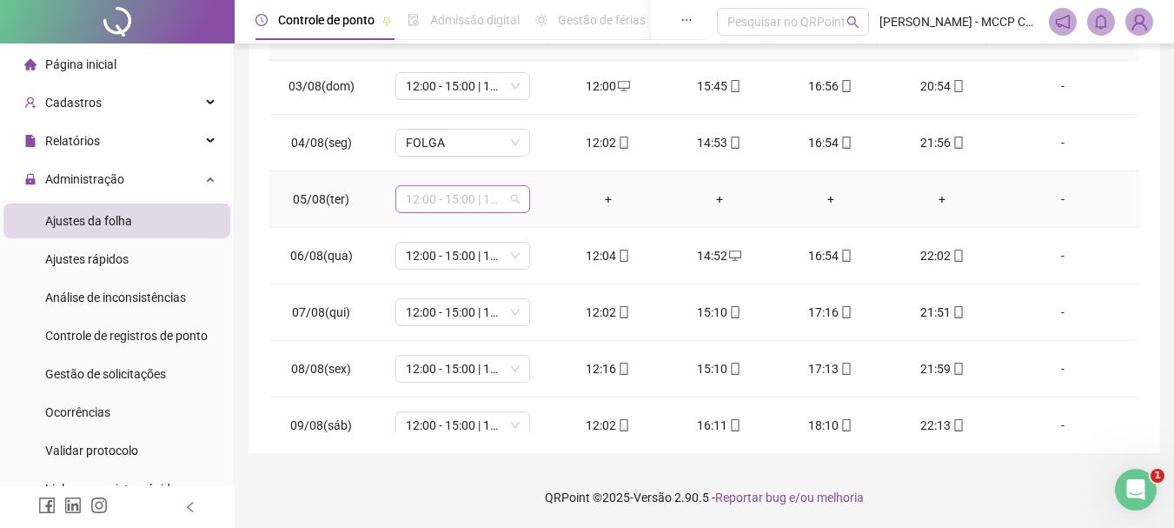
click at [517, 196] on div "12:00 - 15:00 | 17:00 - 22:00" at bounding box center [463, 199] width 135 height 28
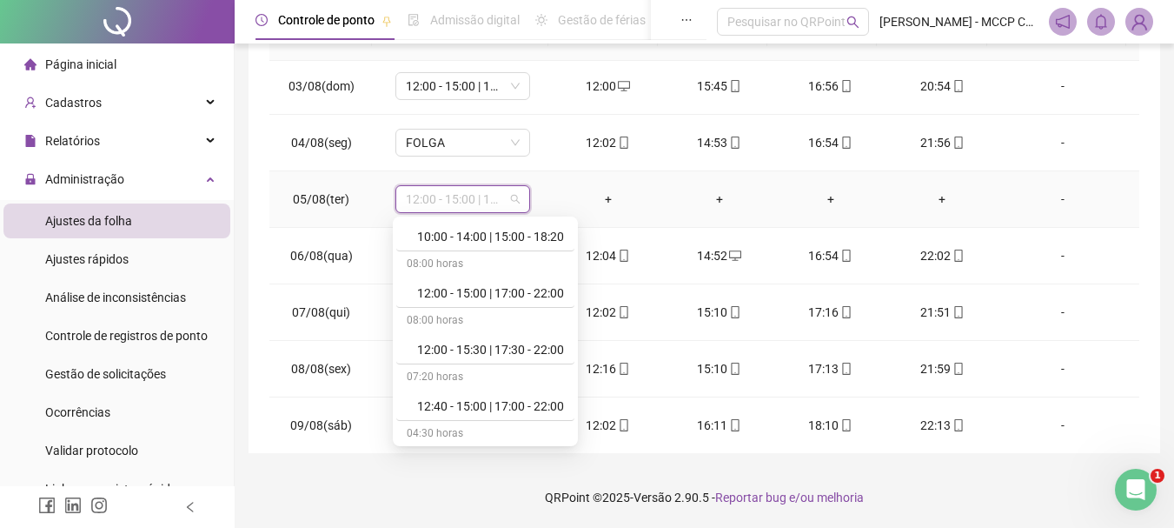
scroll to position [389, 0]
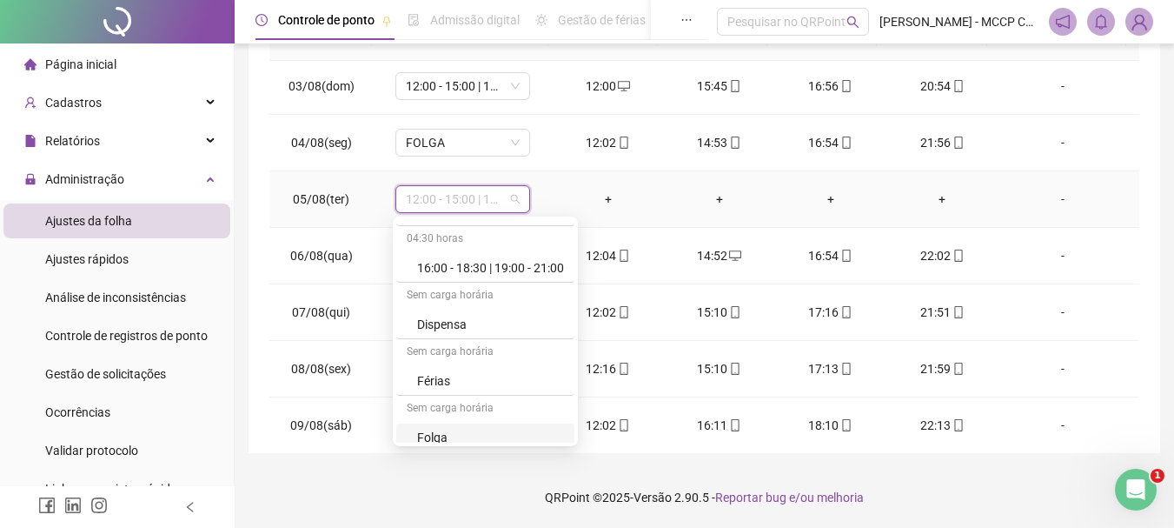
click at [551, 434] on div "Folga" at bounding box center [490, 437] width 147 height 19
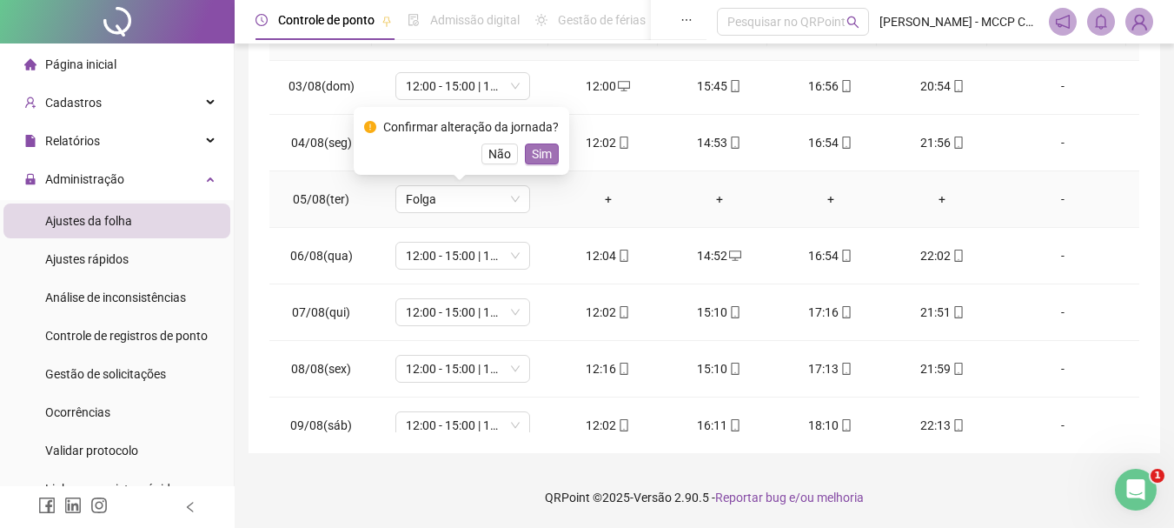
click at [549, 159] on button "Sim" at bounding box center [542, 153] width 34 height 21
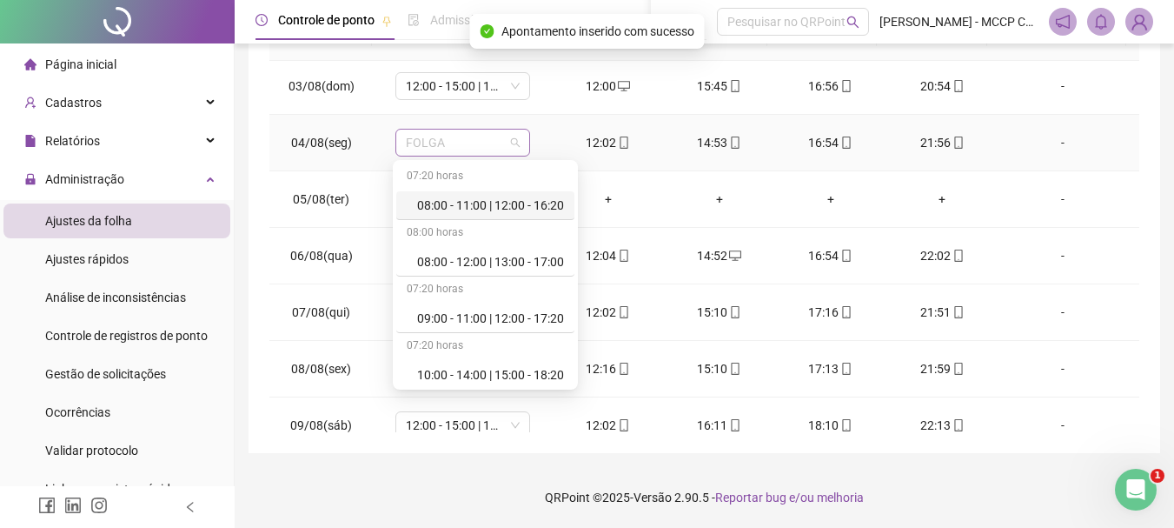
click at [514, 139] on span "FOLGA" at bounding box center [463, 143] width 114 height 26
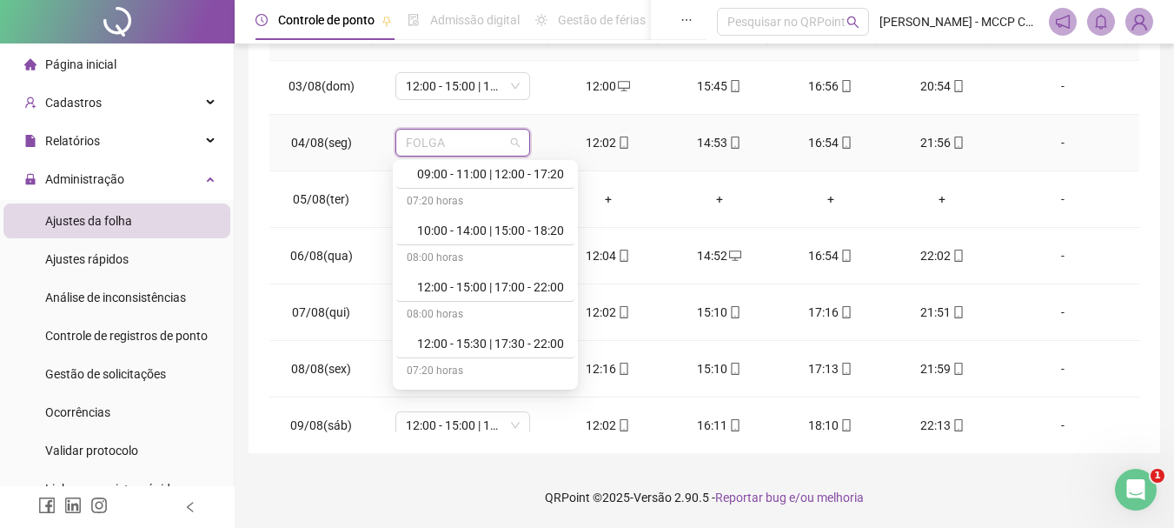
scroll to position [195, 0]
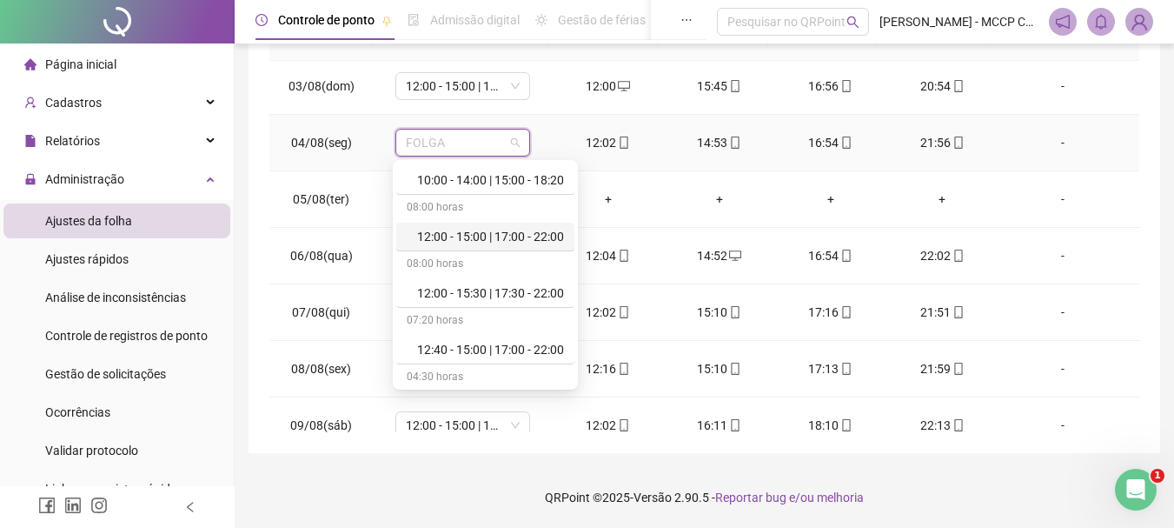
click at [529, 234] on div "12:00 - 15:00 | 17:00 - 22:00" at bounding box center [490, 236] width 147 height 19
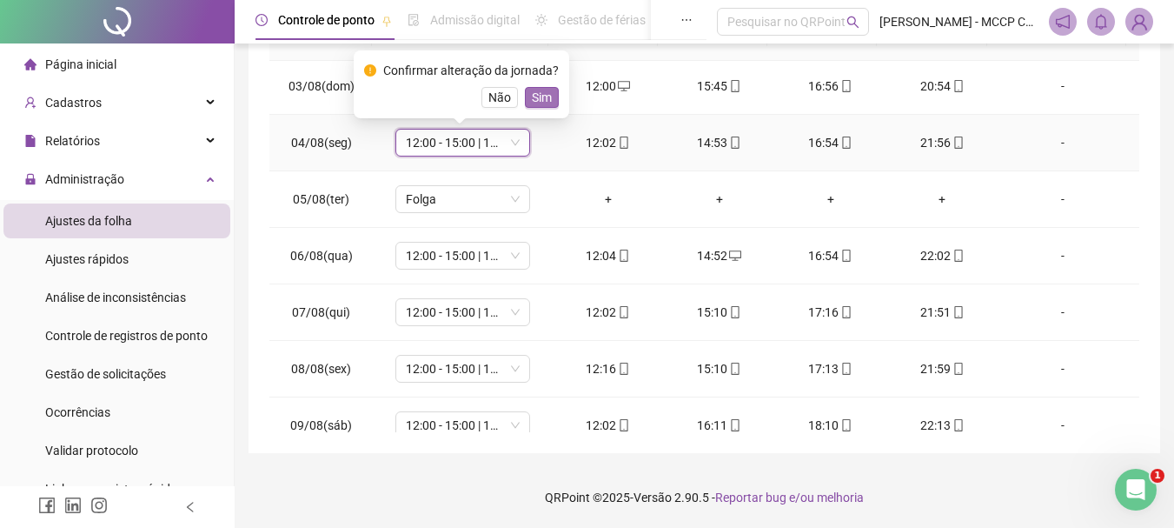
click at [542, 96] on span "Sim" at bounding box center [542, 97] width 20 height 19
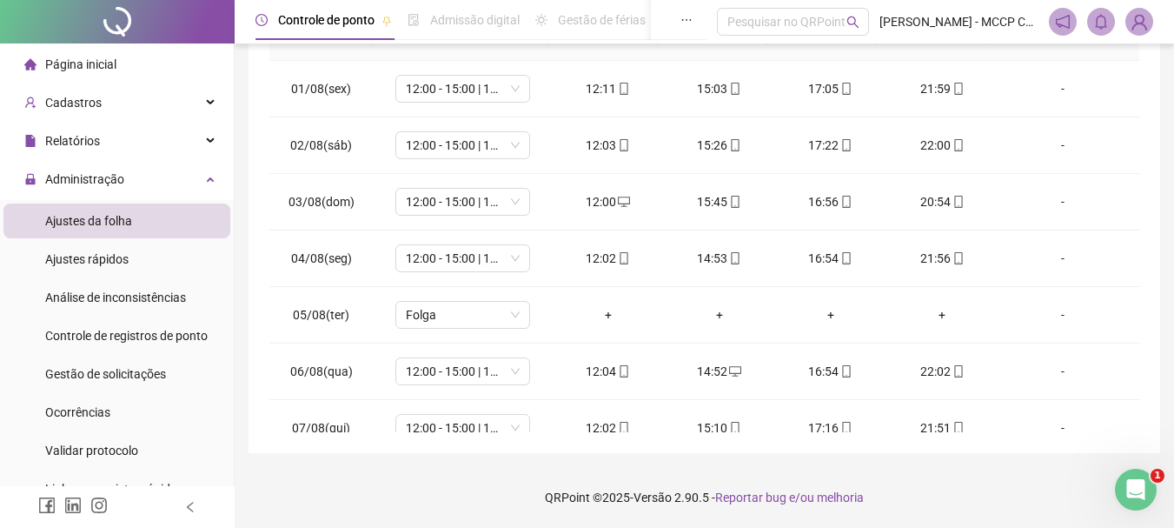
scroll to position [0, 0]
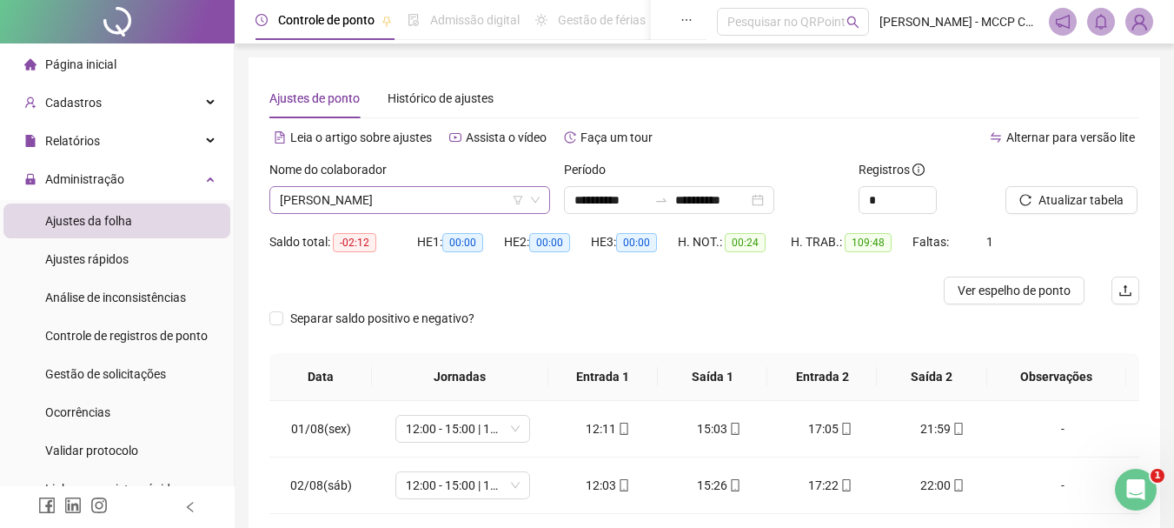
click at [482, 191] on span "[PERSON_NAME]" at bounding box center [410, 200] width 260 height 26
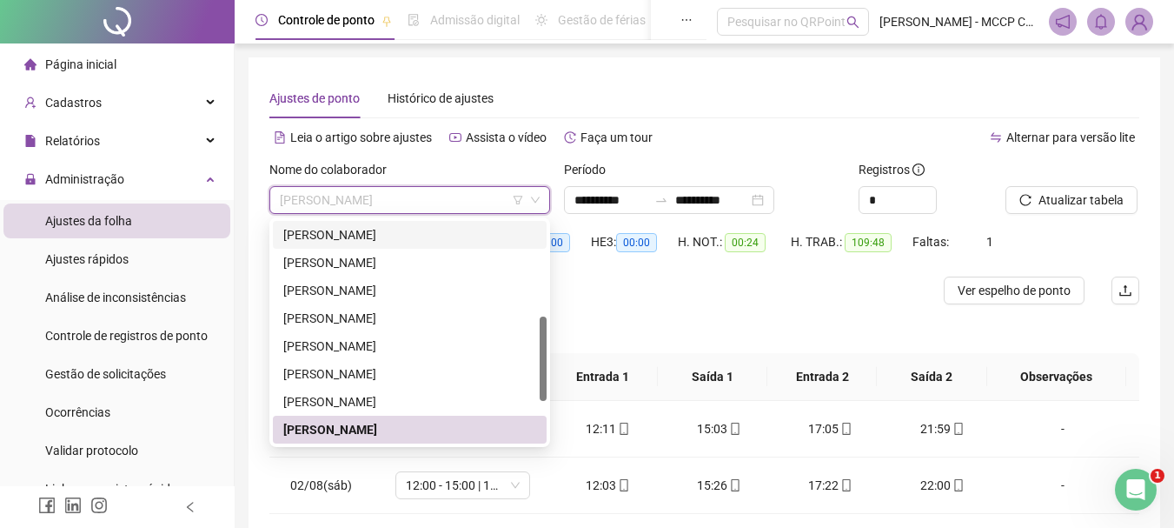
click at [544, 423] on div at bounding box center [543, 332] width 7 height 223
click at [538, 422] on div "[PERSON_NAME]" at bounding box center [410, 430] width 274 height 28
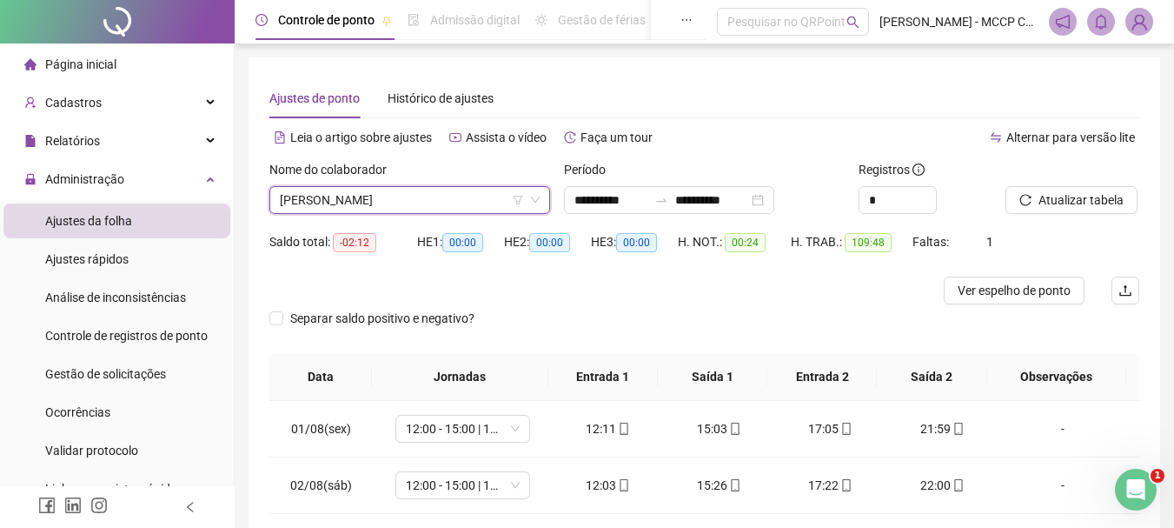
click at [502, 207] on span "[PERSON_NAME]" at bounding box center [410, 200] width 260 height 26
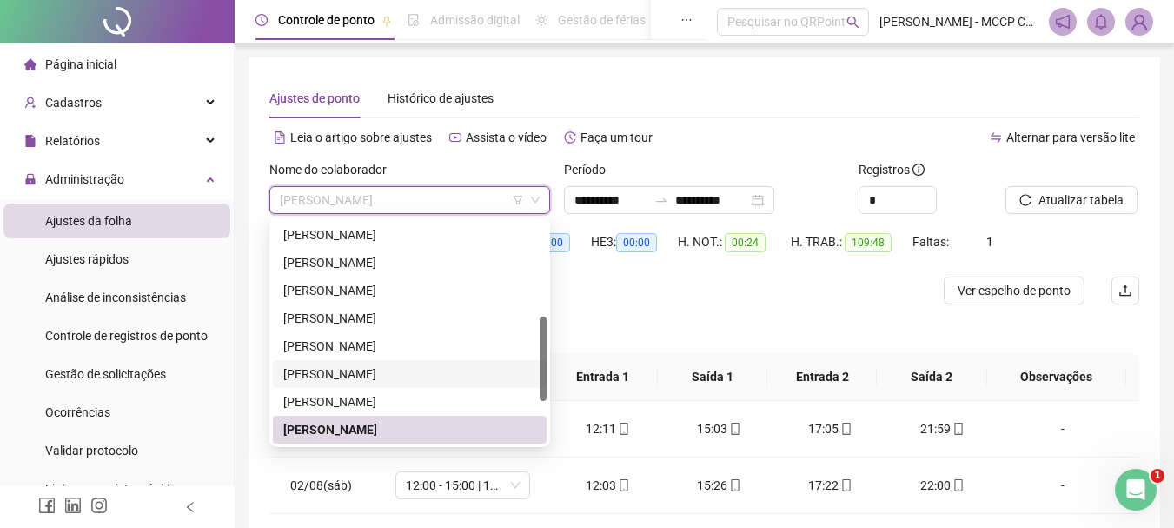
click at [544, 406] on div at bounding box center [543, 332] width 7 height 223
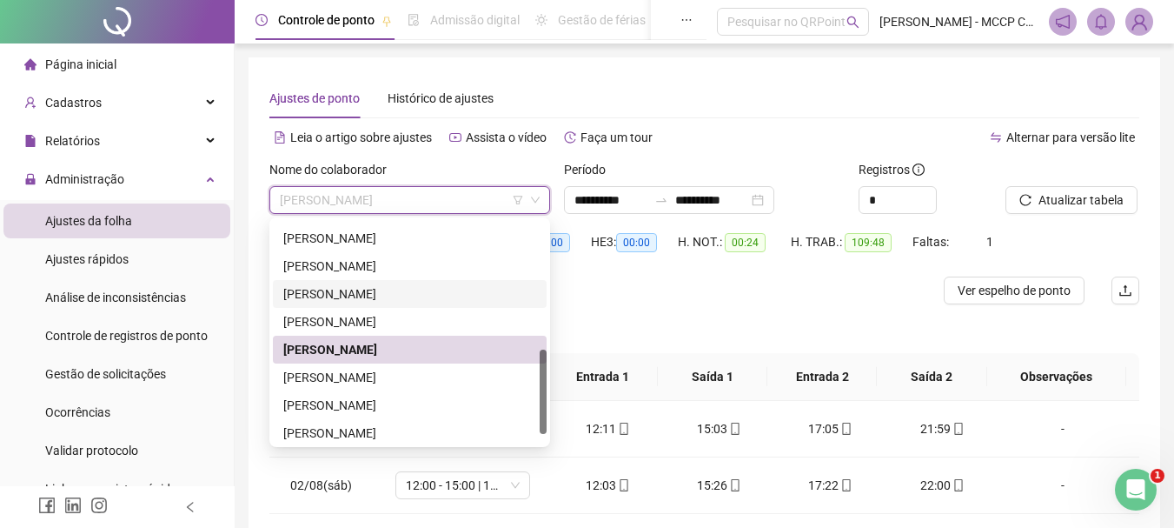
scroll to position [362, 0]
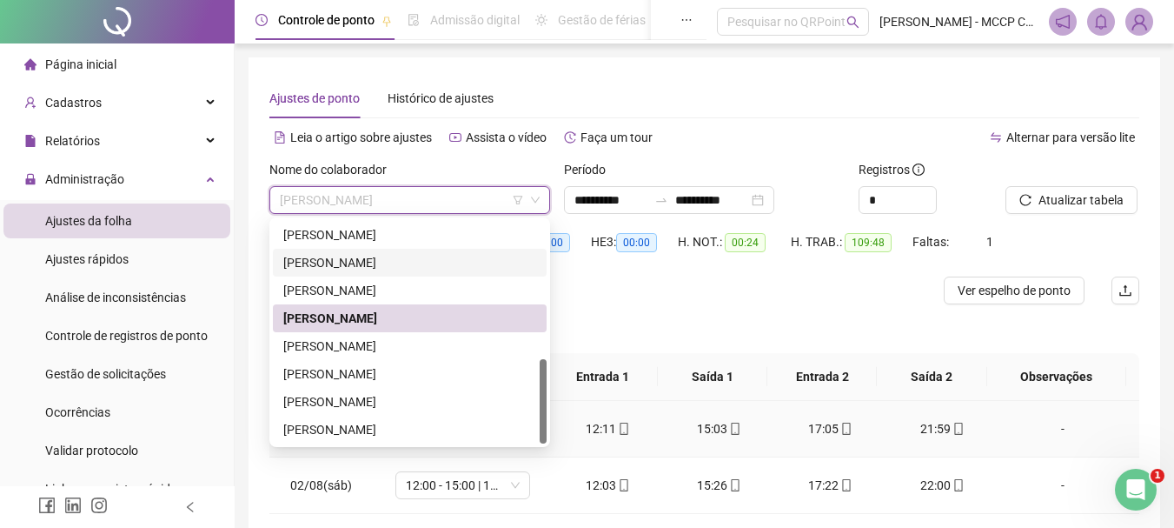
drag, startPoint x: 544, startPoint y: 377, endPoint x: 550, endPoint y: 436, distance: 59.4
click at [550, 436] on body "**********" at bounding box center [587, 264] width 1174 height 528
click at [429, 352] on div "[PERSON_NAME]" at bounding box center [409, 345] width 253 height 19
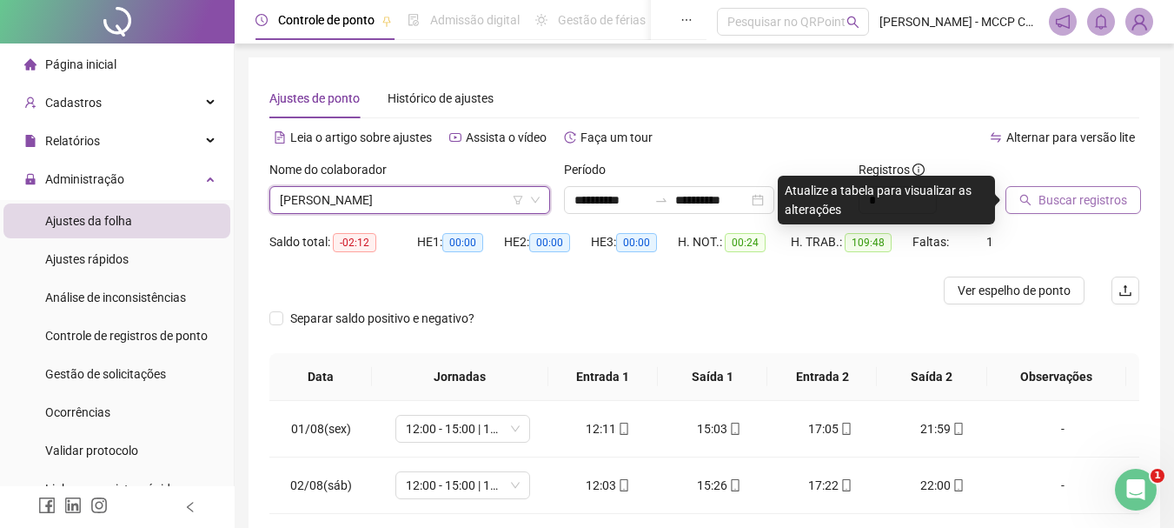
click at [1115, 203] on span "Buscar registros" at bounding box center [1083, 199] width 89 height 19
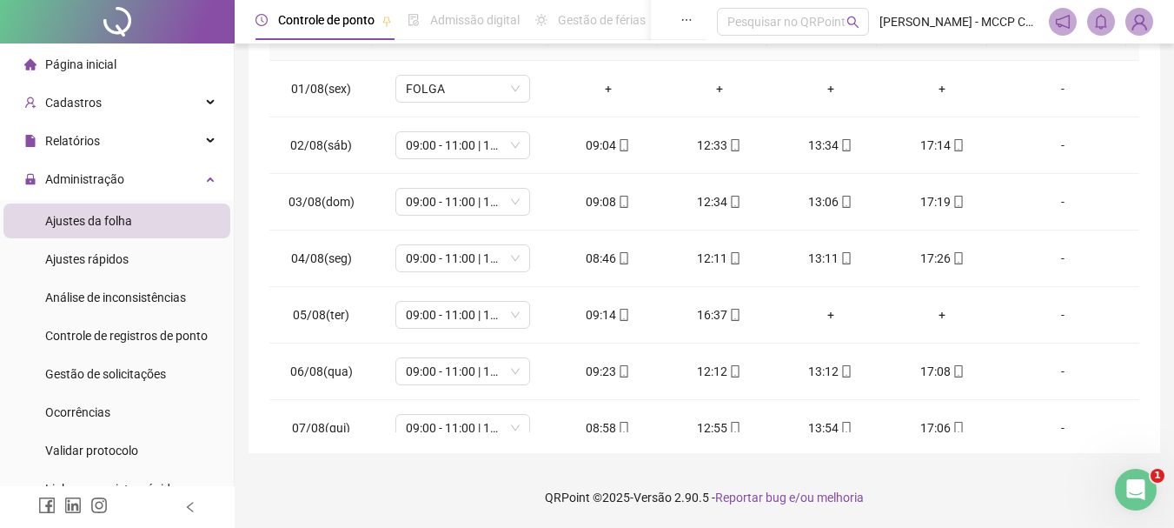
scroll to position [0, 0]
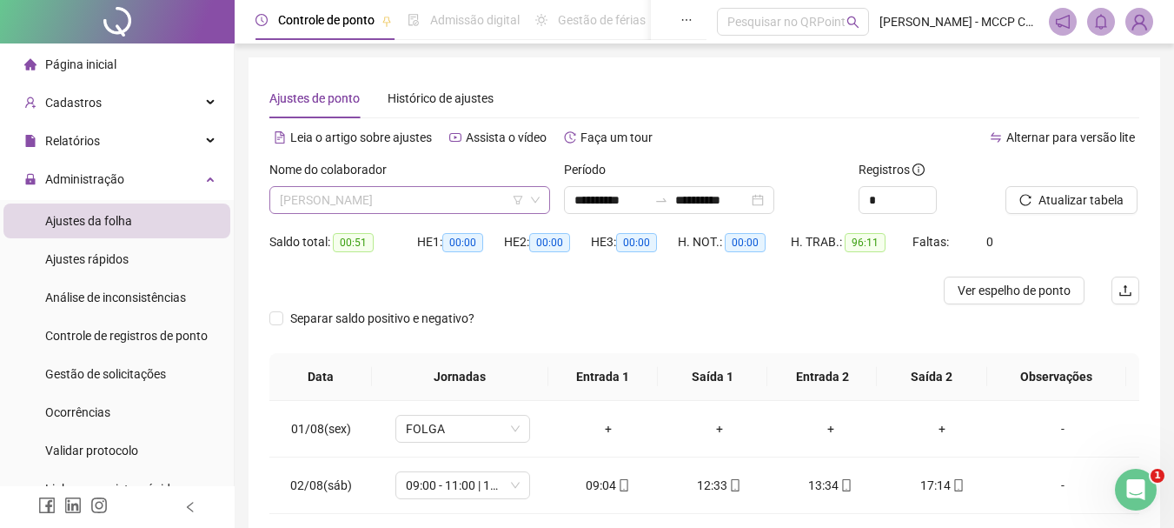
click at [475, 202] on span "[PERSON_NAME]" at bounding box center [410, 200] width 260 height 26
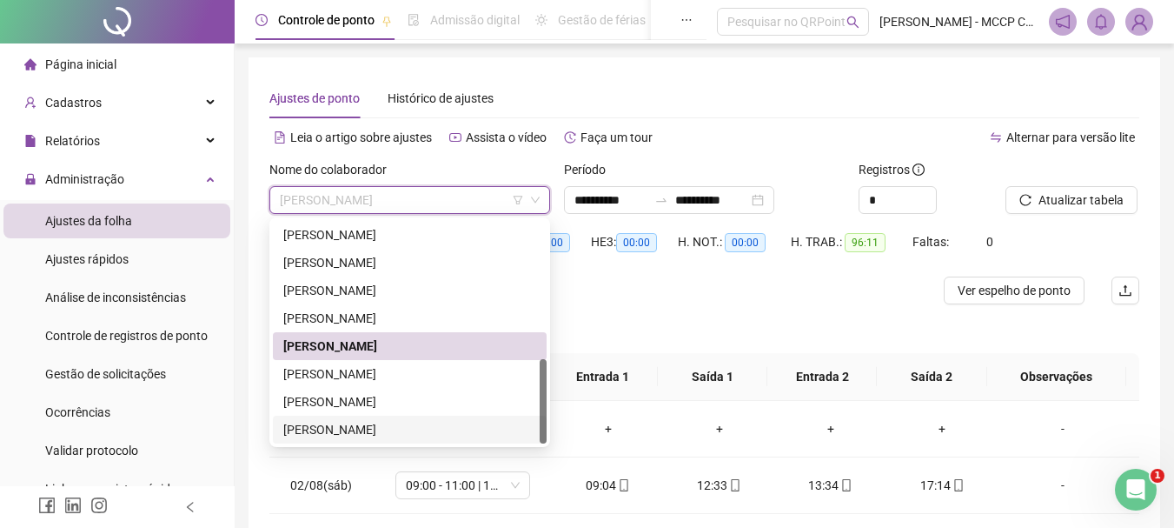
click at [460, 429] on div "[PERSON_NAME]" at bounding box center [409, 429] width 253 height 19
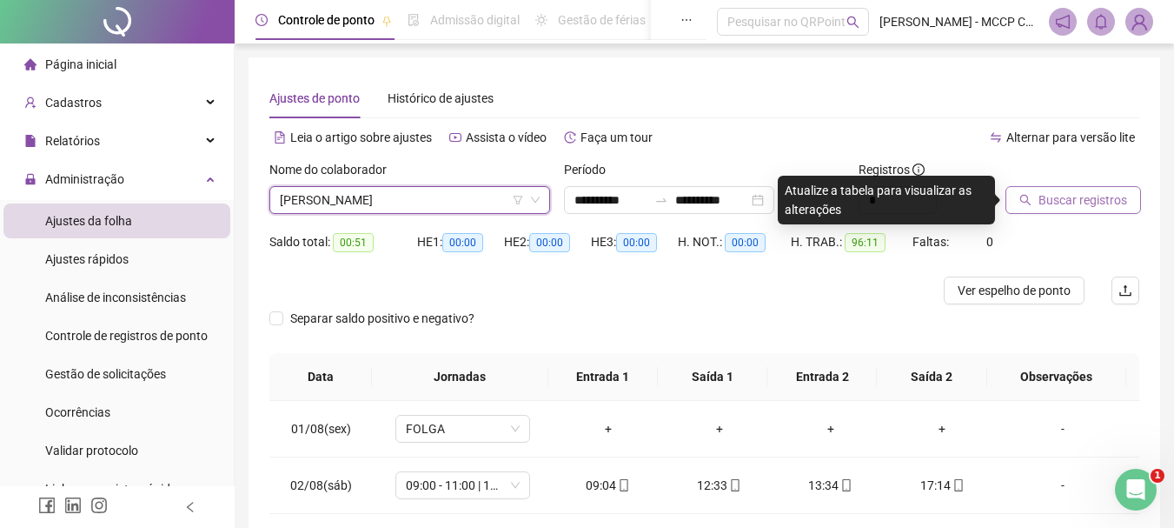
click at [1052, 197] on span "Buscar registros" at bounding box center [1083, 199] width 89 height 19
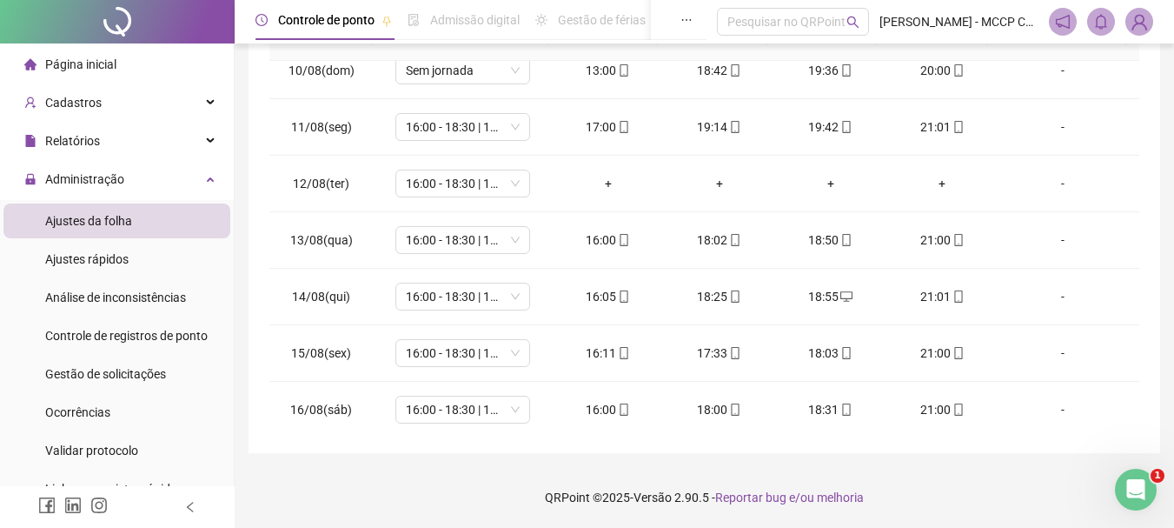
scroll to position [533, 0]
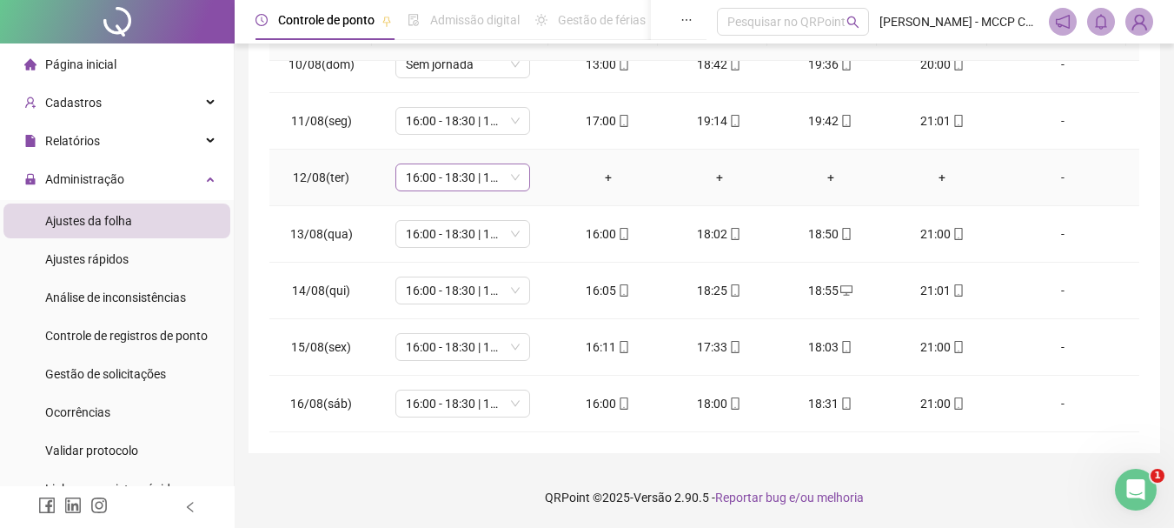
click at [516, 182] on span "16:00 - 18:30 | 19:00 - 21:00" at bounding box center [463, 177] width 114 height 26
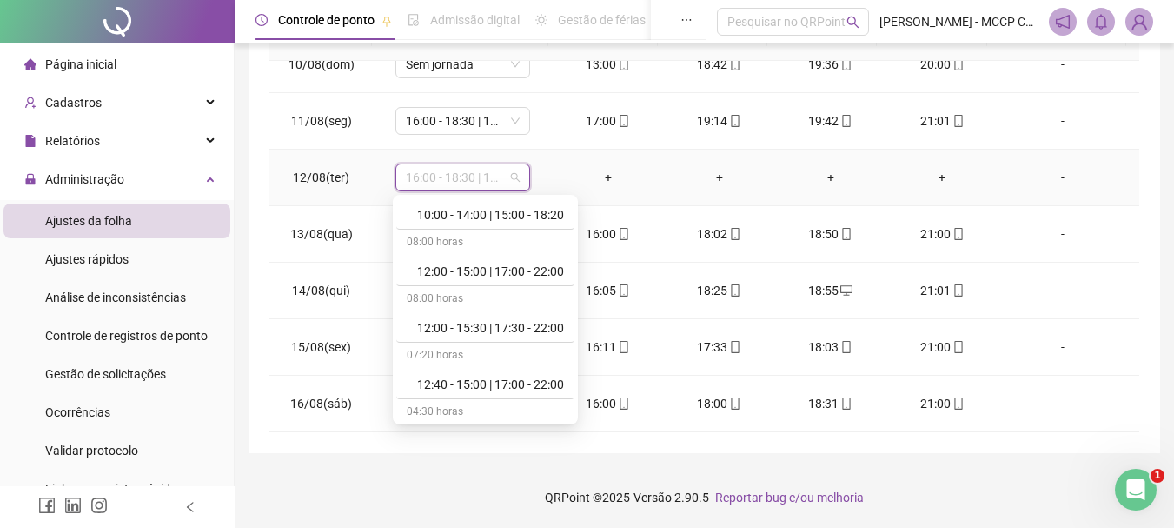
scroll to position [389, 0]
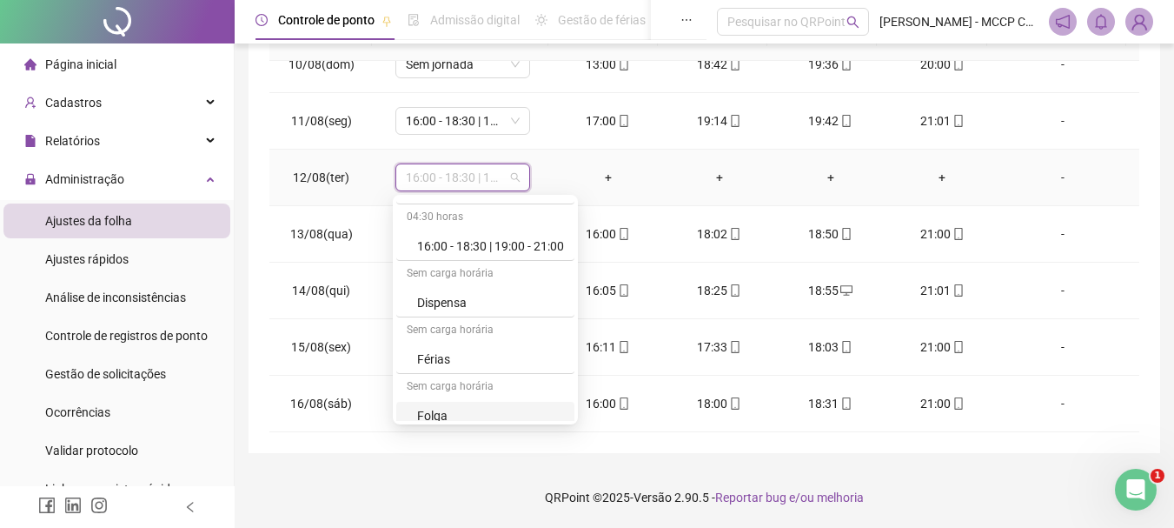
click at [530, 413] on div "Folga" at bounding box center [490, 415] width 147 height 19
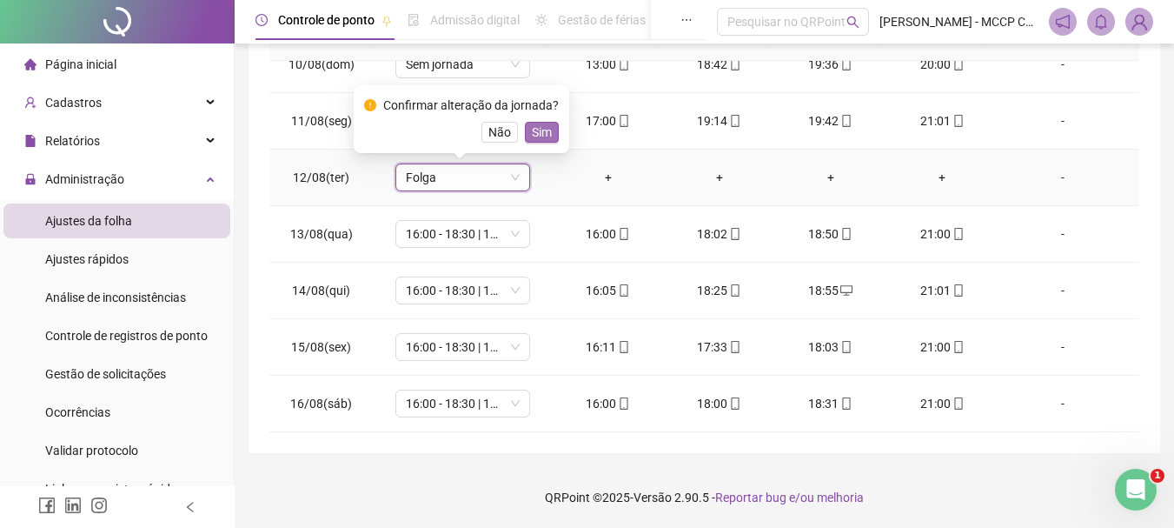
click at [544, 132] on span "Sim" at bounding box center [542, 132] width 20 height 19
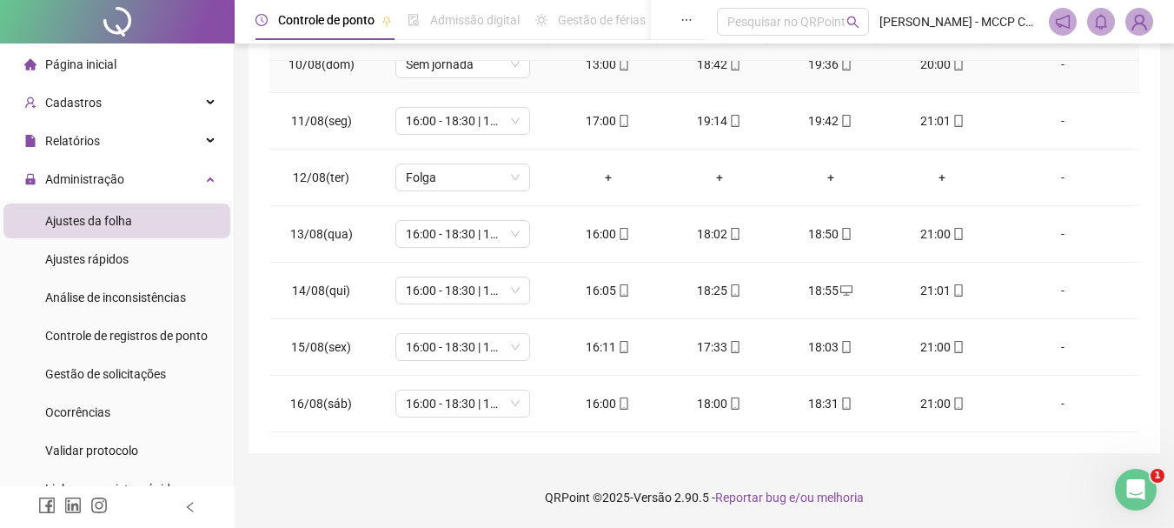
click at [1126, 68] on td "-" at bounding box center [1069, 65] width 142 height 57
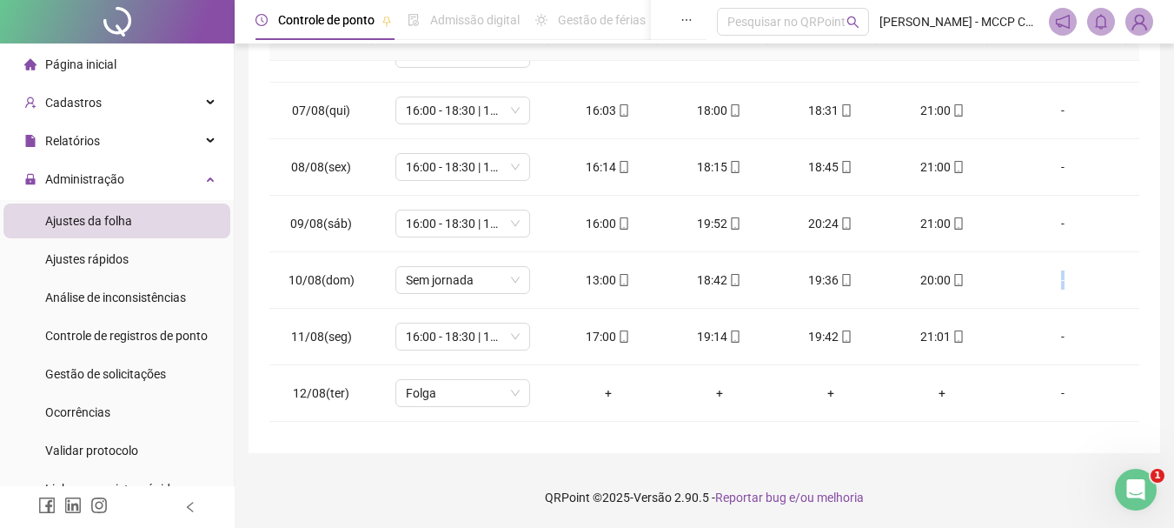
scroll to position [289, 0]
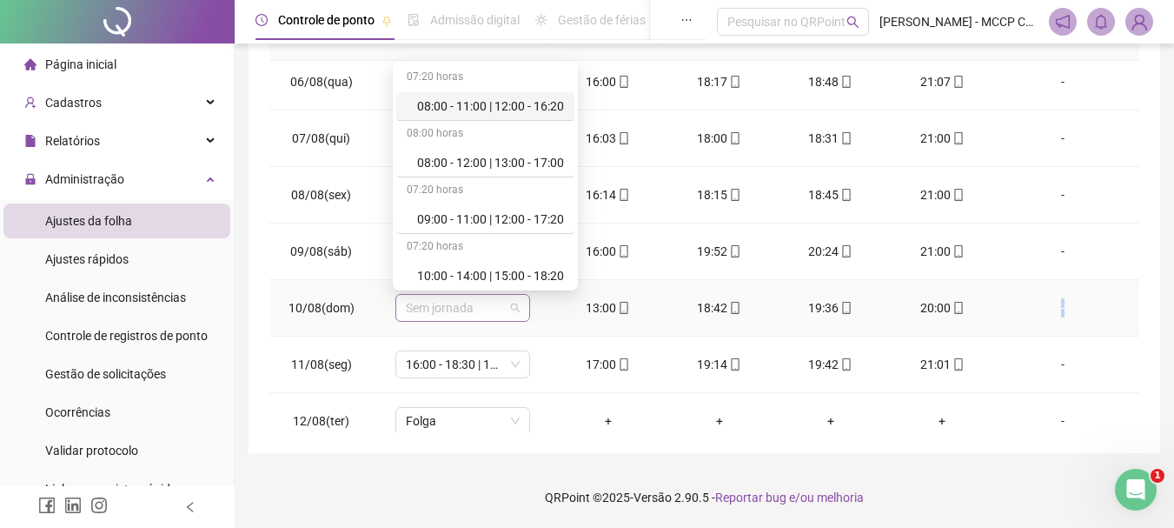
click at [511, 313] on span "Sem jornada" at bounding box center [463, 308] width 114 height 26
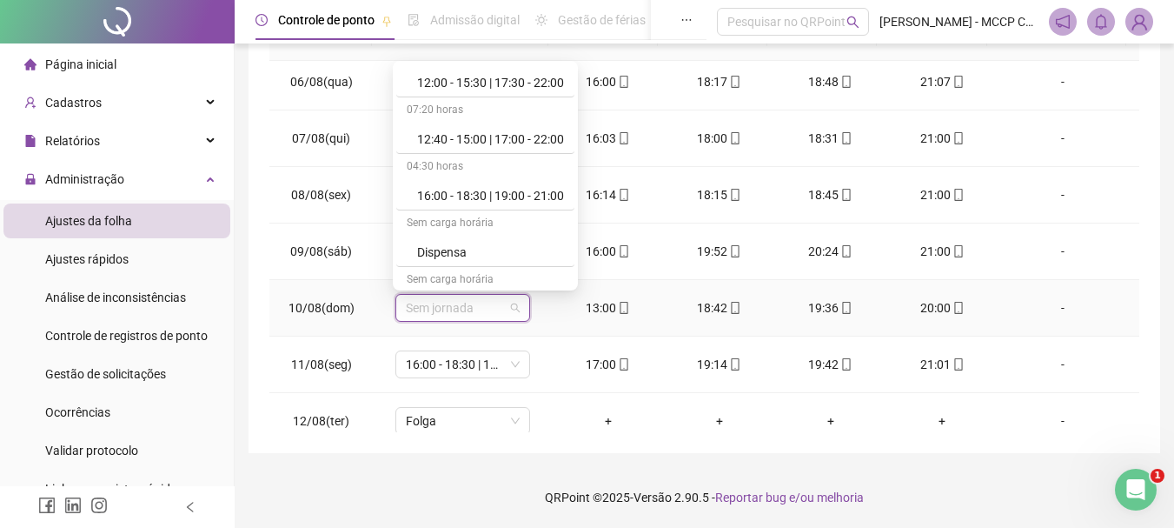
scroll to position [269, 0]
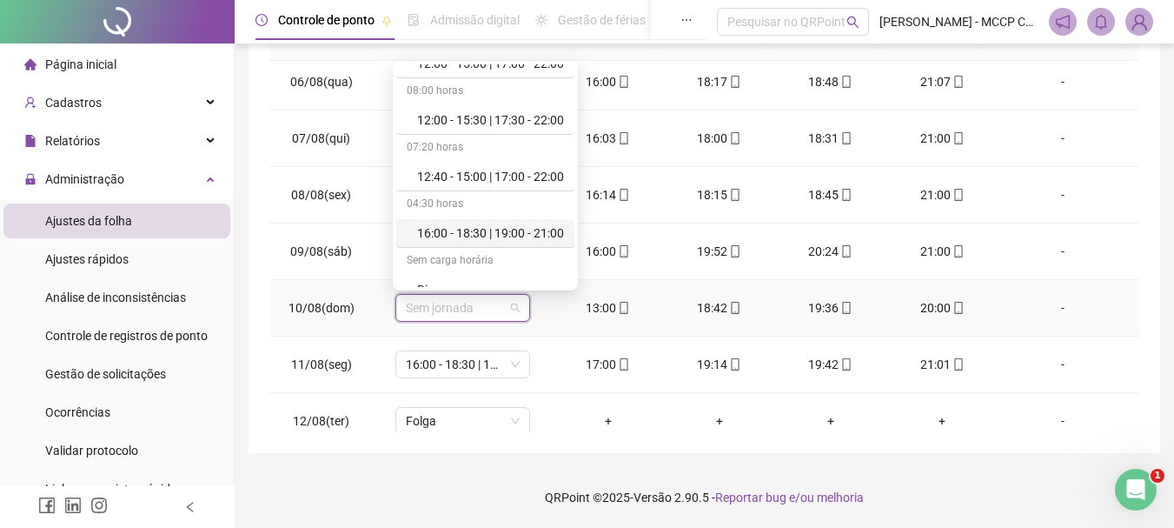
click at [529, 227] on div "16:00 - 18:30 | 19:00 - 21:00" at bounding box center [490, 232] width 147 height 19
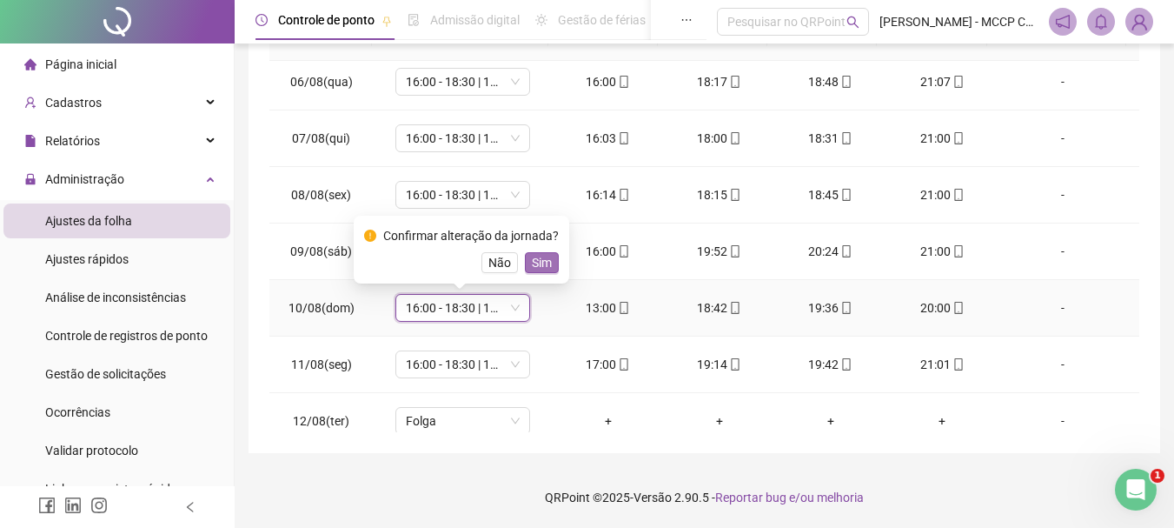
click at [542, 263] on span "Sim" at bounding box center [542, 262] width 20 height 19
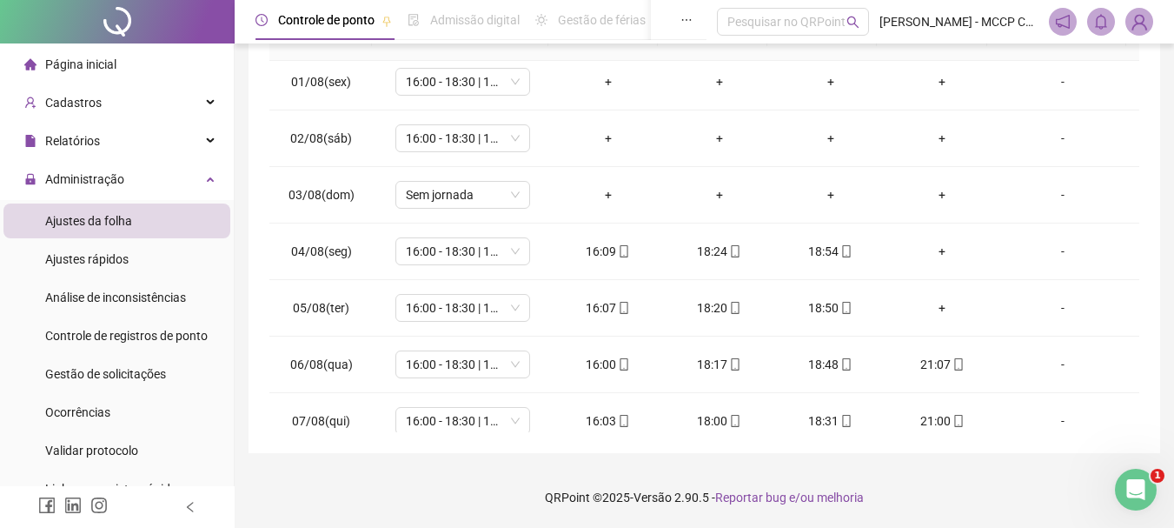
scroll to position [0, 0]
